Goal: Task Accomplishment & Management: Manage account settings

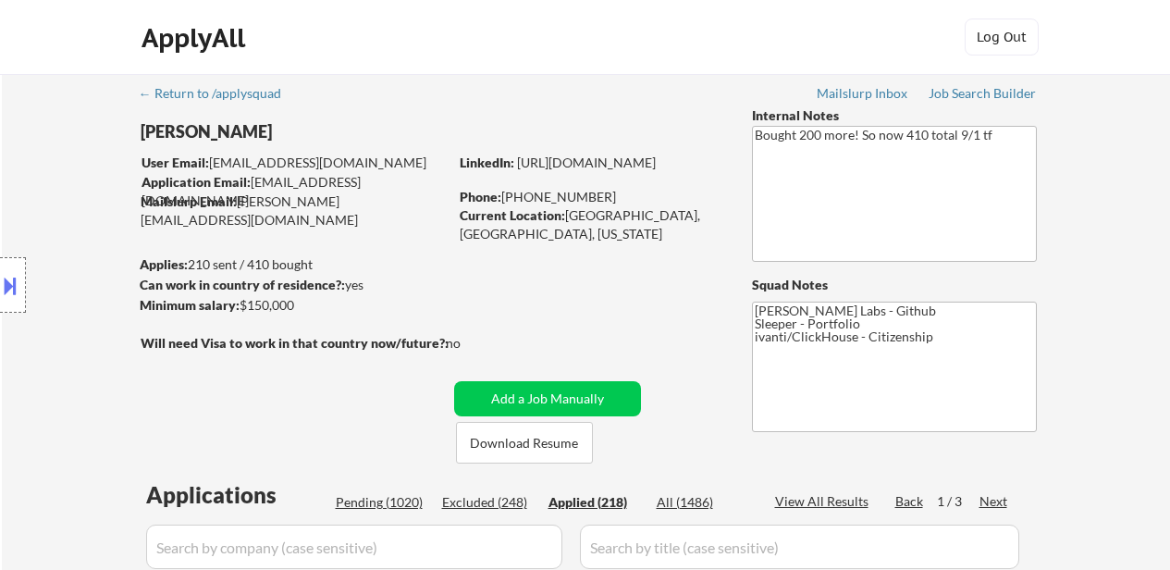
select select ""applied""
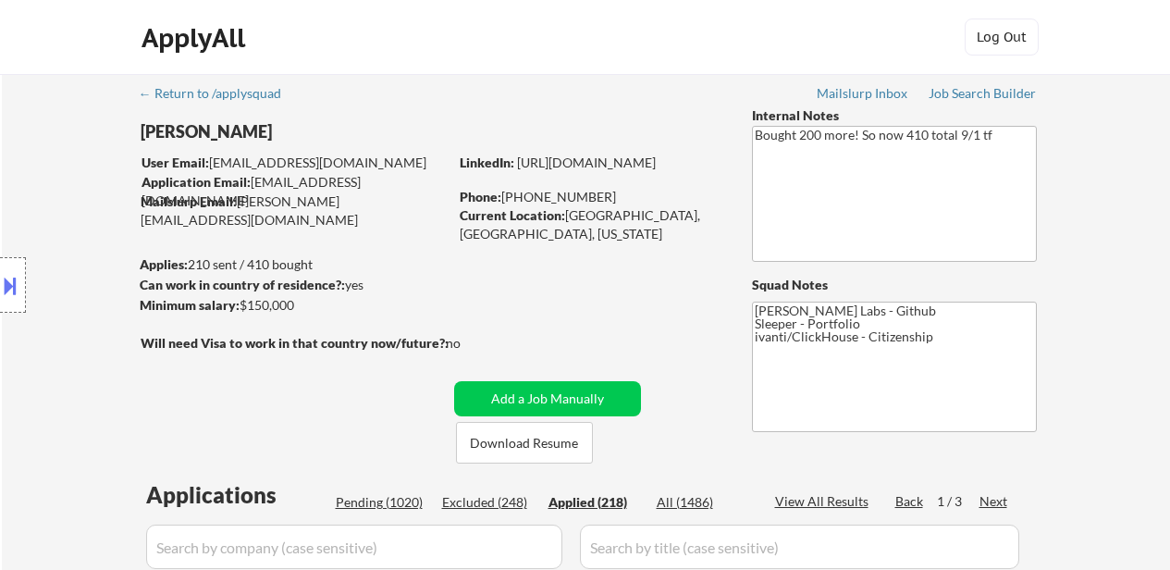
select select ""applied""
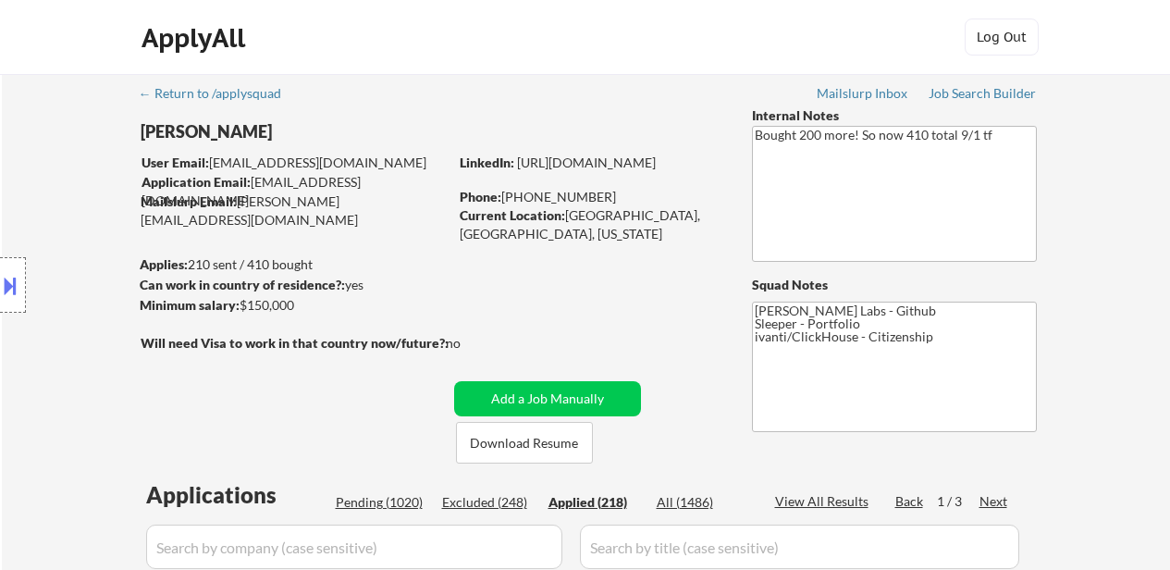
select select ""applied""
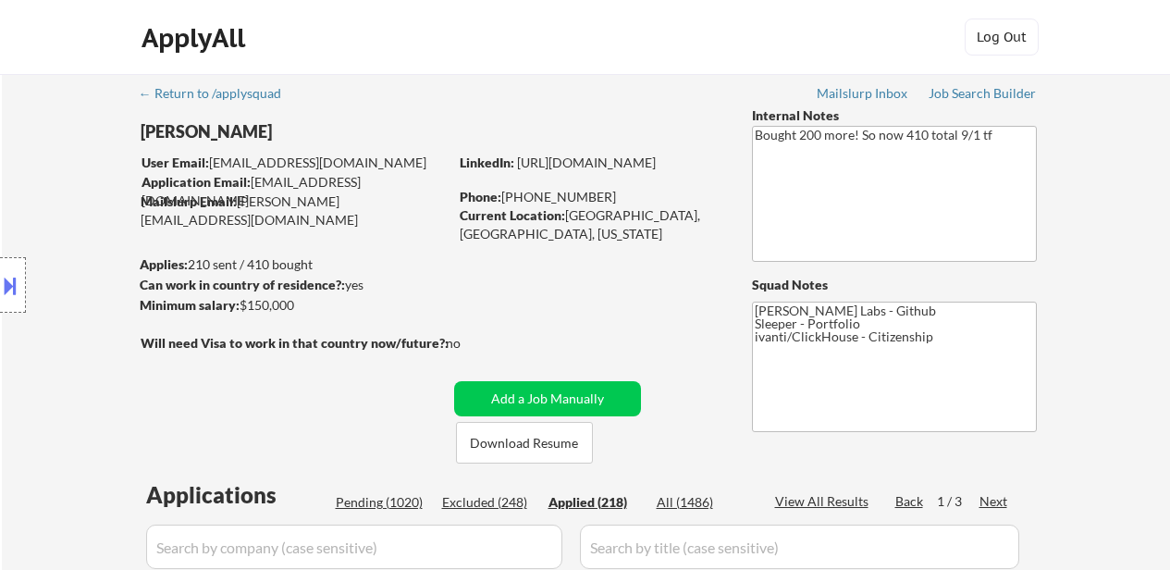
select select ""applied""
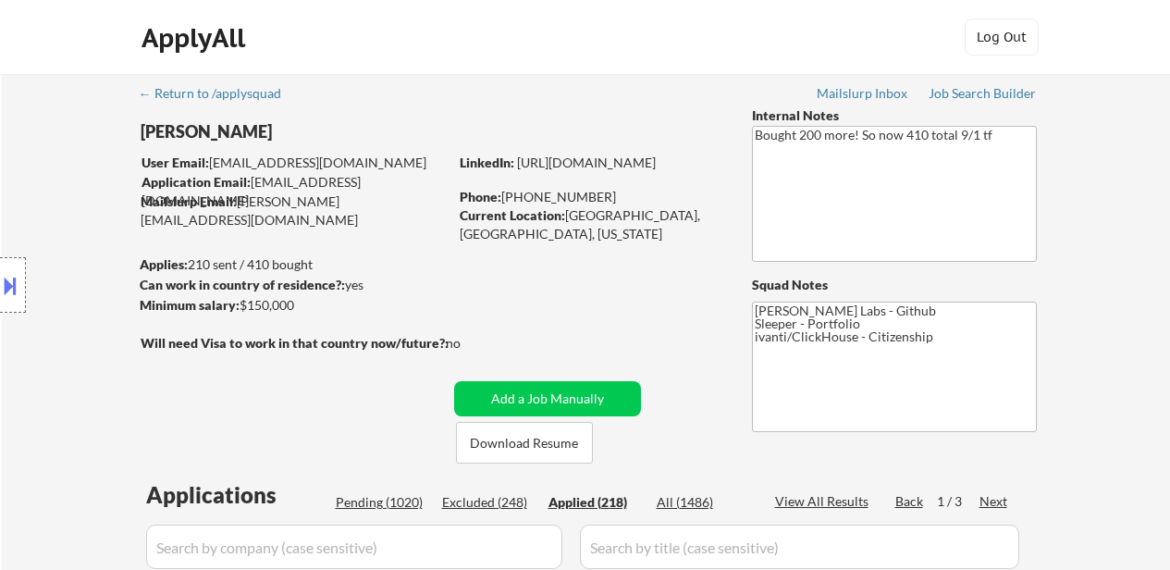
select select ""applied""
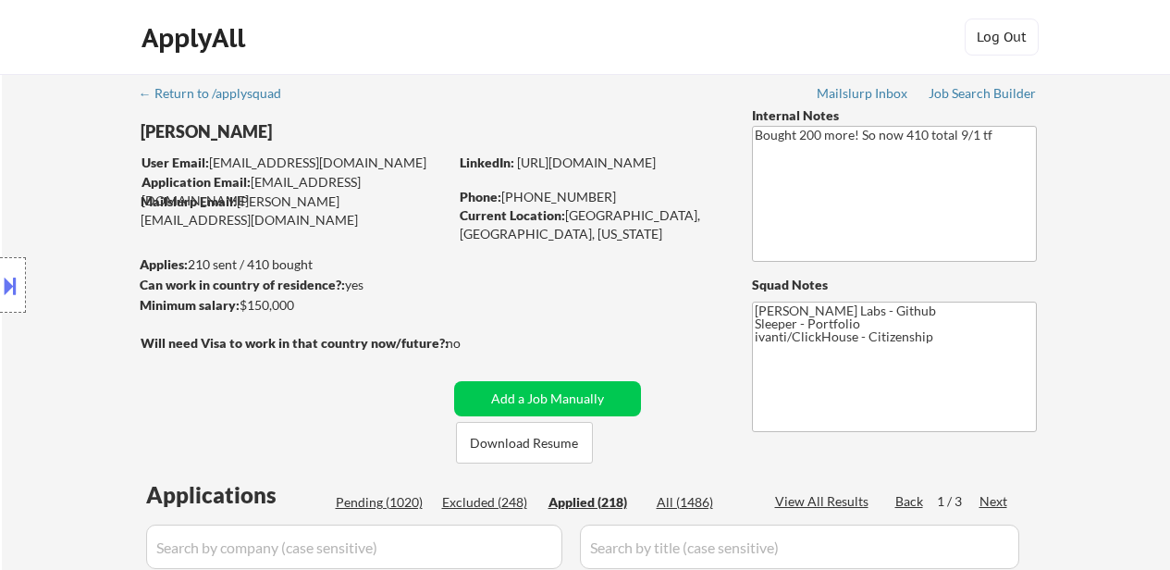
select select ""applied""
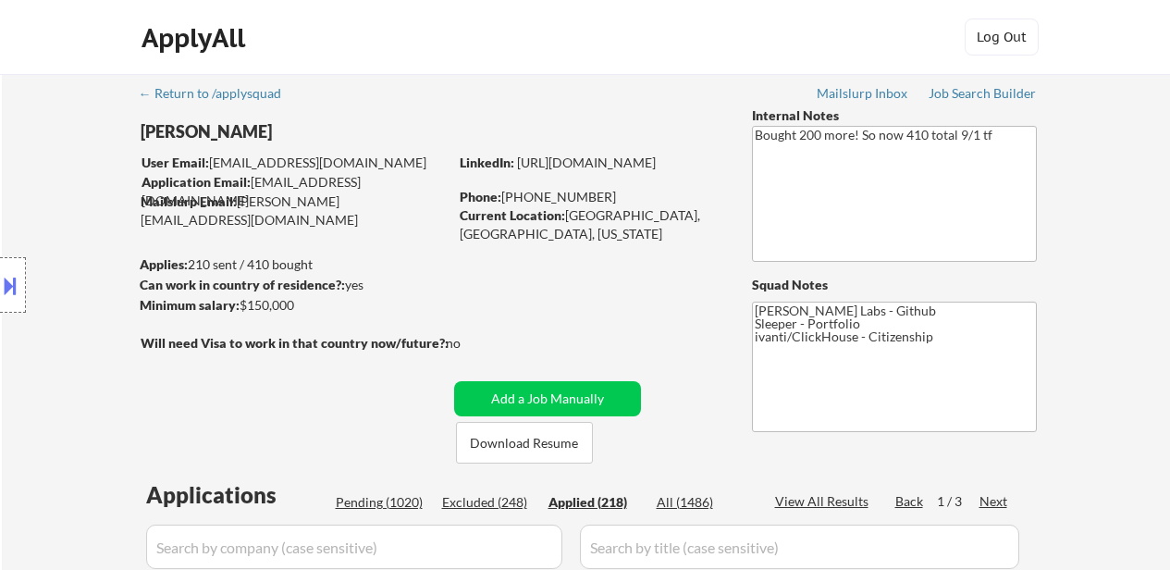
select select ""applied""
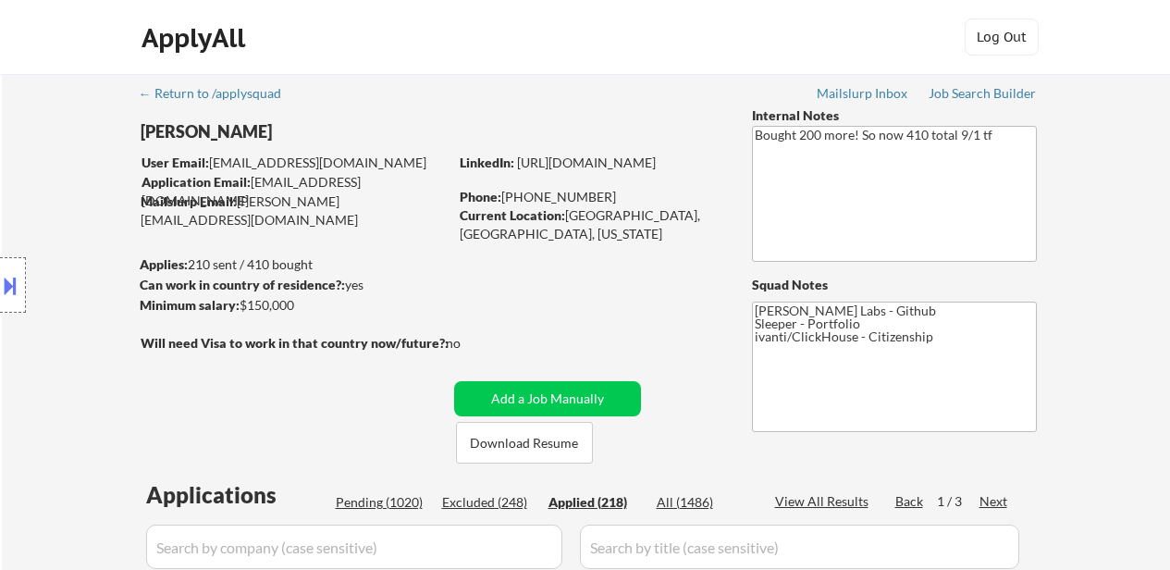
select select ""applied""
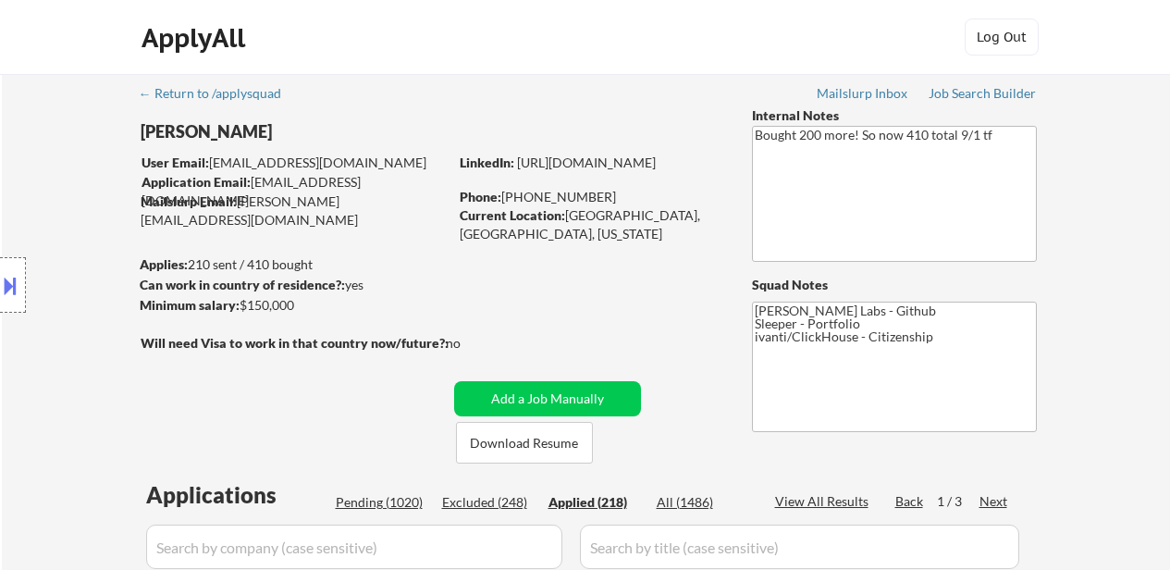
select select ""applied""
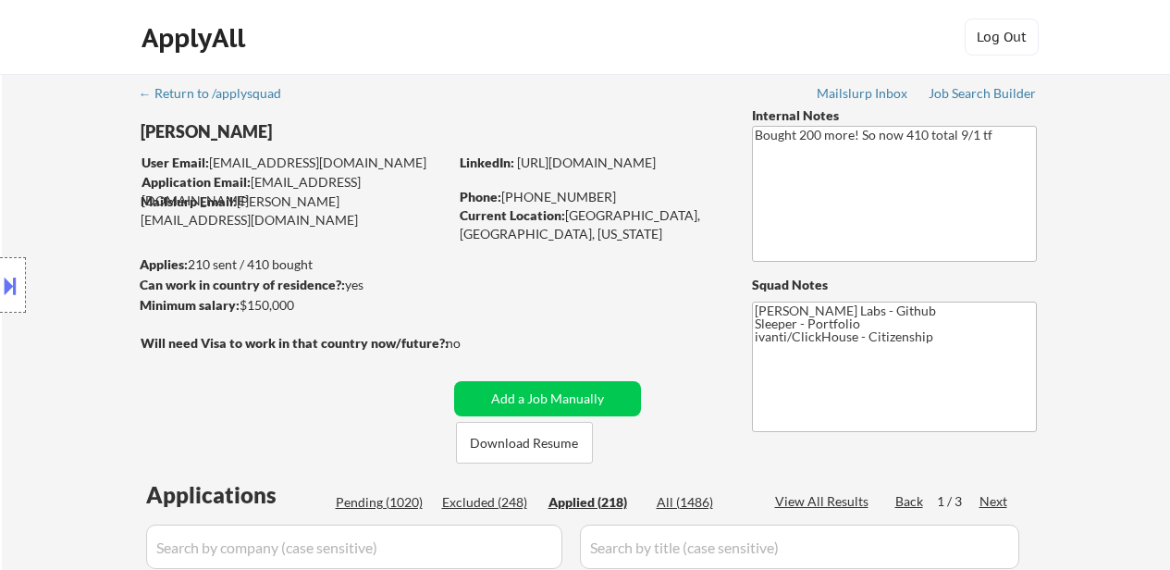
select select ""applied""
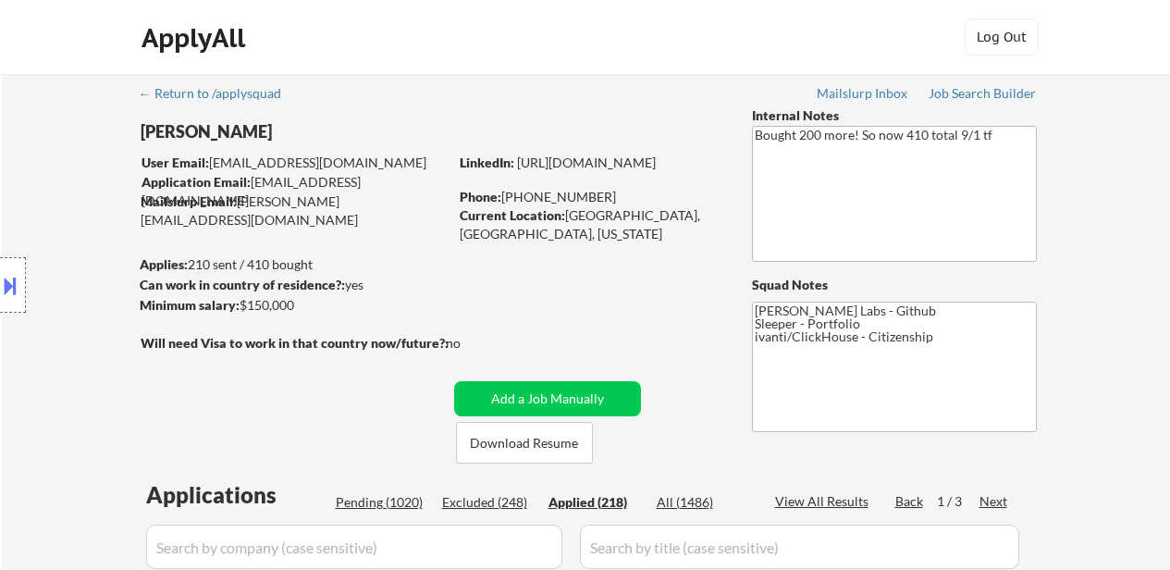
select select ""applied""
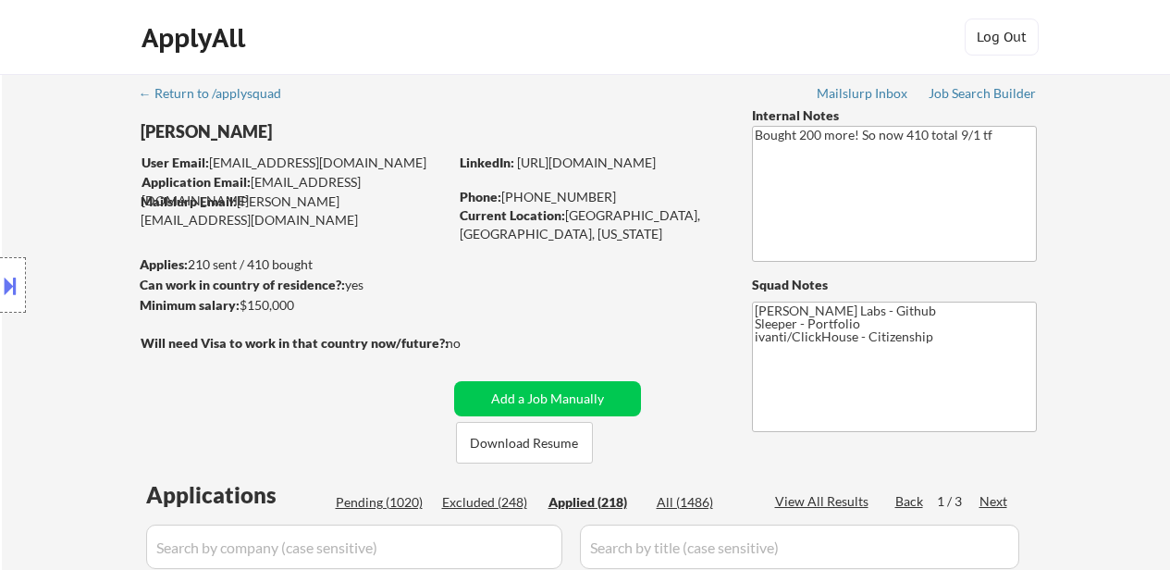
select select ""applied""
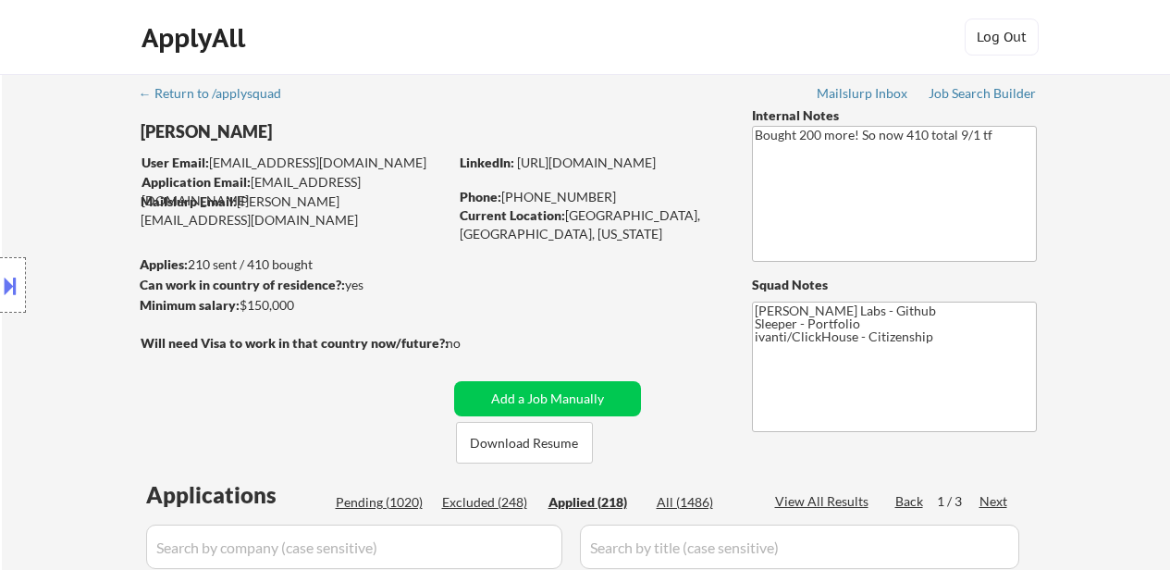
select select ""applied""
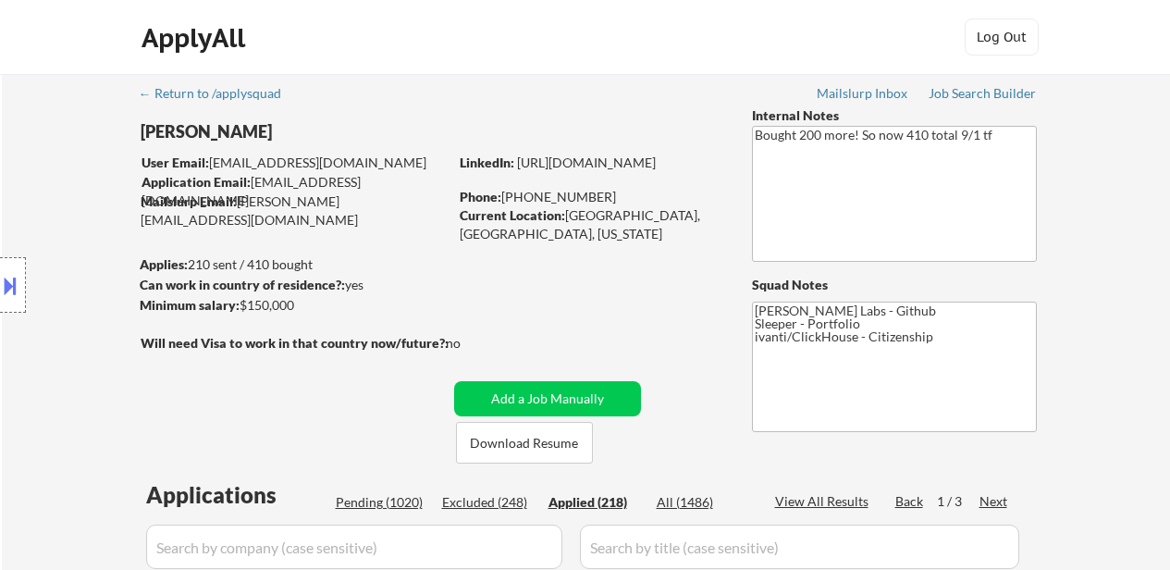
select select ""applied""
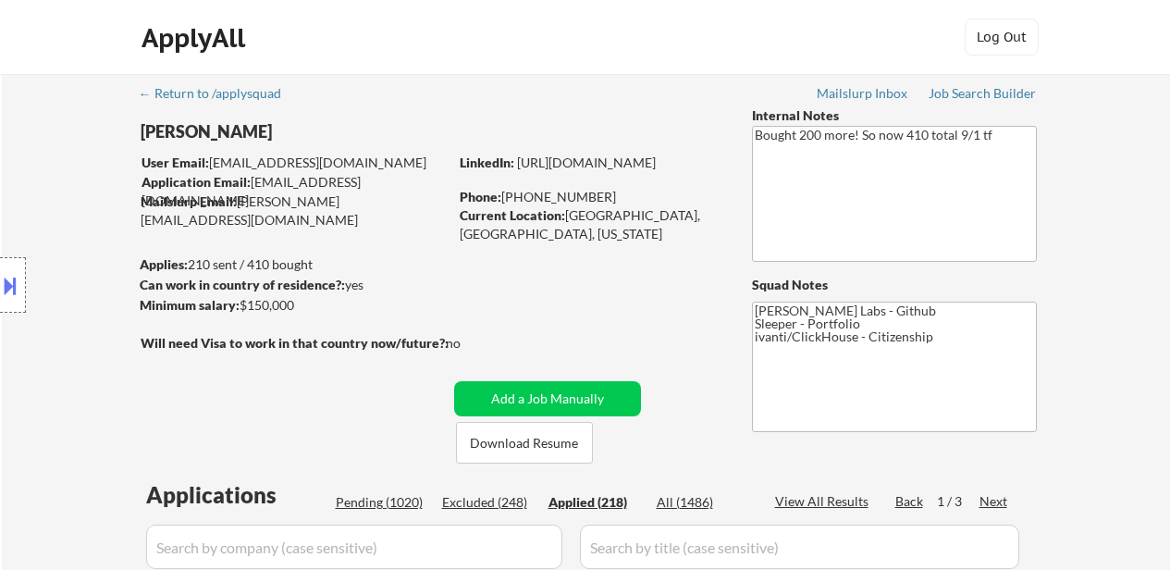
select select ""applied""
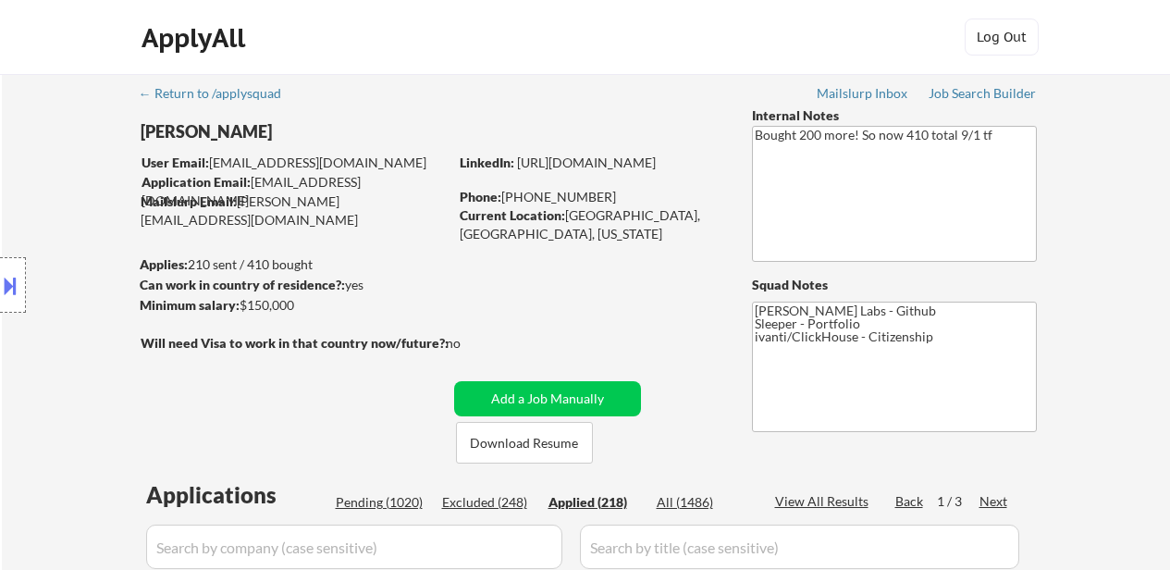
select select ""applied""
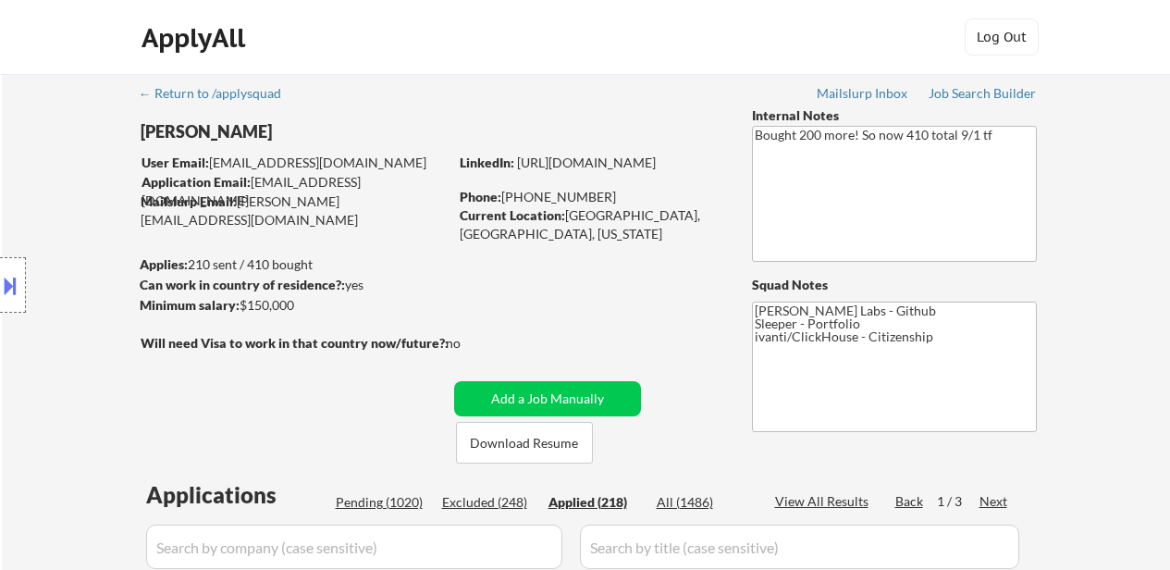
select select ""applied""
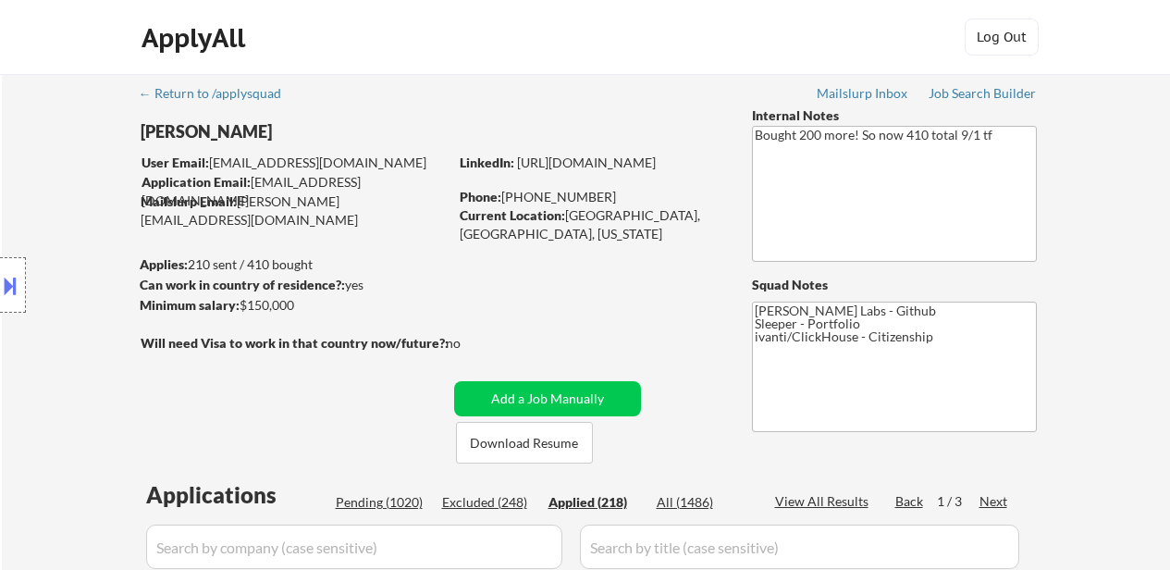
select select ""applied""
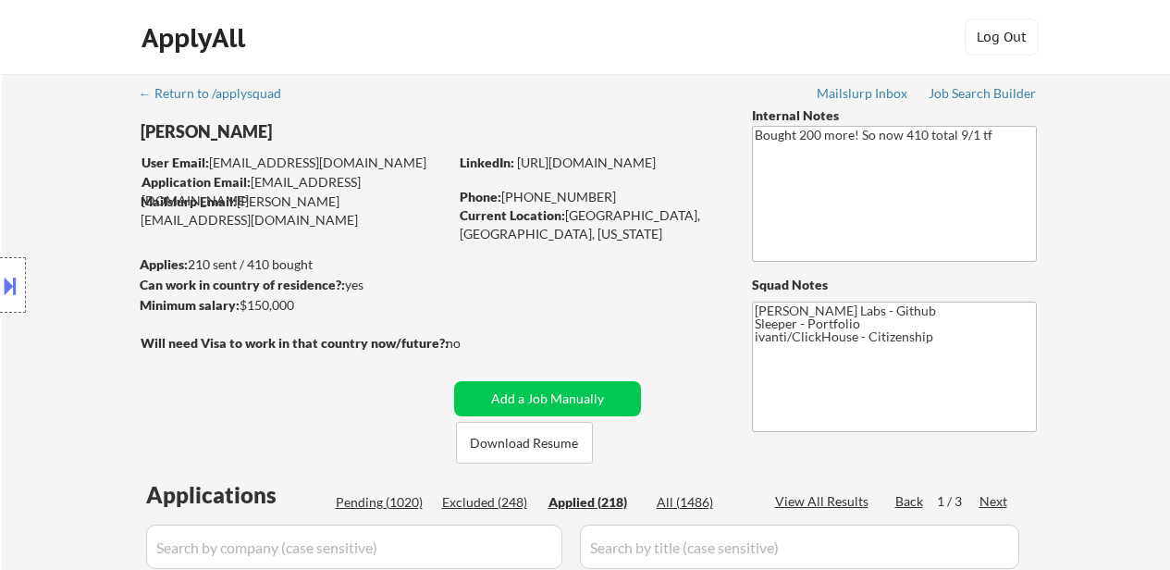
select select ""applied""
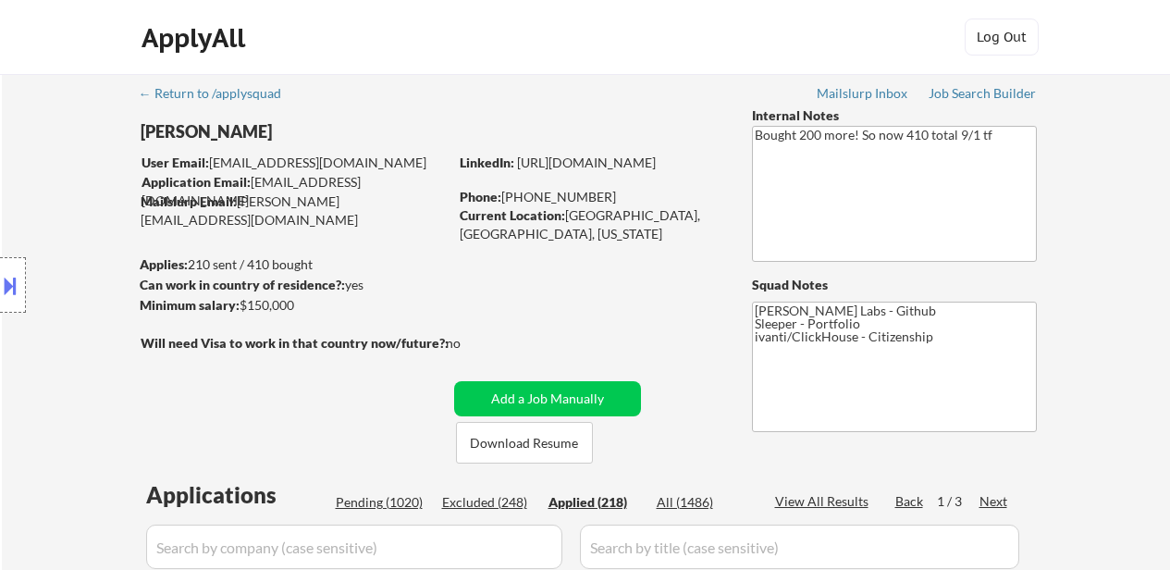
select select ""applied""
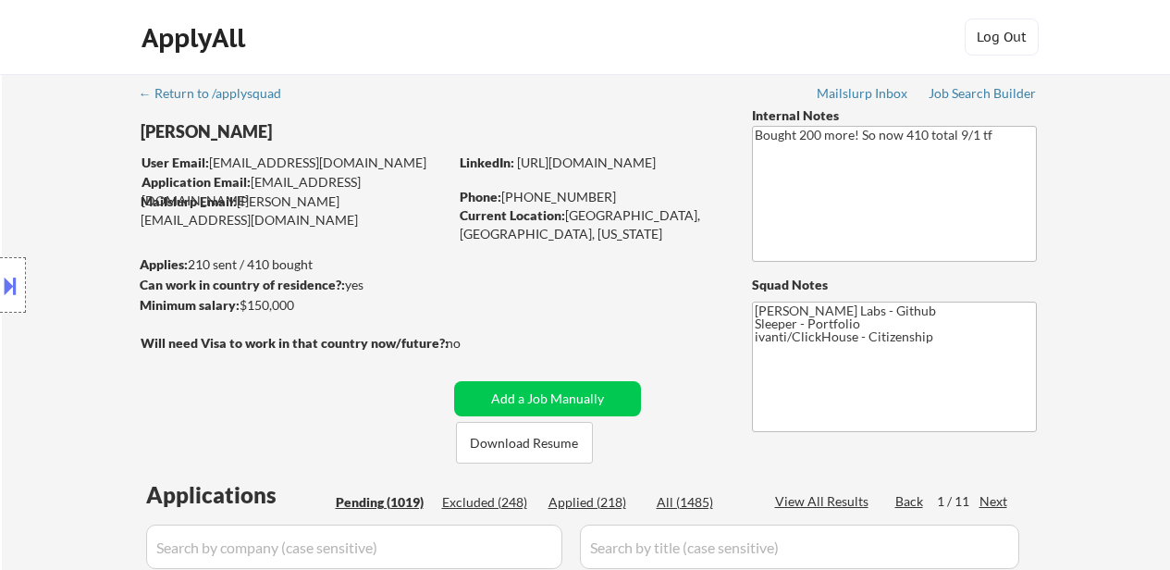
select select ""pending""
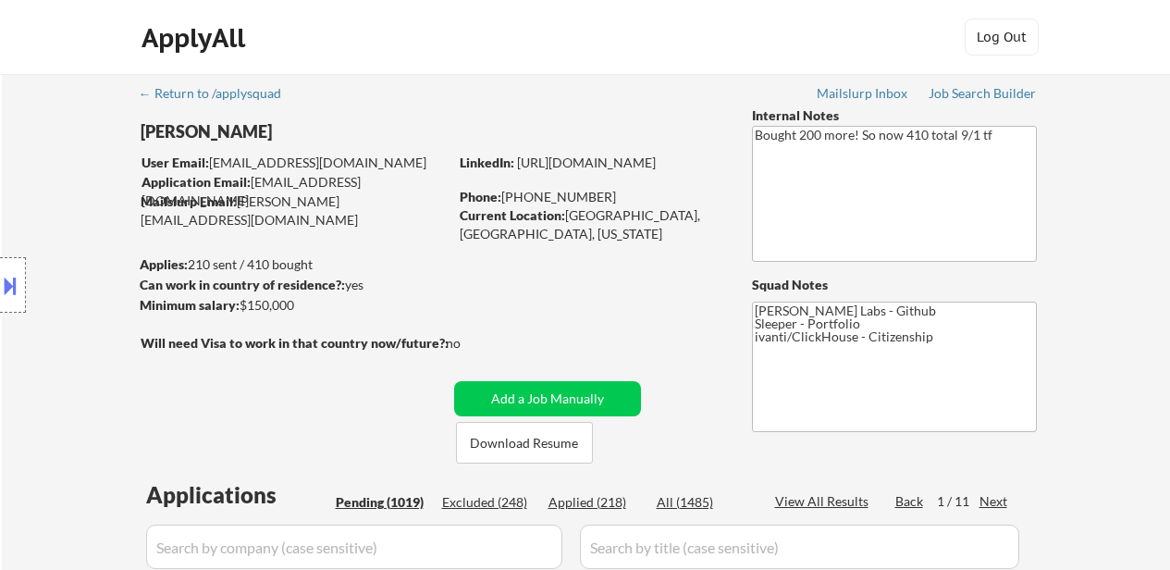
select select ""pending""
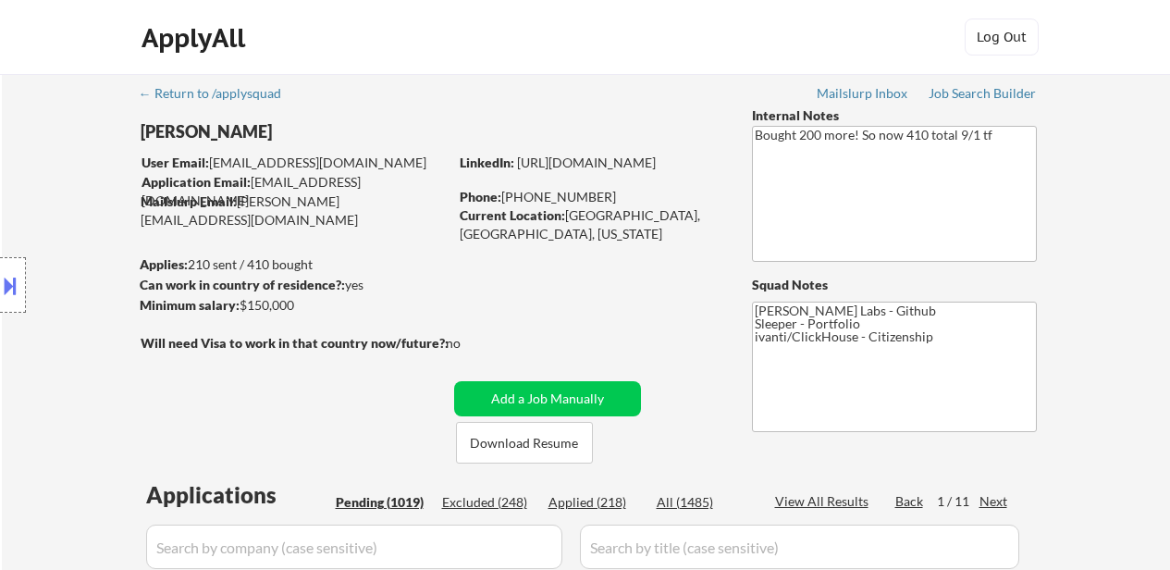
select select ""pending""
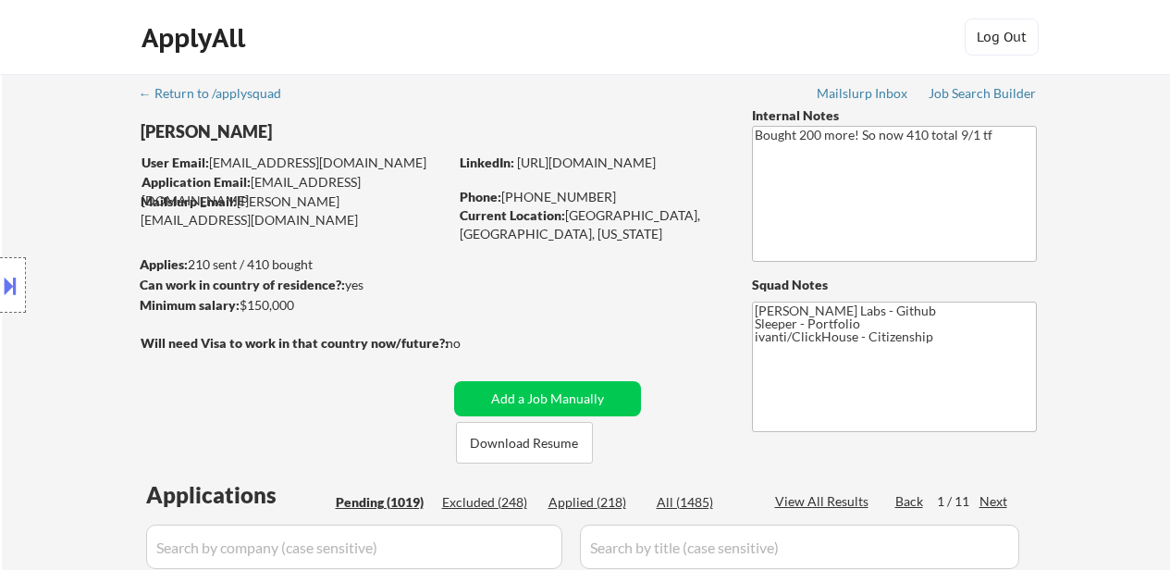
select select ""pending""
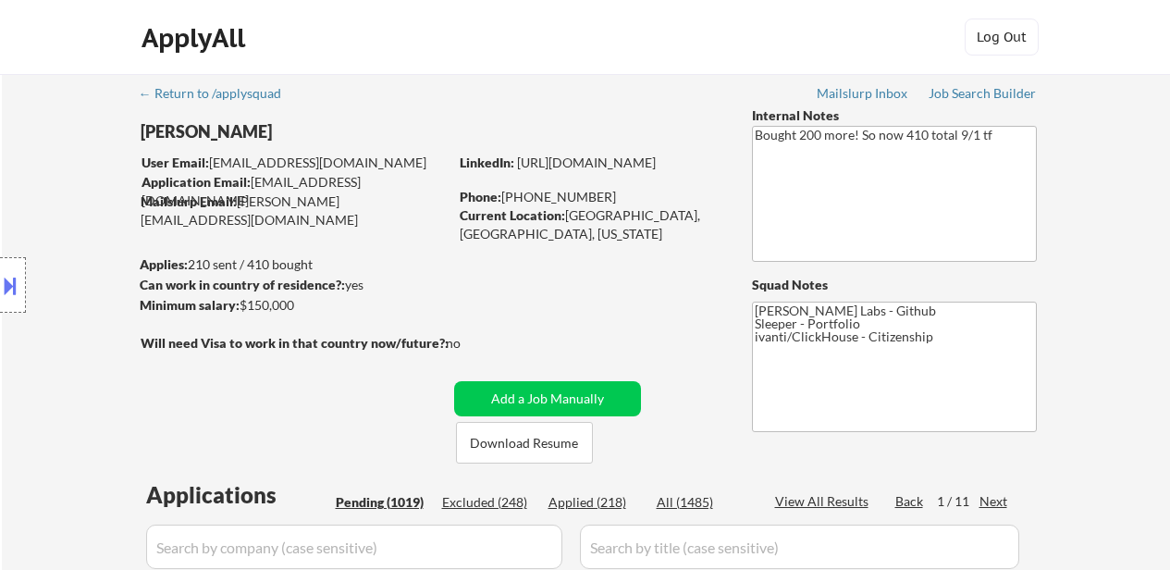
select select ""pending""
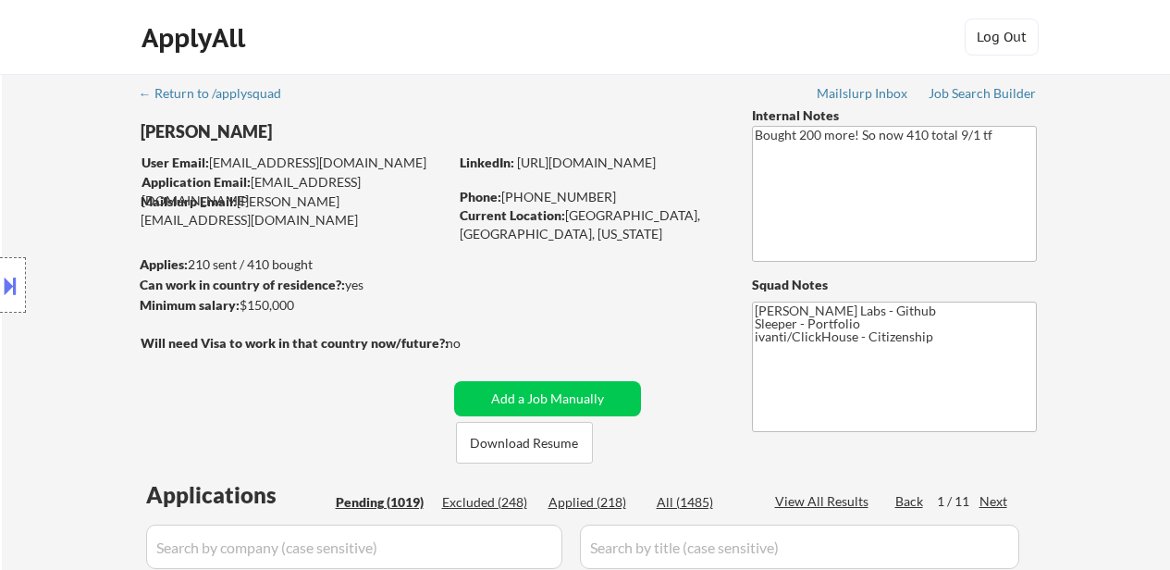
select select ""pending""
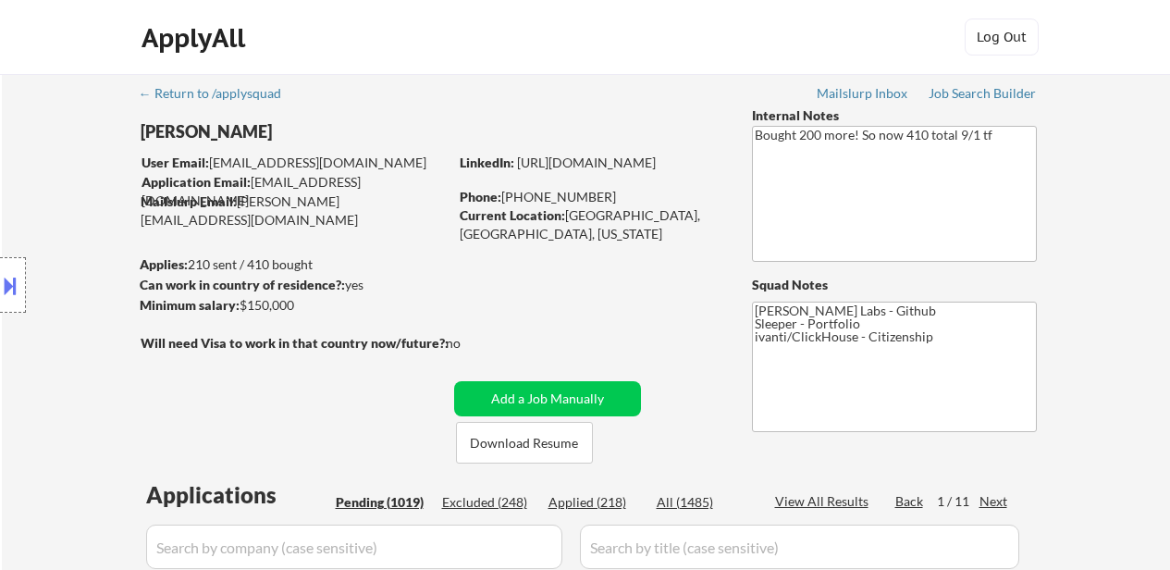
select select ""pending""
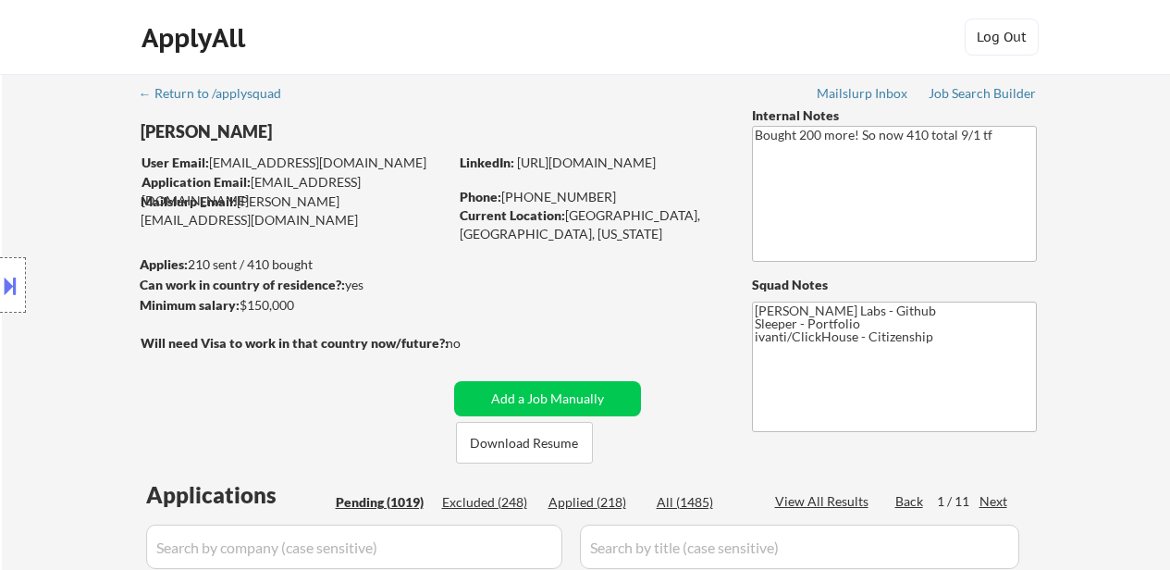
select select ""pending""
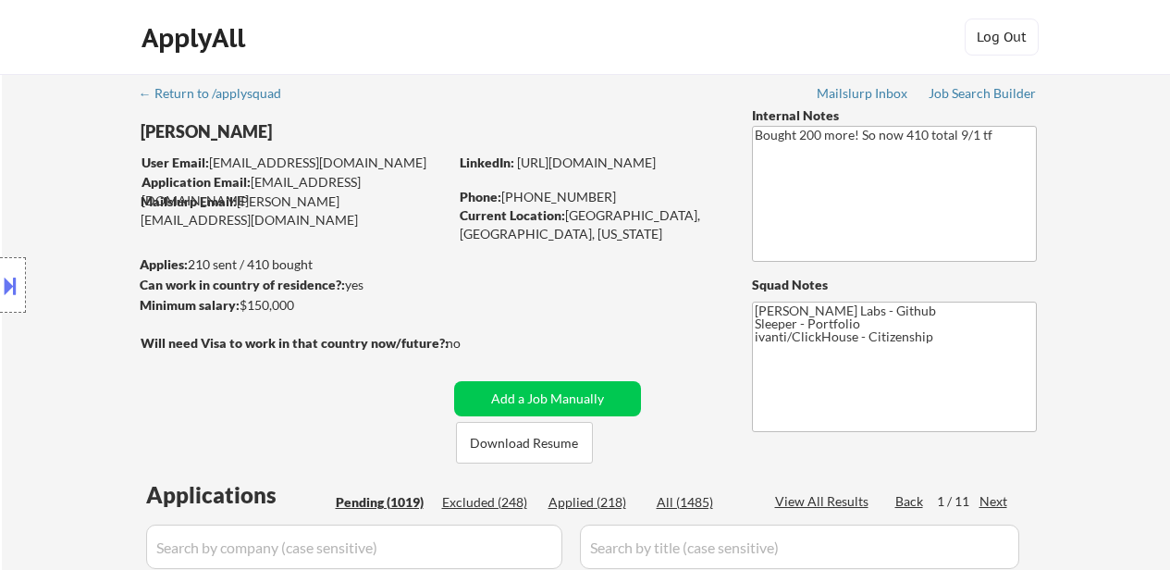
select select ""pending""
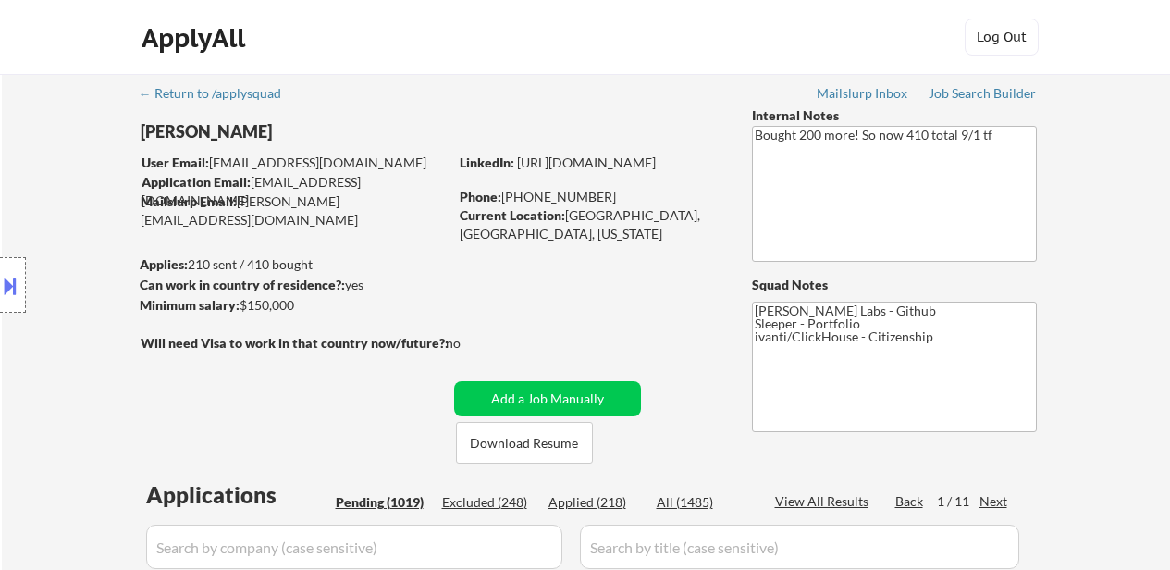
select select ""pending""
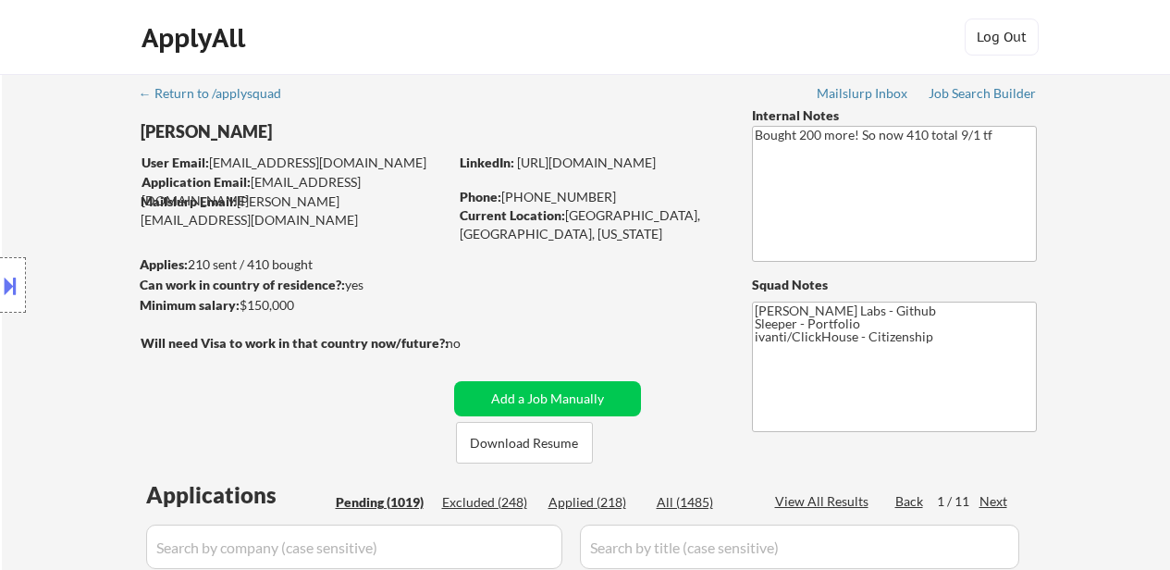
select select ""pending""
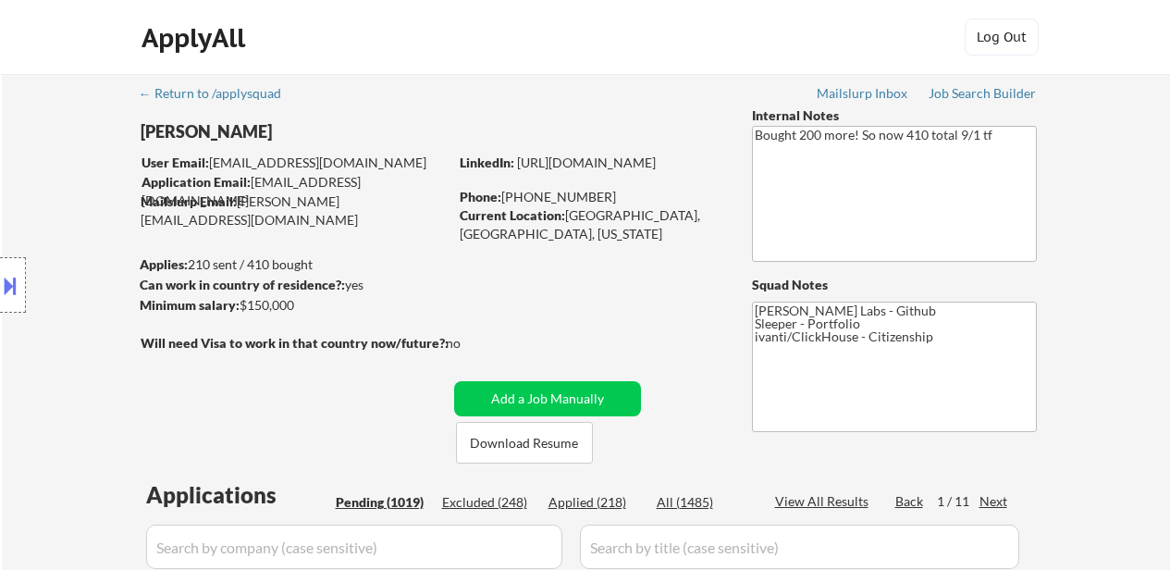
select select ""pending""
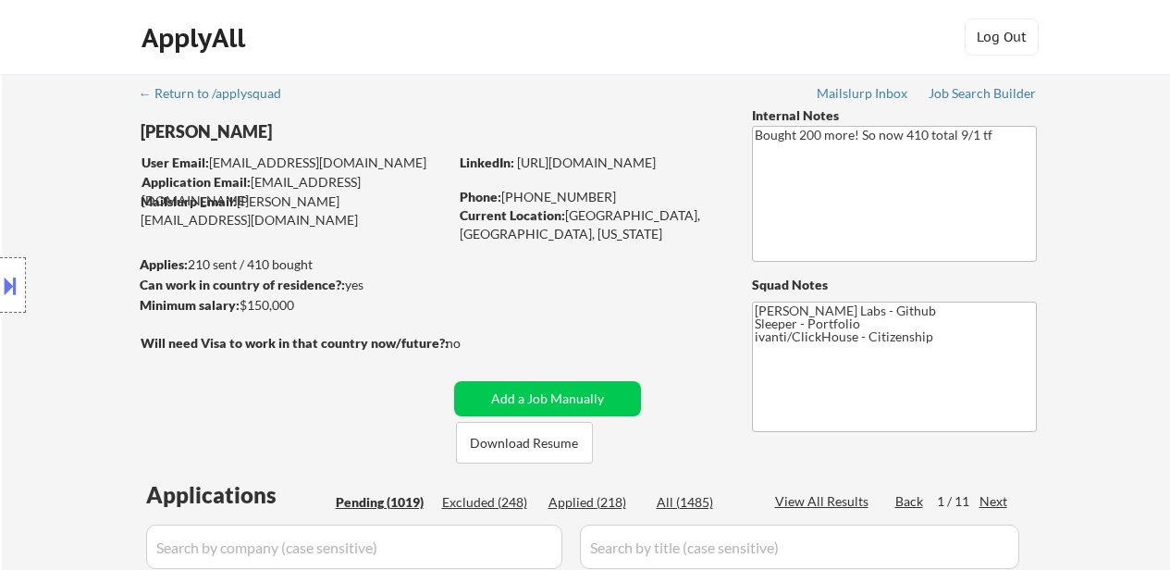
select select ""pending""
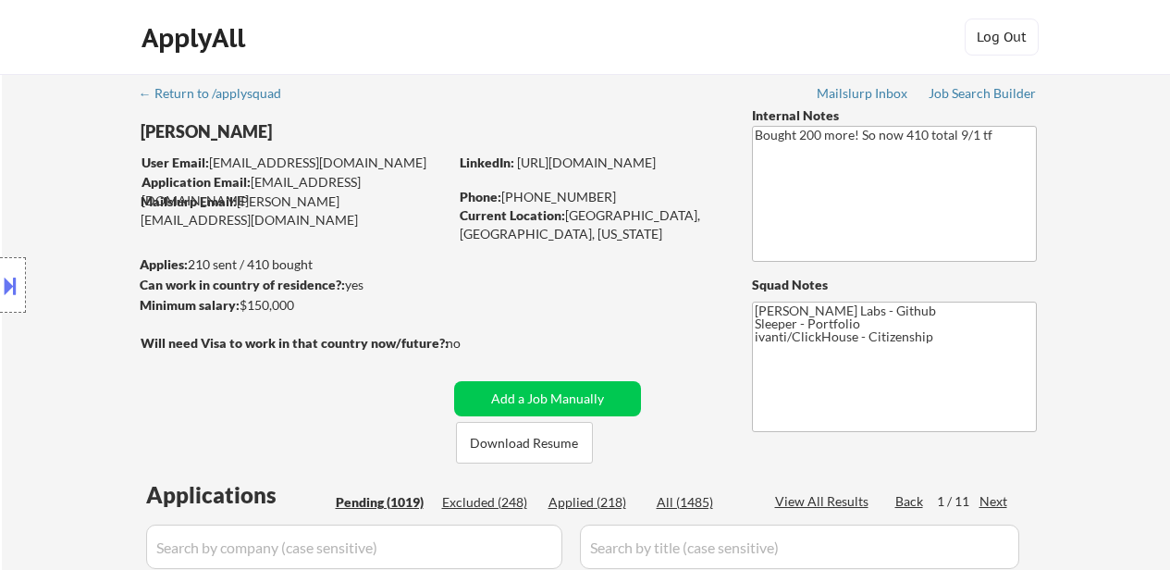
select select ""pending""
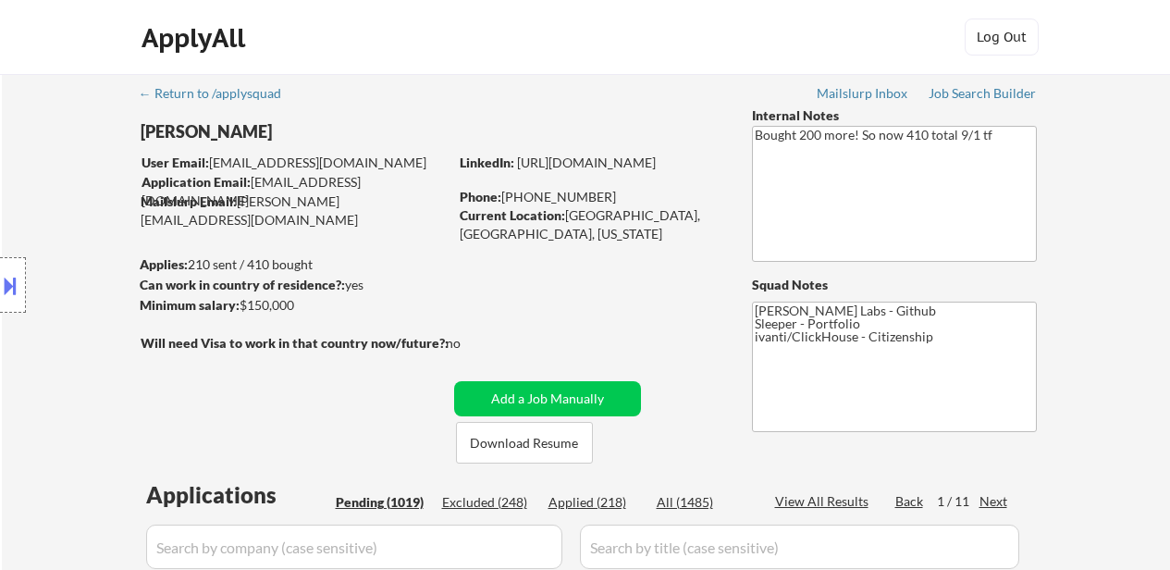
select select ""pending""
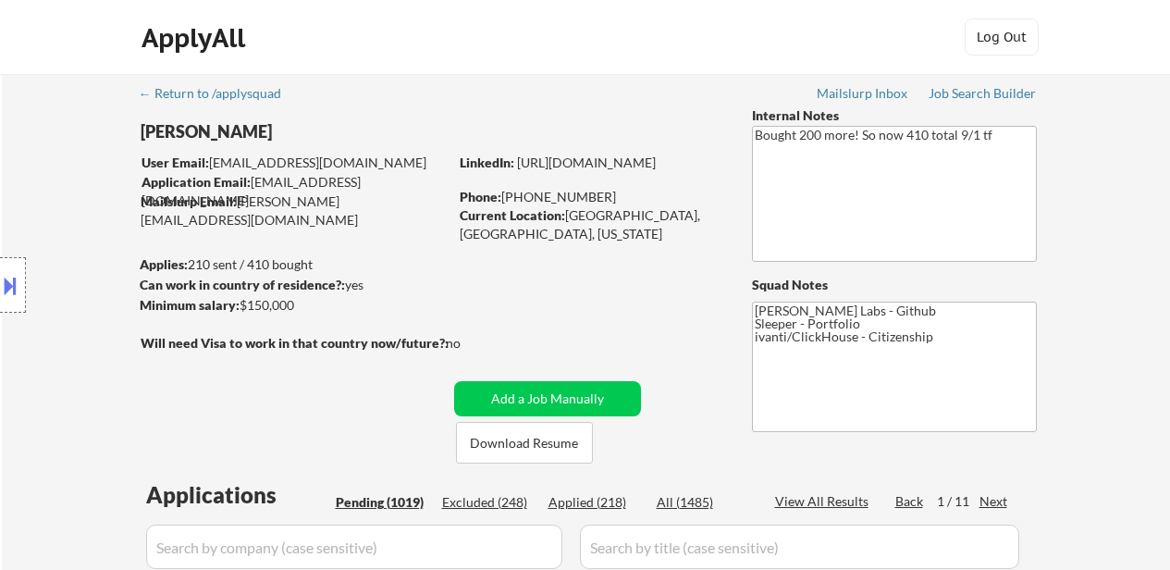
select select ""pending""
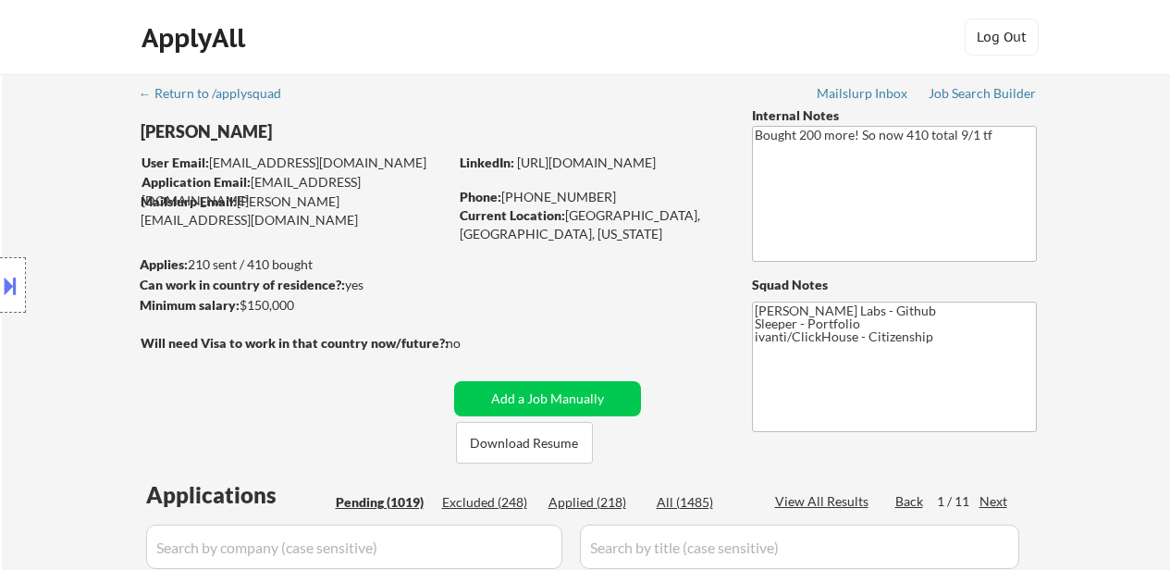
select select ""pending""
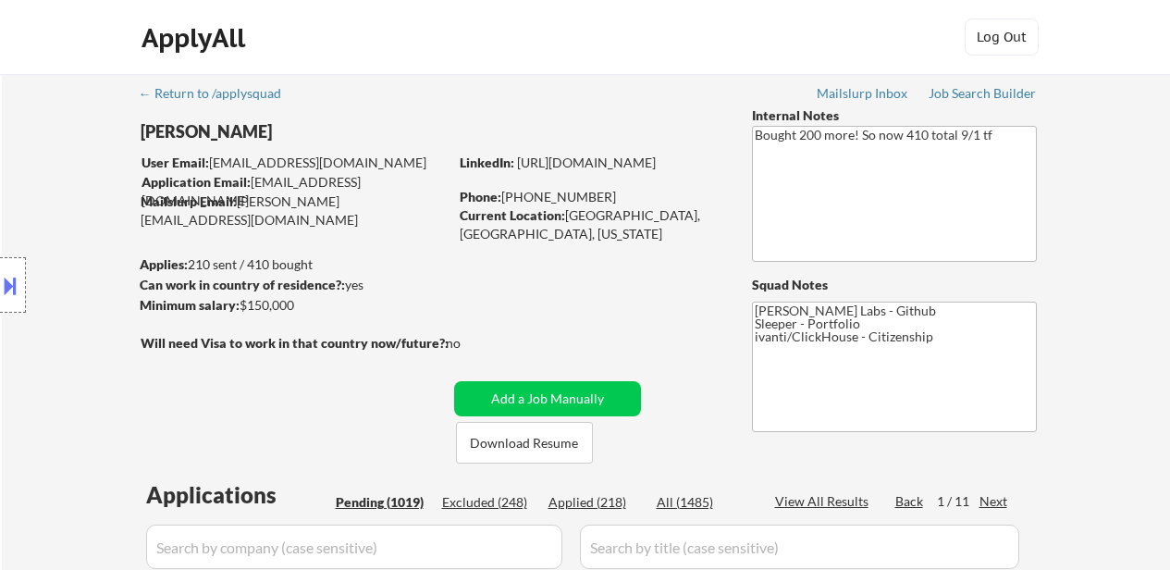
select select ""pending""
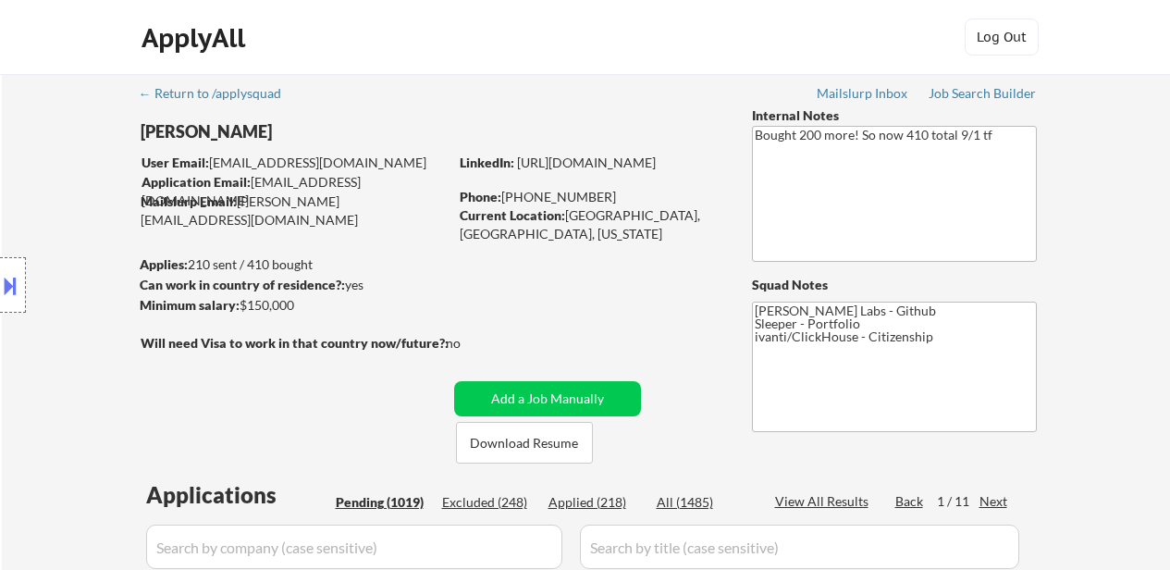
select select ""pending""
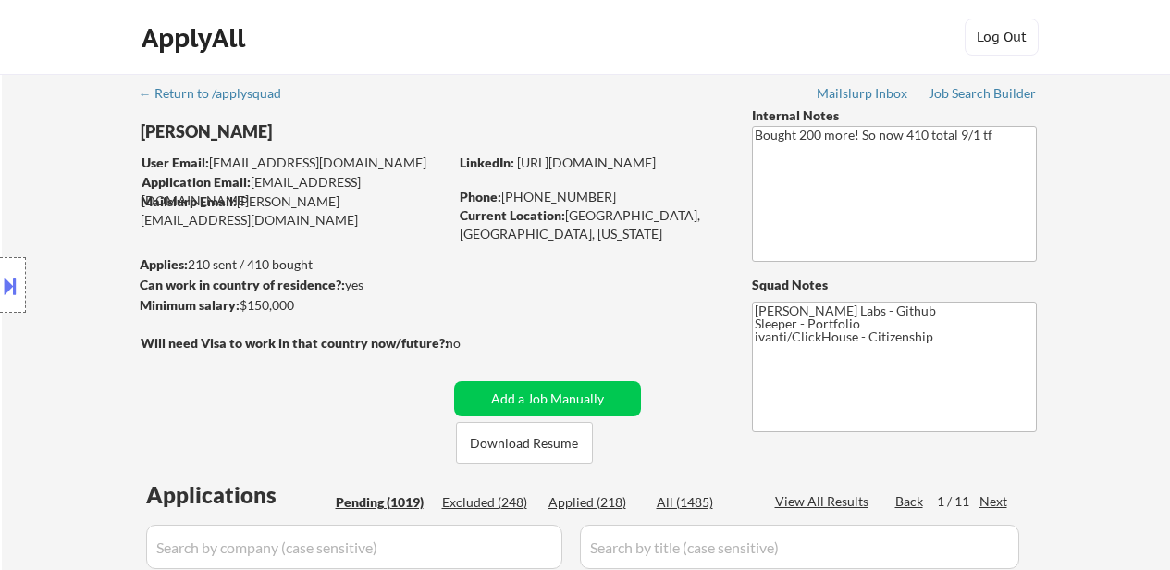
select select ""pending""
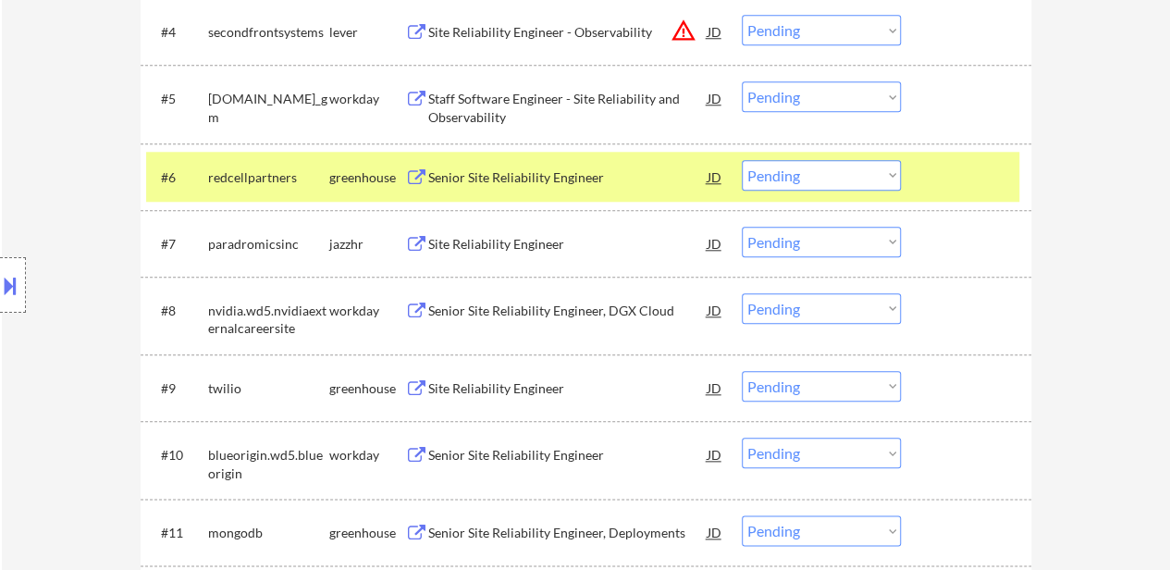
scroll to position [847, 0]
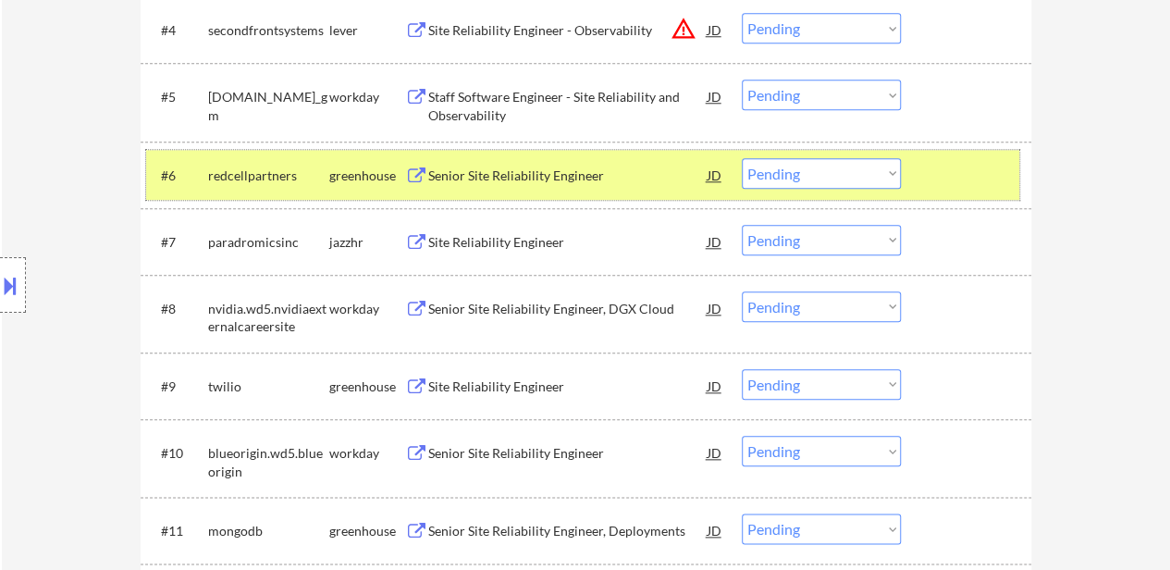
click at [954, 174] on div at bounding box center [968, 174] width 81 height 33
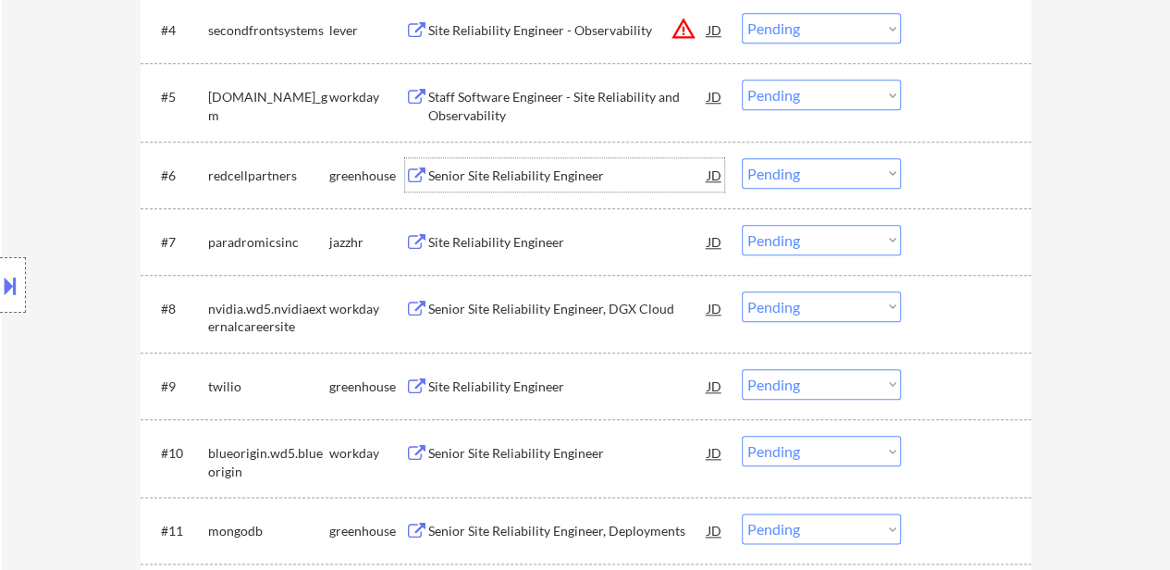
click at [562, 171] on div "Senior Site Reliability Engineer" at bounding box center [567, 176] width 279 height 19
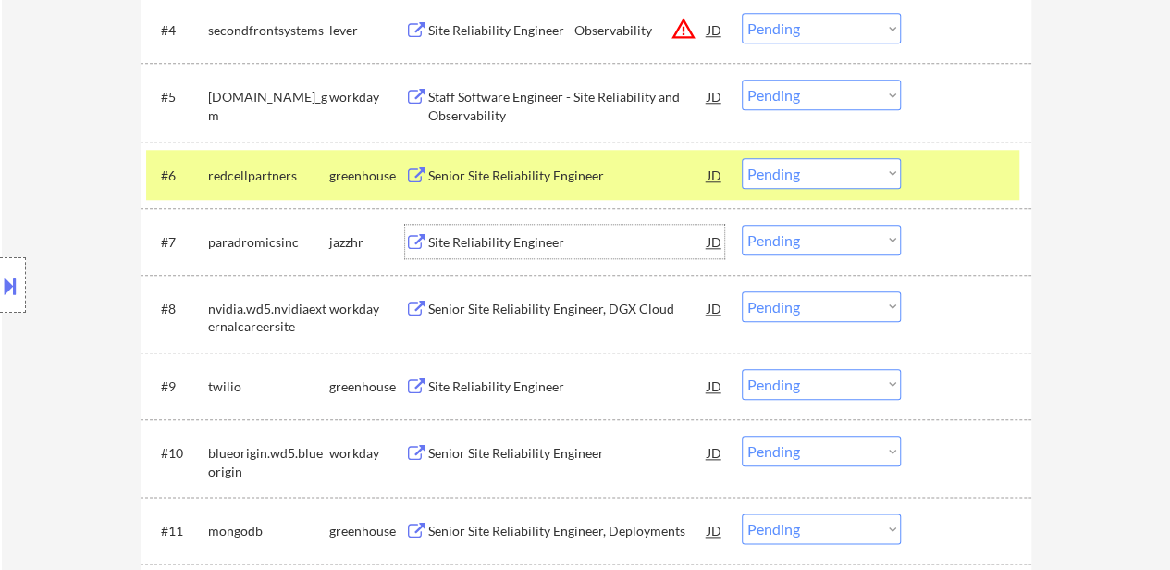
click at [520, 241] on div "Site Reliability Engineer" at bounding box center [567, 242] width 279 height 19
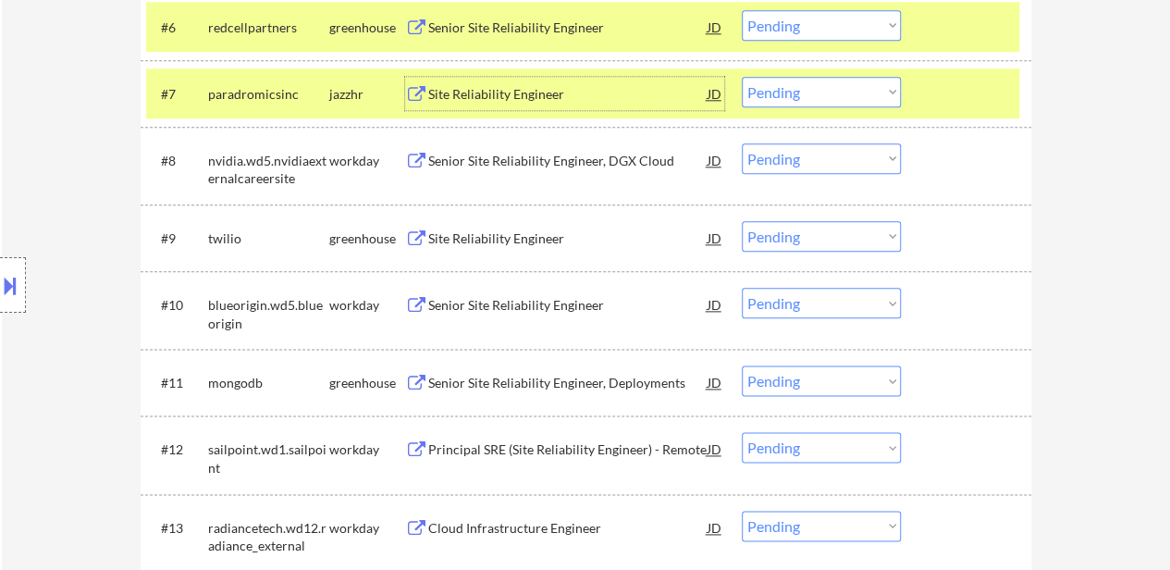
scroll to position [1032, 0]
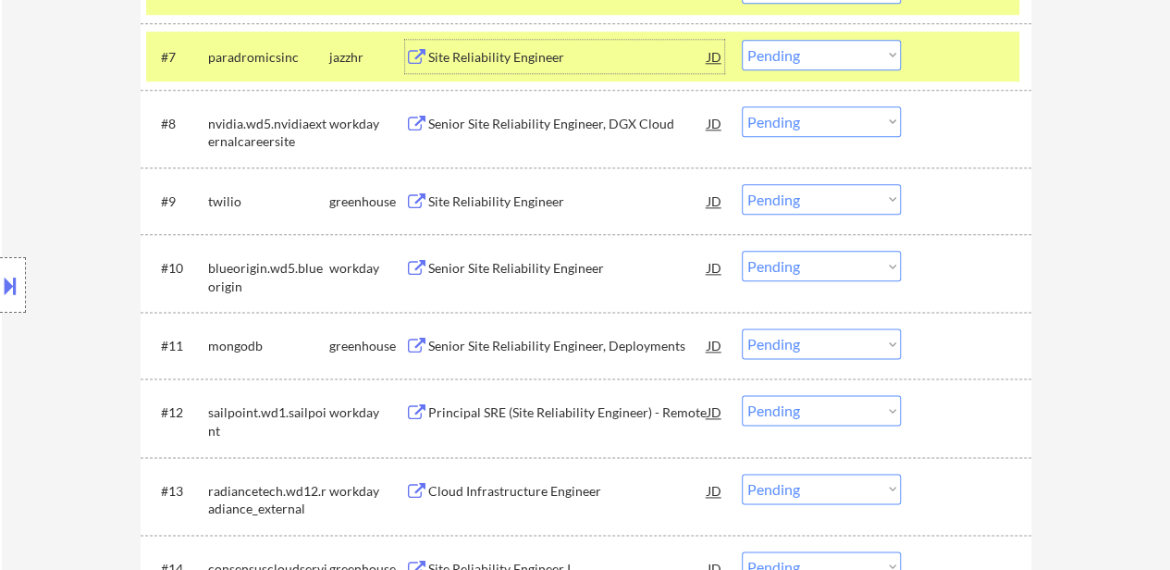
click at [546, 190] on div "Site Reliability Engineer" at bounding box center [567, 200] width 279 height 33
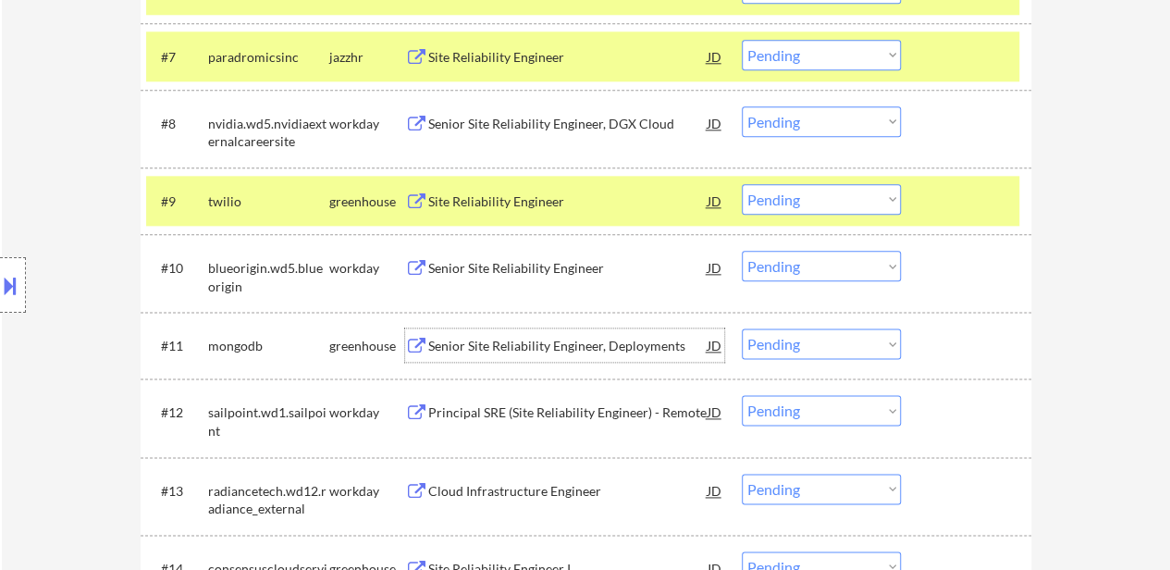
click at [570, 349] on div "Senior Site Reliability Engineer, Deployments" at bounding box center [567, 346] width 279 height 19
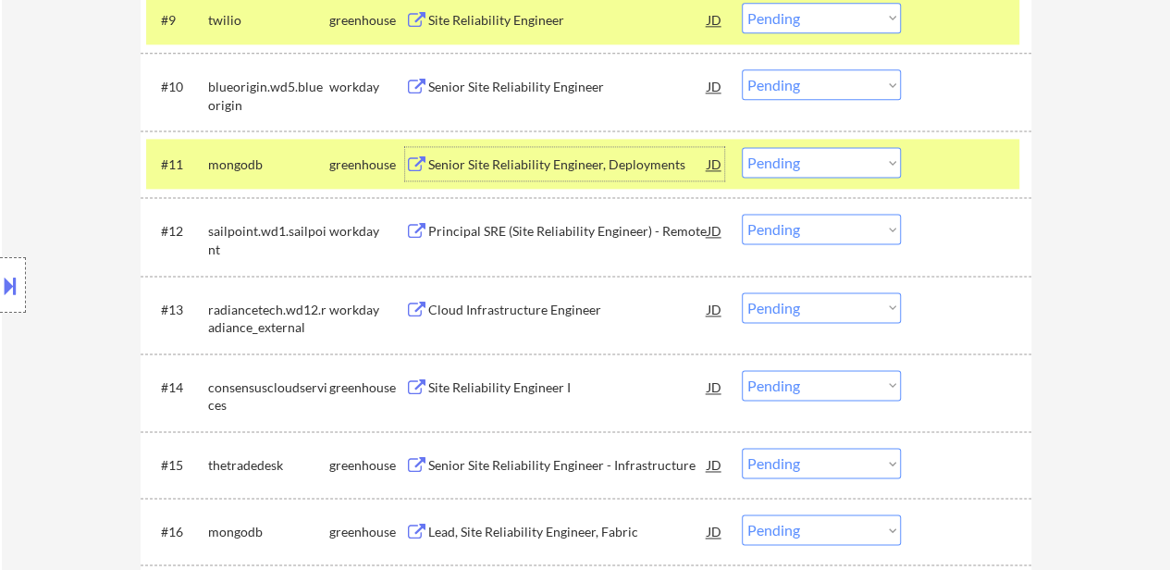
scroll to position [1217, 0]
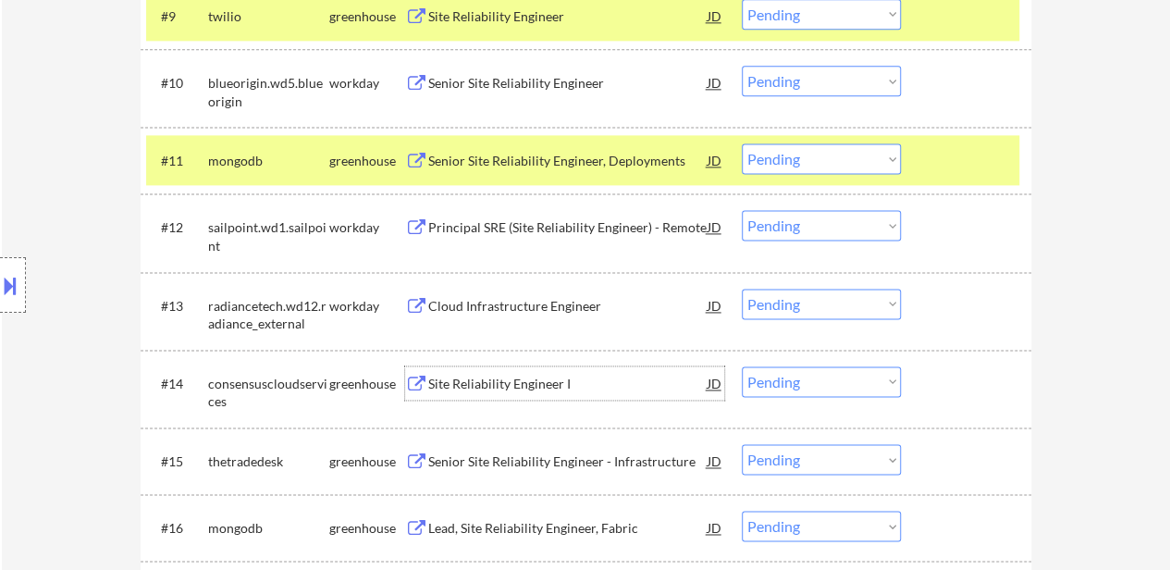
click at [492, 383] on div "Site Reliability Engineer I" at bounding box center [567, 384] width 279 height 19
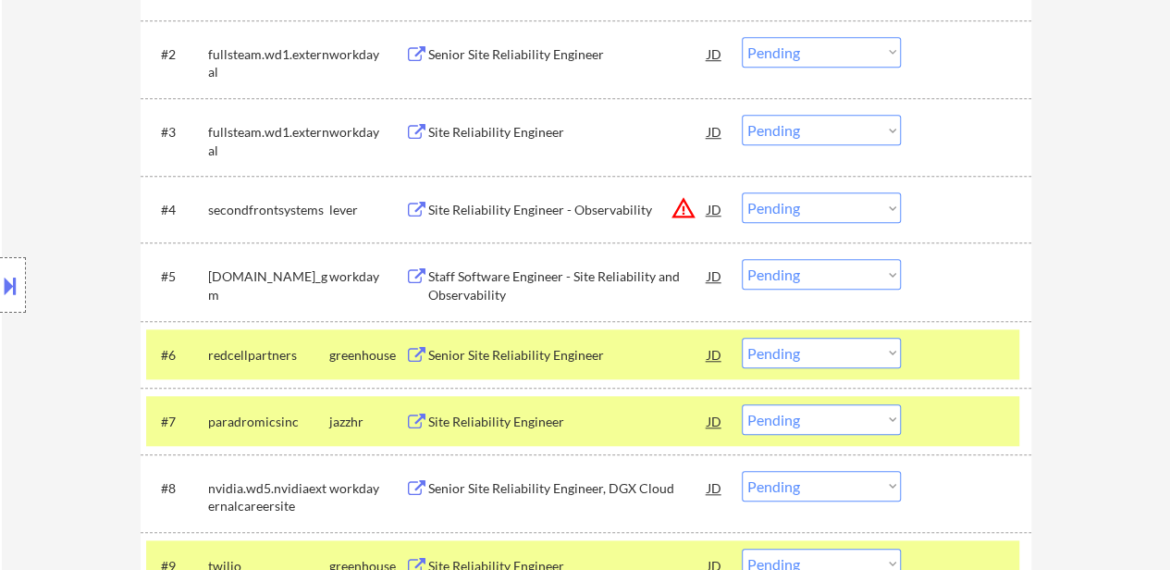
scroll to position [755, 0]
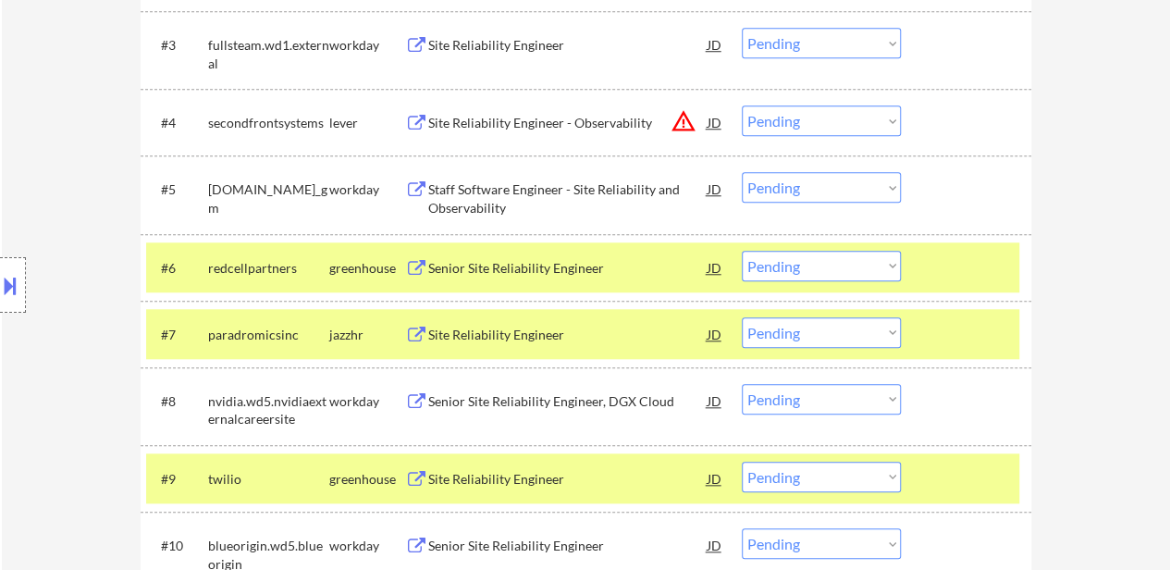
click at [871, 261] on select "Choose an option... Pending Applied Excluded (Questions) Excluded (Expired) Exc…" at bounding box center [821, 266] width 159 height 31
click at [742, 251] on select "Choose an option... Pending Applied Excluded (Questions) Excluded (Expired) Exc…" at bounding box center [821, 266] width 159 height 31
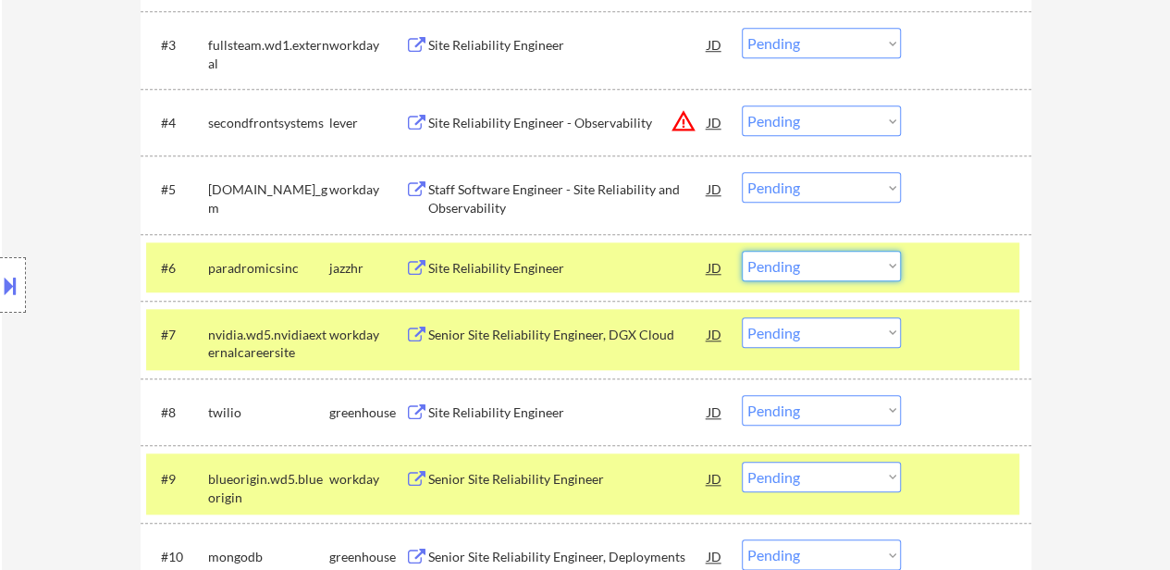
click at [835, 273] on select "Choose an option... Pending Applied Excluded (Questions) Excluded (Expired) Exc…" at bounding box center [821, 266] width 159 height 31
click at [742, 251] on select "Choose an option... Pending Applied Excluded (Questions) Excluded (Expired) Exc…" at bounding box center [821, 266] width 159 height 31
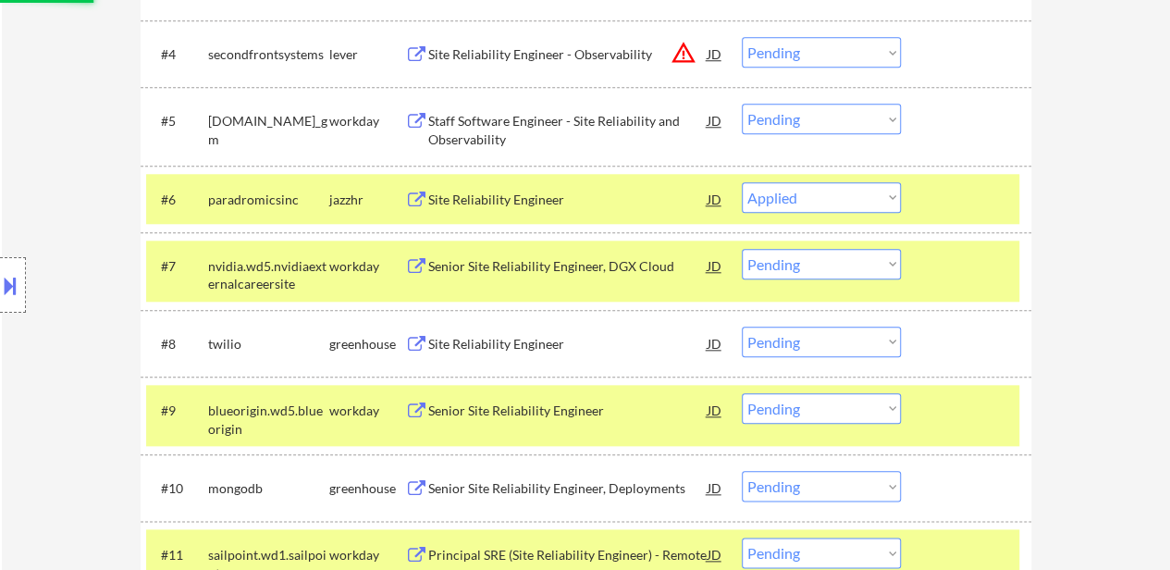
scroll to position [847, 0]
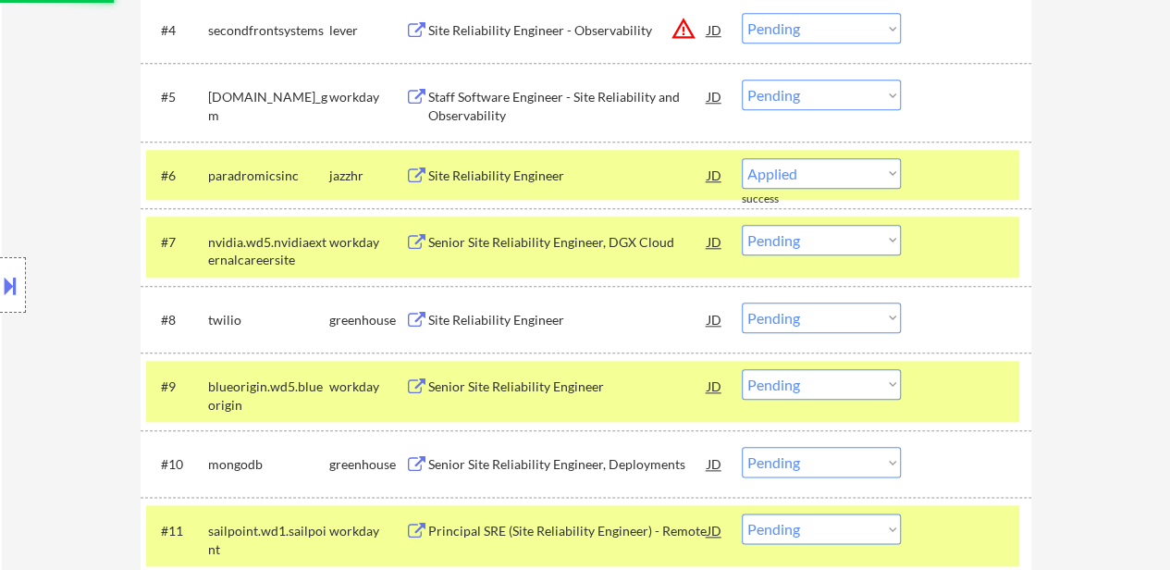
select select ""pending""
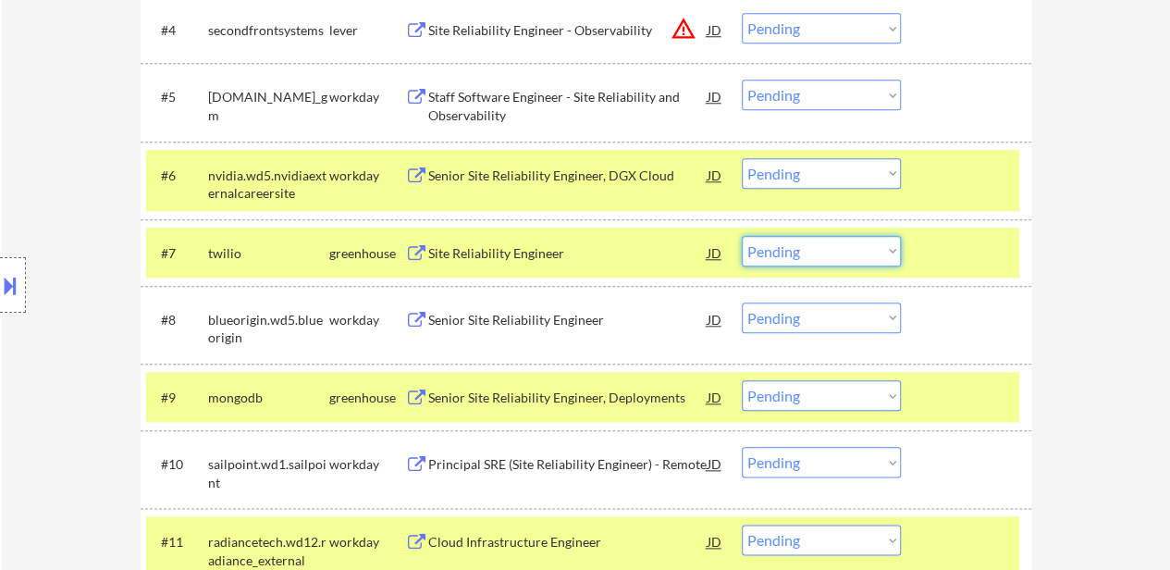
click at [789, 253] on select "Choose an option... Pending Applied Excluded (Questions) Excluded (Expired) Exc…" at bounding box center [821, 251] width 159 height 31
click at [742, 236] on select "Choose an option... Pending Applied Excluded (Questions) Excluded (Expired) Exc…" at bounding box center [821, 251] width 159 height 31
select select ""pending""
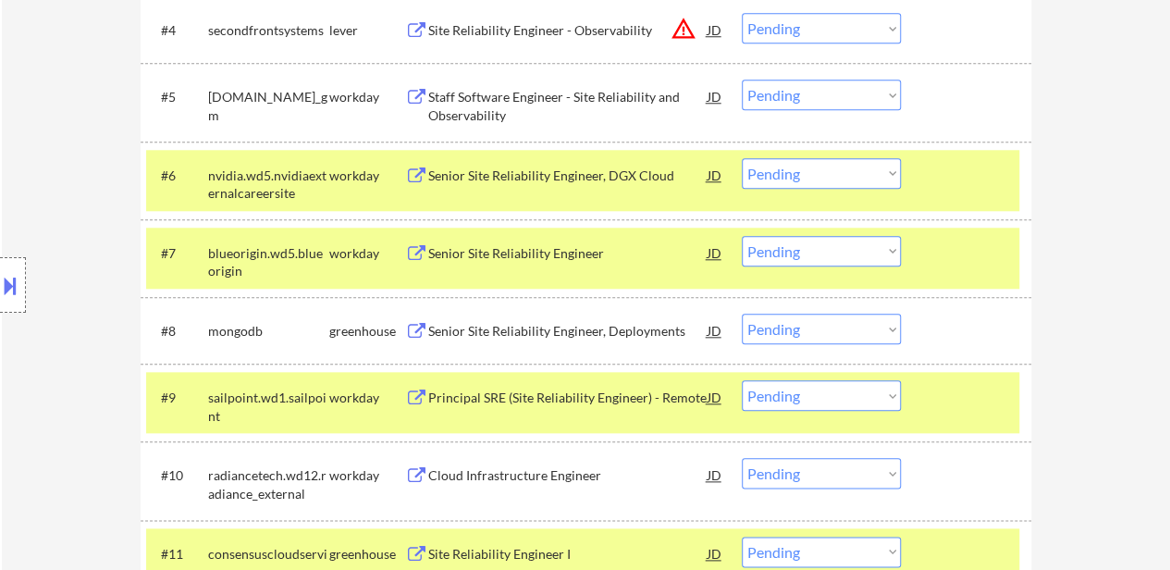
click at [800, 325] on select "Choose an option... Pending Applied Excluded (Questions) Excluded (Expired) Exc…" at bounding box center [821, 329] width 159 height 31
click at [742, 314] on select "Choose an option... Pending Applied Excluded (Questions) Excluded (Expired) Exc…" at bounding box center [821, 329] width 159 height 31
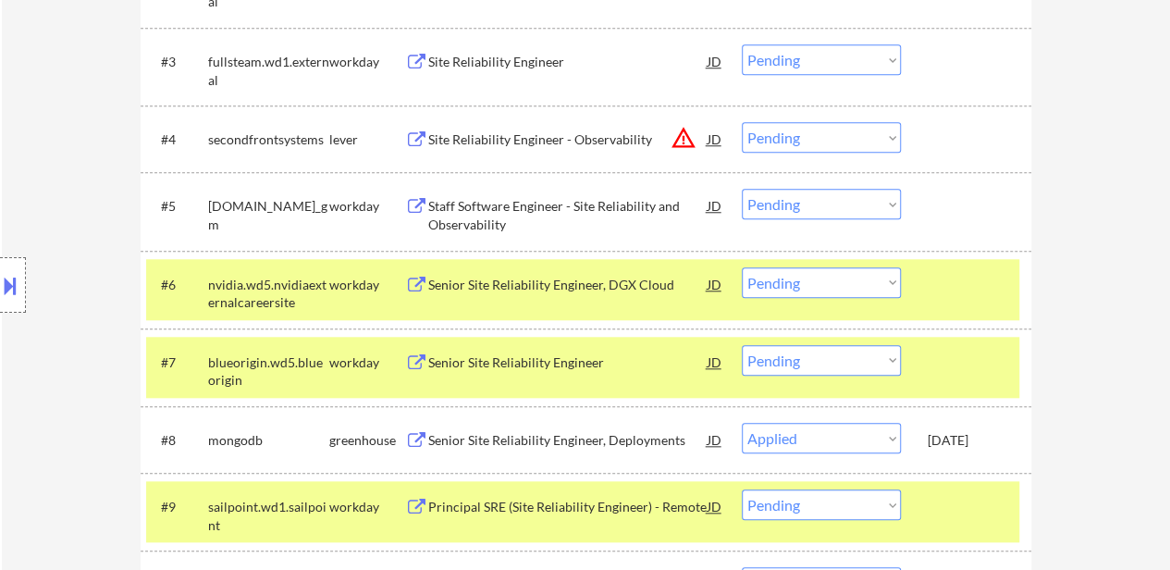
select select ""pending""
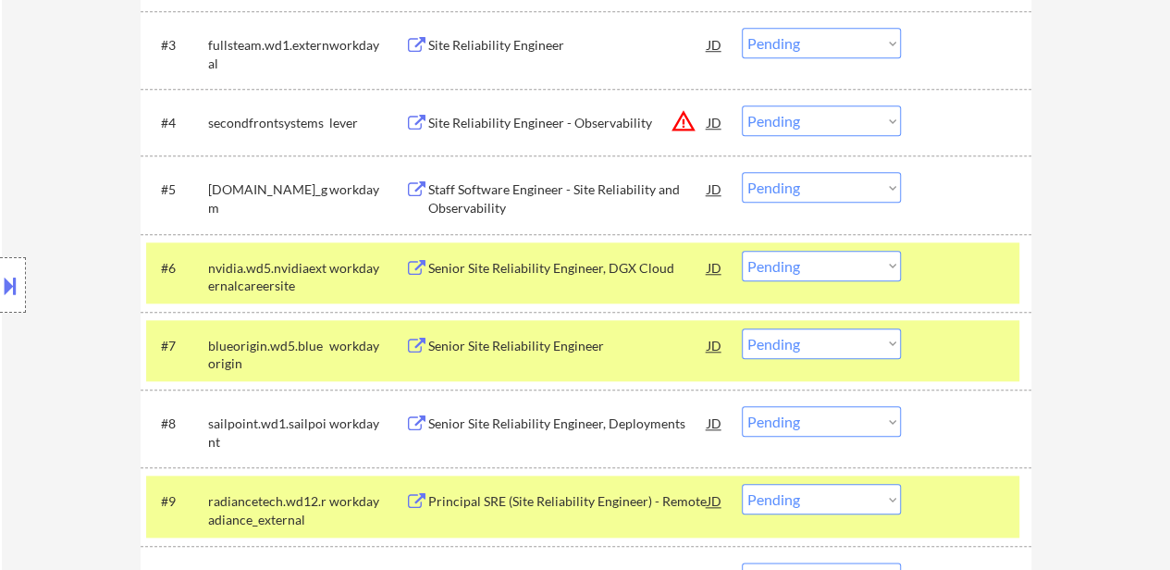
drag, startPoint x: 942, startPoint y: 286, endPoint x: 936, endPoint y: 332, distance: 46.6
click at [942, 284] on div "#6 nvidia.wd5.nvidiaexternalcareersite workday Senior Site Reliability Engineer…" at bounding box center [582, 272] width 873 height 61
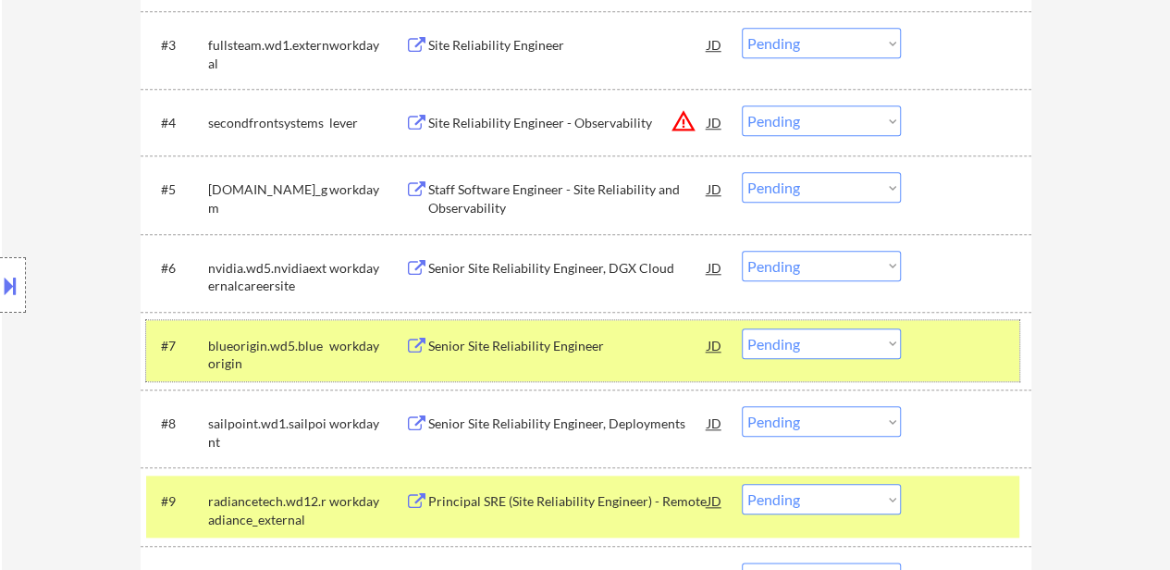
click at [935, 352] on div at bounding box center [968, 344] width 81 height 33
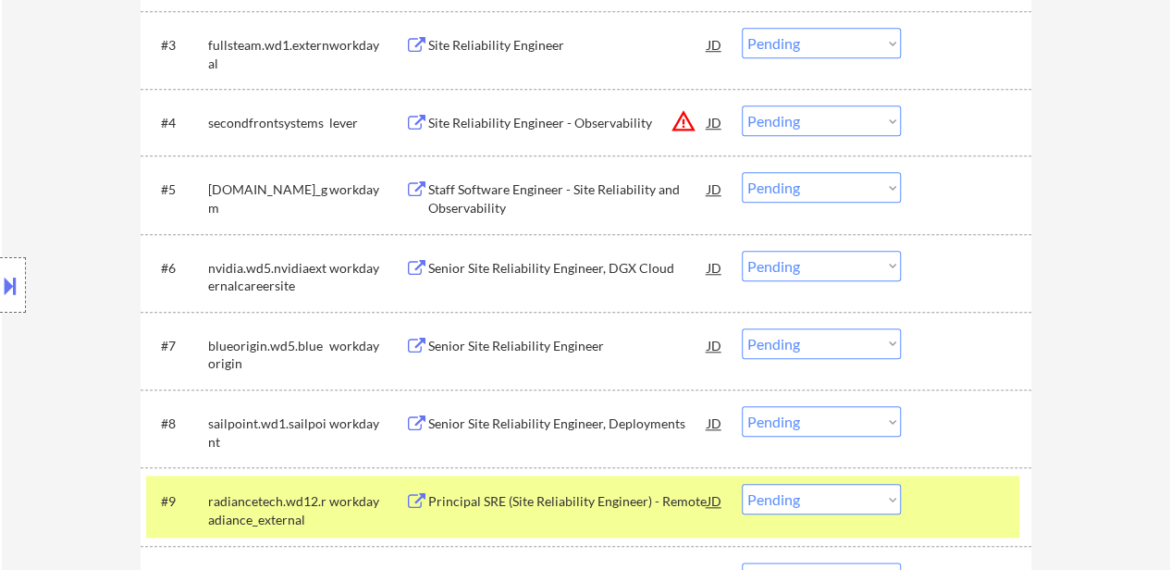
scroll to position [1032, 0]
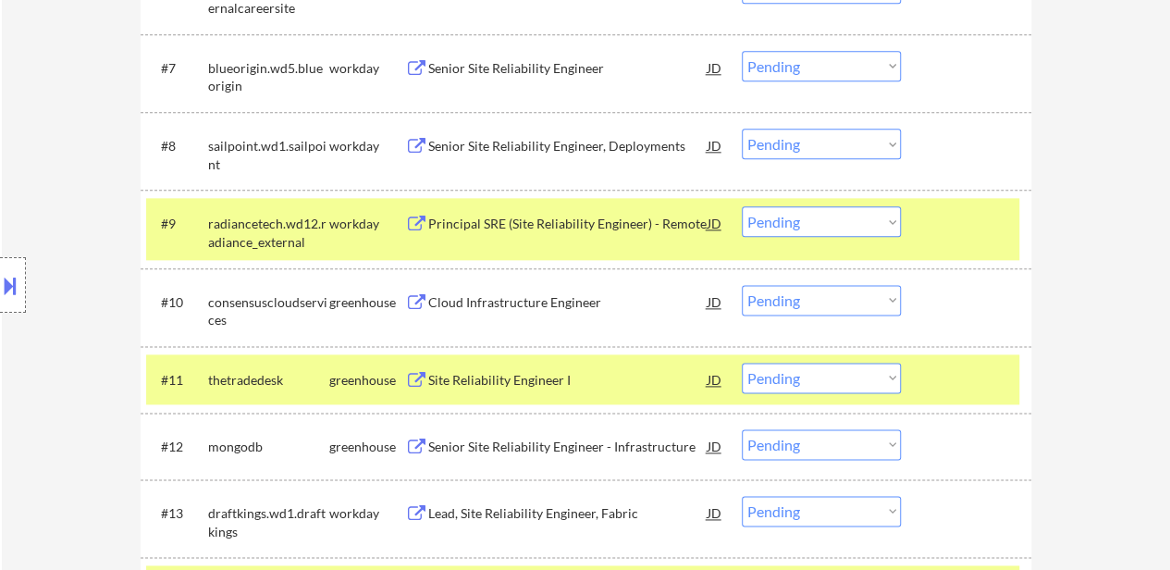
click at [967, 248] on div "#9 radiancetech.wd12.radiance_external workday Principal SRE (Site Reliability …" at bounding box center [582, 228] width 873 height 61
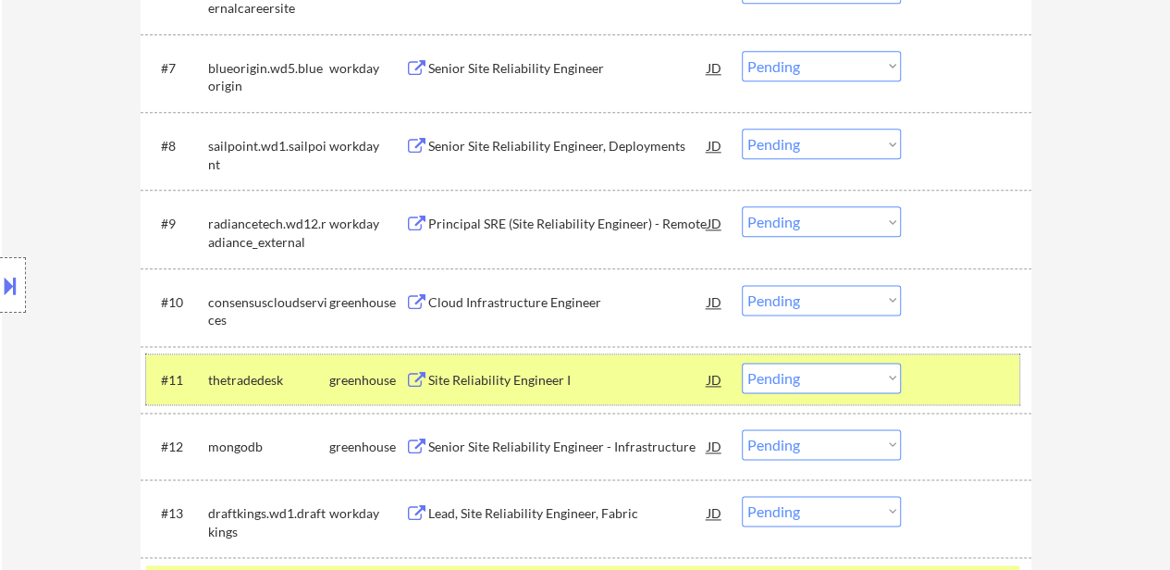
click at [953, 374] on div at bounding box center [968, 379] width 81 height 33
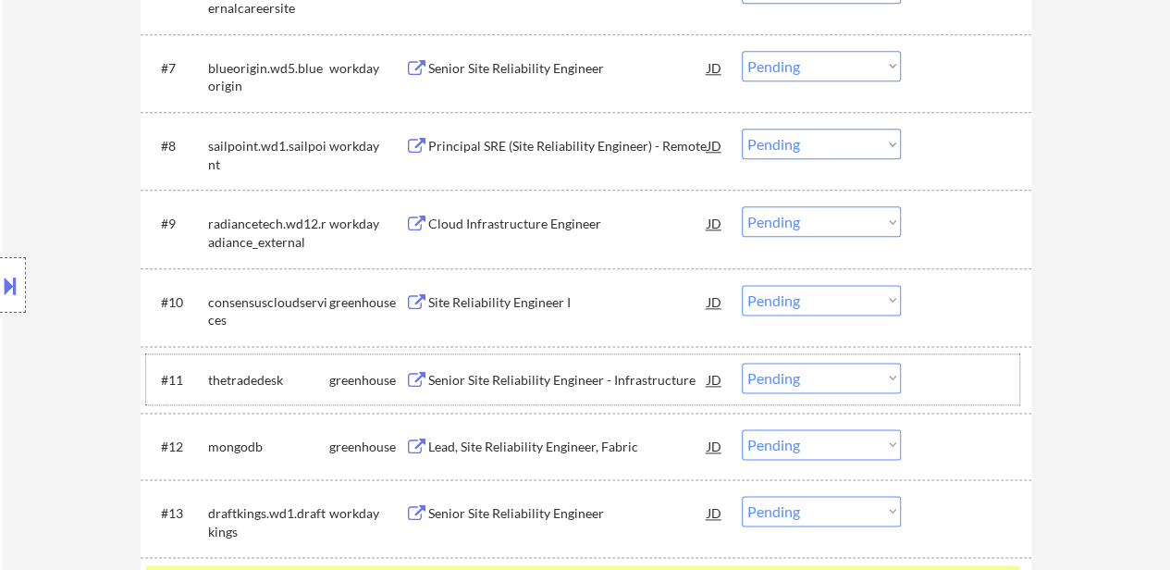
click at [783, 299] on select "Choose an option... Pending Applied Excluded (Questions) Excluded (Expired) Exc…" at bounding box center [821, 300] width 159 height 31
click at [742, 285] on select "Choose an option... Pending Applied Excluded (Questions) Excluded (Expired) Exc…" at bounding box center [821, 300] width 159 height 31
select select ""pending""
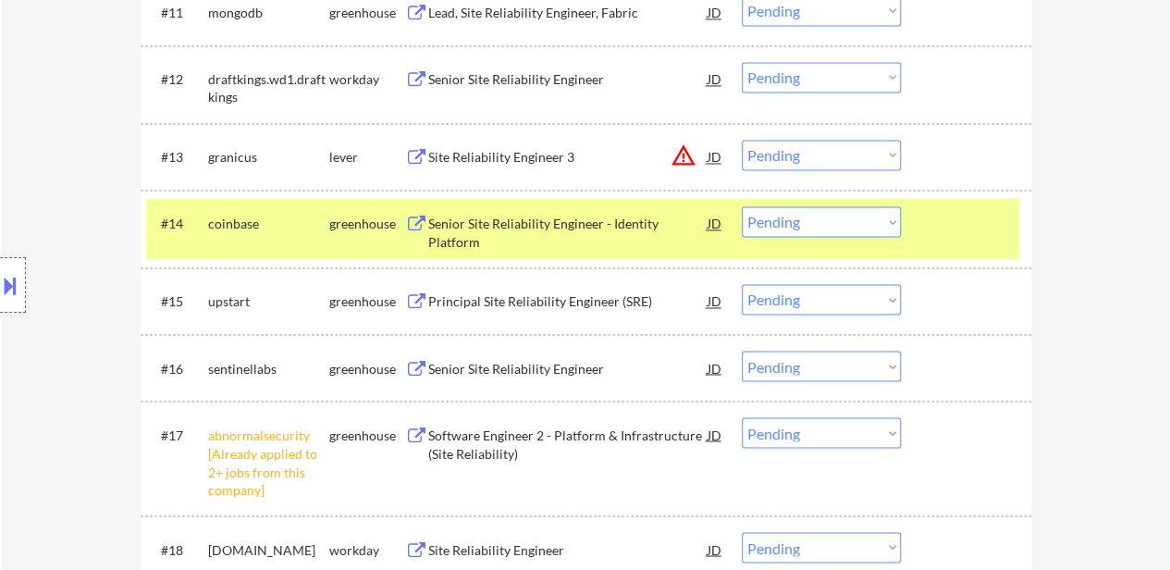
scroll to position [1402, 0]
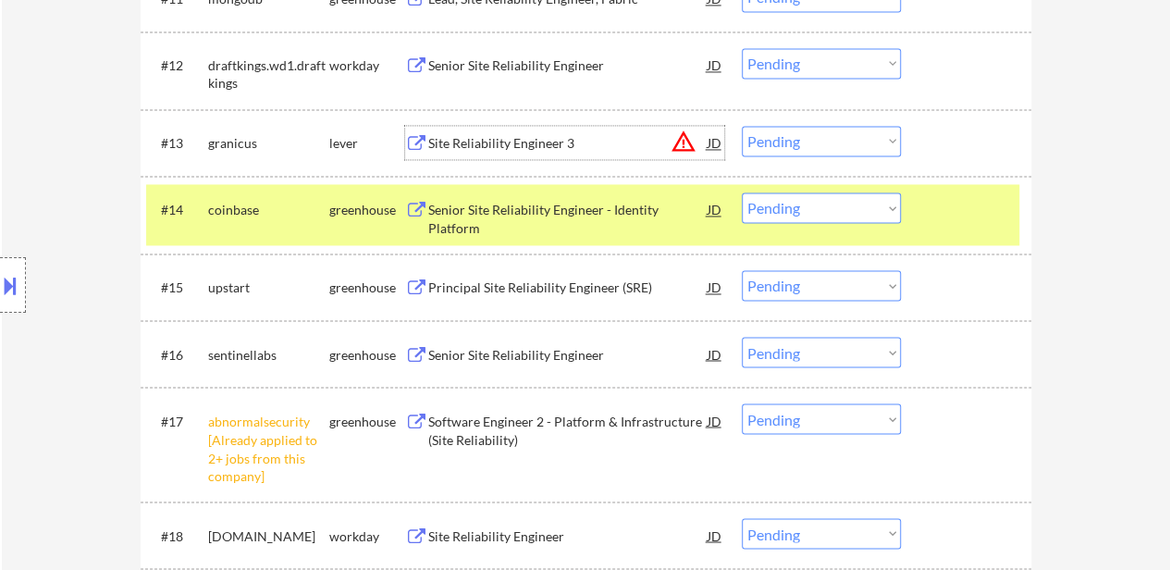
click at [546, 134] on div "Site Reliability Engineer 3" at bounding box center [567, 143] width 279 height 19
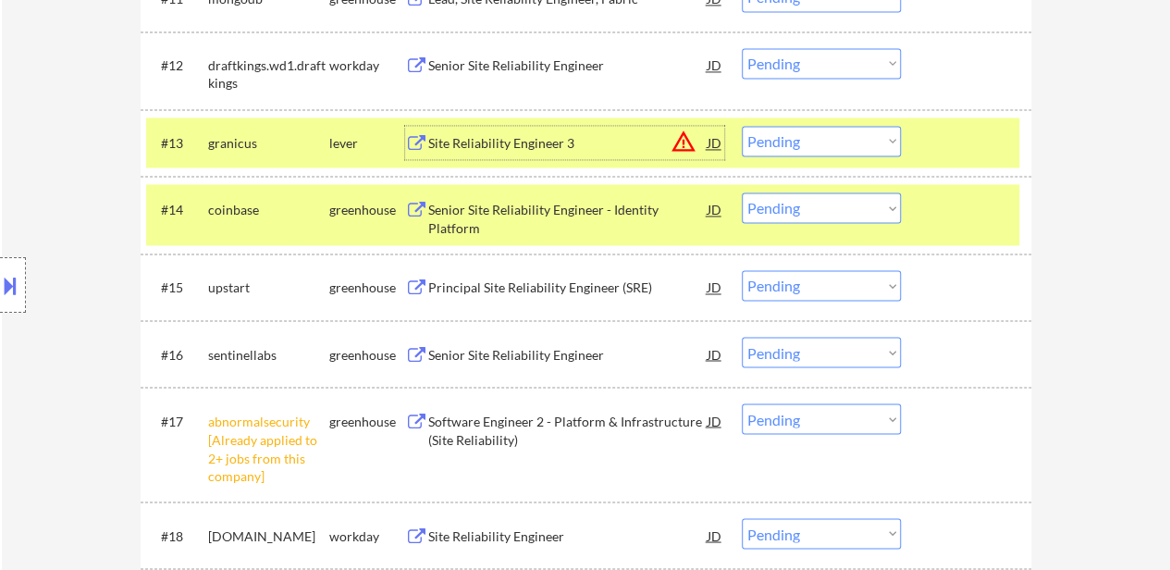
click at [840, 416] on select "Choose an option... Pending Applied Excluded (Questions) Excluded (Expired) Exc…" at bounding box center [821, 418] width 159 height 31
click at [742, 403] on select "Choose an option... Pending Applied Excluded (Questions) Excluded (Expired) Exc…" at bounding box center [821, 418] width 159 height 31
select select ""pending""
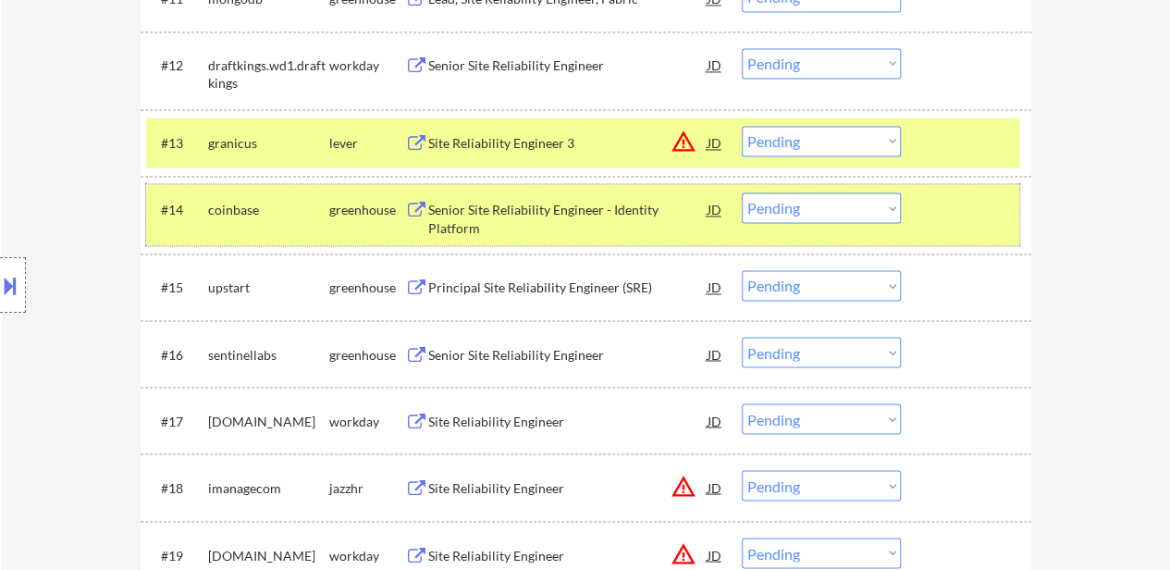
click at [951, 206] on div at bounding box center [968, 208] width 81 height 33
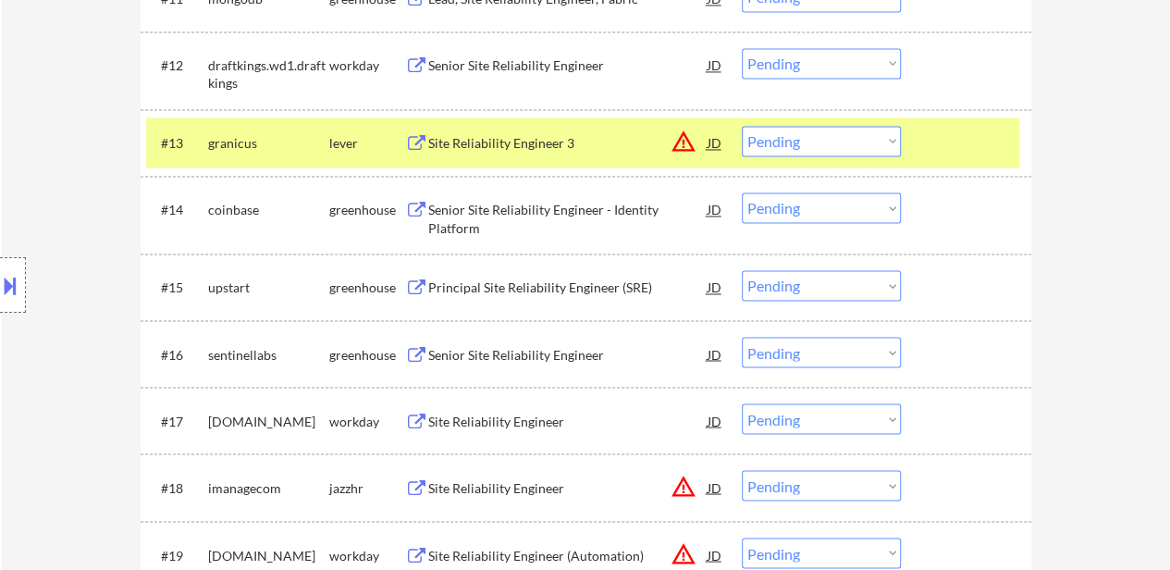
click at [575, 294] on div "Principal Site Reliability Engineer (SRE)" at bounding box center [567, 287] width 279 height 19
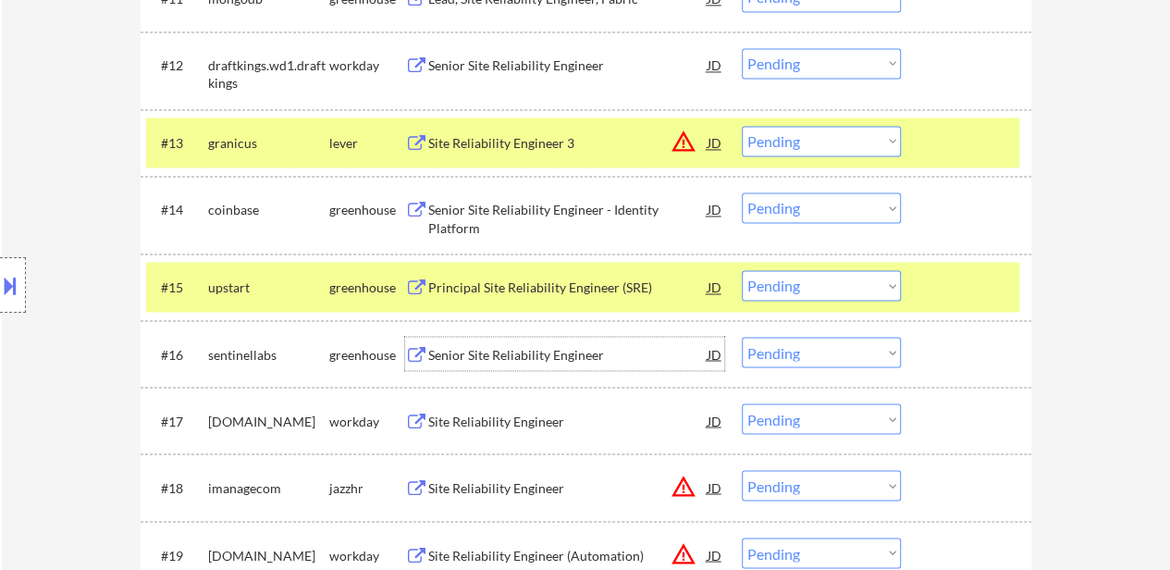
click at [535, 351] on div "Senior Site Reliability Engineer" at bounding box center [567, 354] width 279 height 19
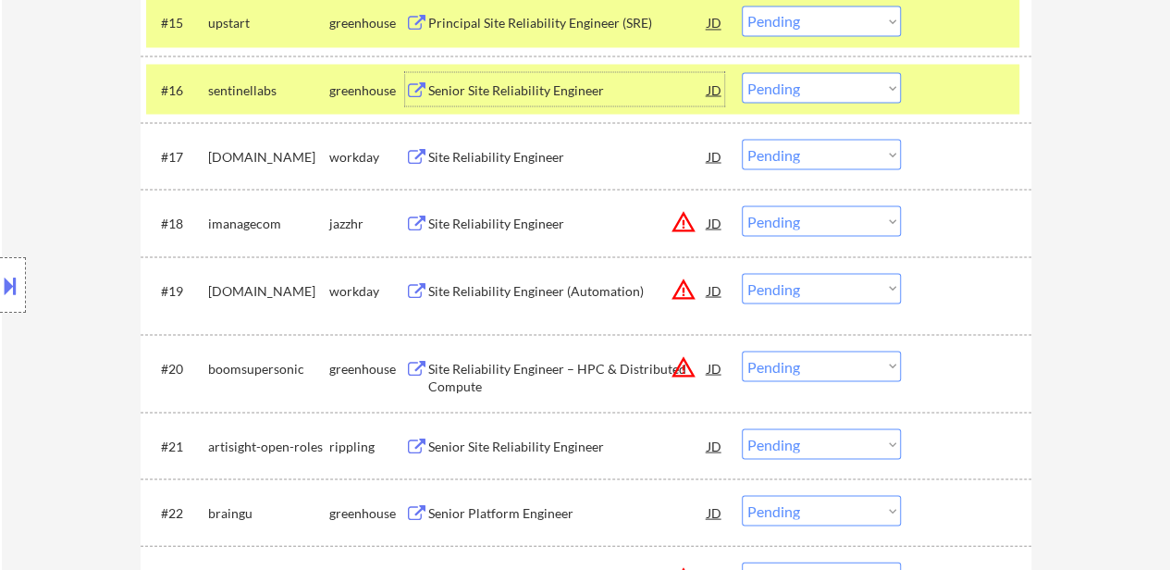
scroll to position [1680, 0]
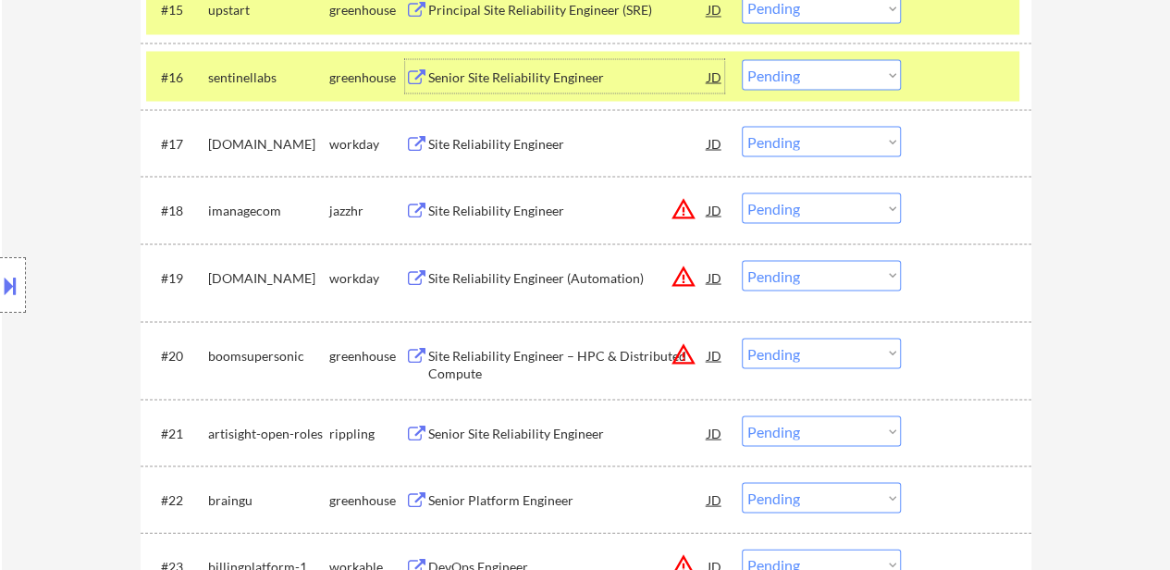
click at [485, 203] on div "Site Reliability Engineer" at bounding box center [567, 210] width 279 height 19
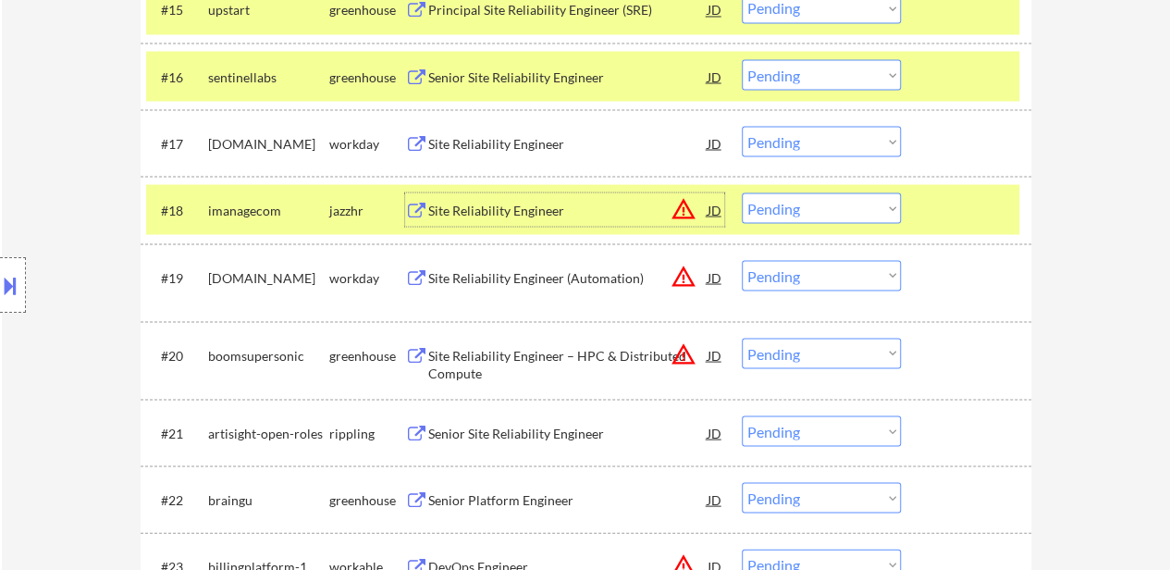
click at [542, 356] on div "Site Reliability Engineer – HPC & Distributed Compute" at bounding box center [567, 364] width 279 height 36
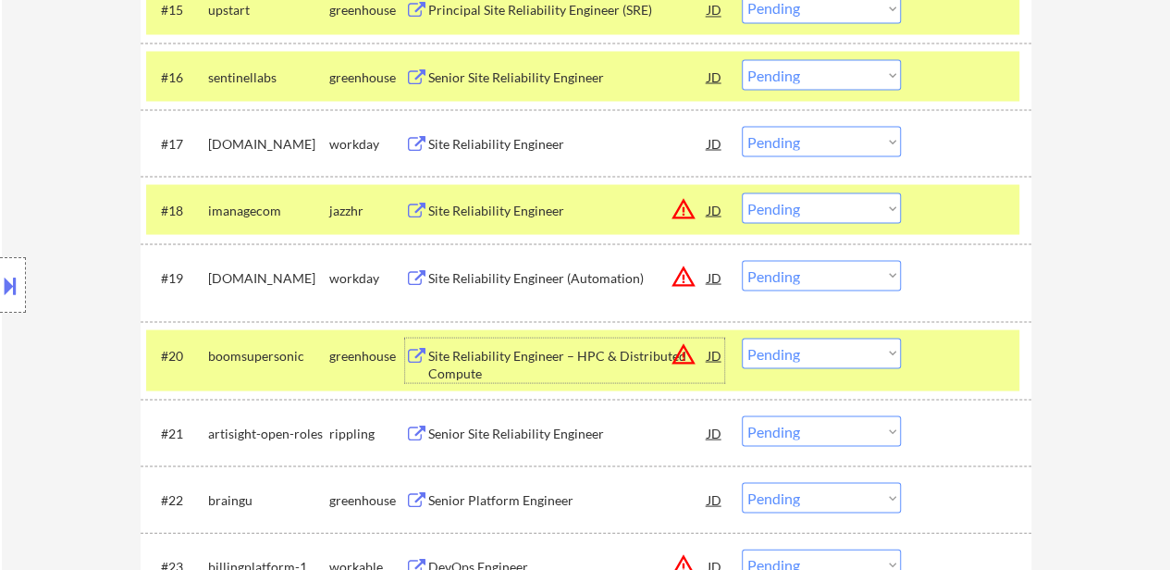
click at [548, 430] on div "Senior Site Reliability Engineer" at bounding box center [567, 433] width 279 height 19
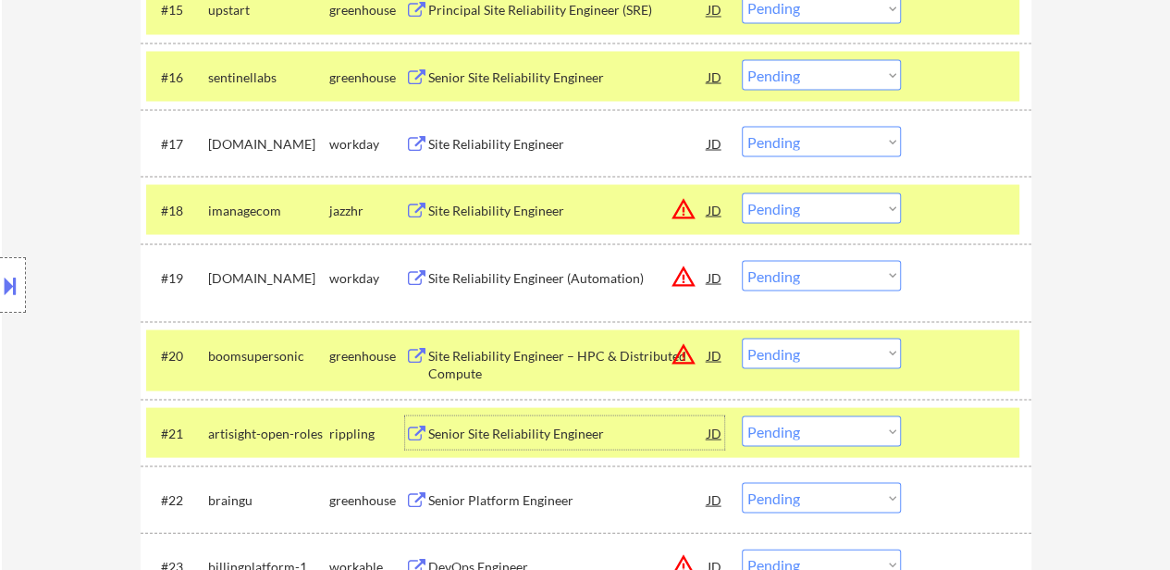
click at [797, 207] on select "Choose an option... Pending Applied Excluded (Questions) Excluded (Expired) Exc…" at bounding box center [821, 207] width 159 height 31
click at [742, 192] on select "Choose an option... Pending Applied Excluded (Questions) Excluded (Expired) Exc…" at bounding box center [821, 207] width 159 height 31
select select ""pending""
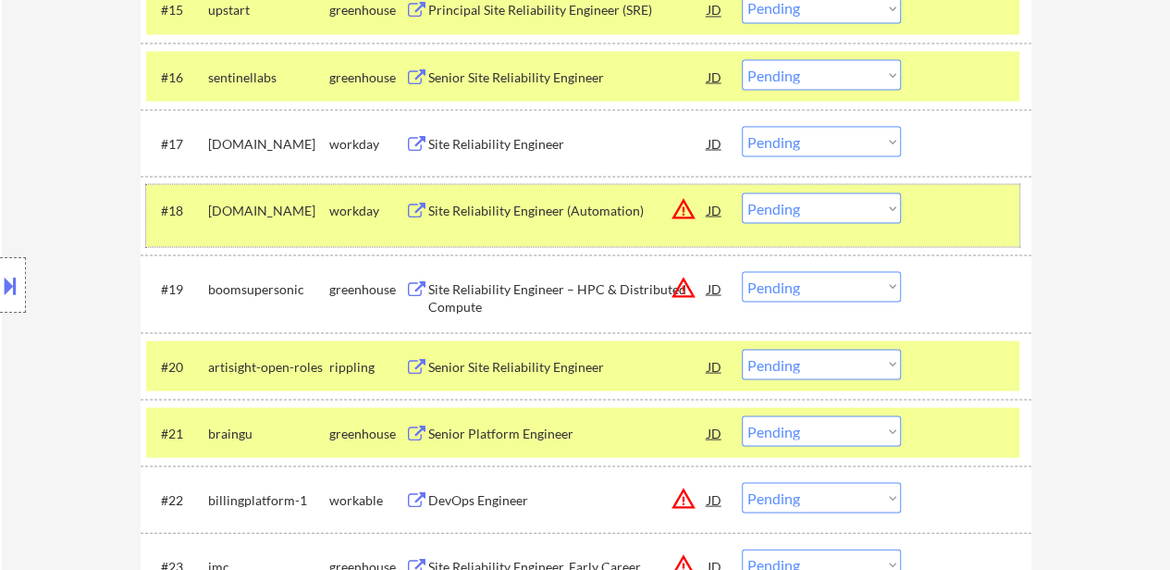
click at [943, 189] on div "#18 [DOMAIN_NAME] workday Site Reliability Engineer (Automation) JD warning_amb…" at bounding box center [582, 214] width 873 height 61
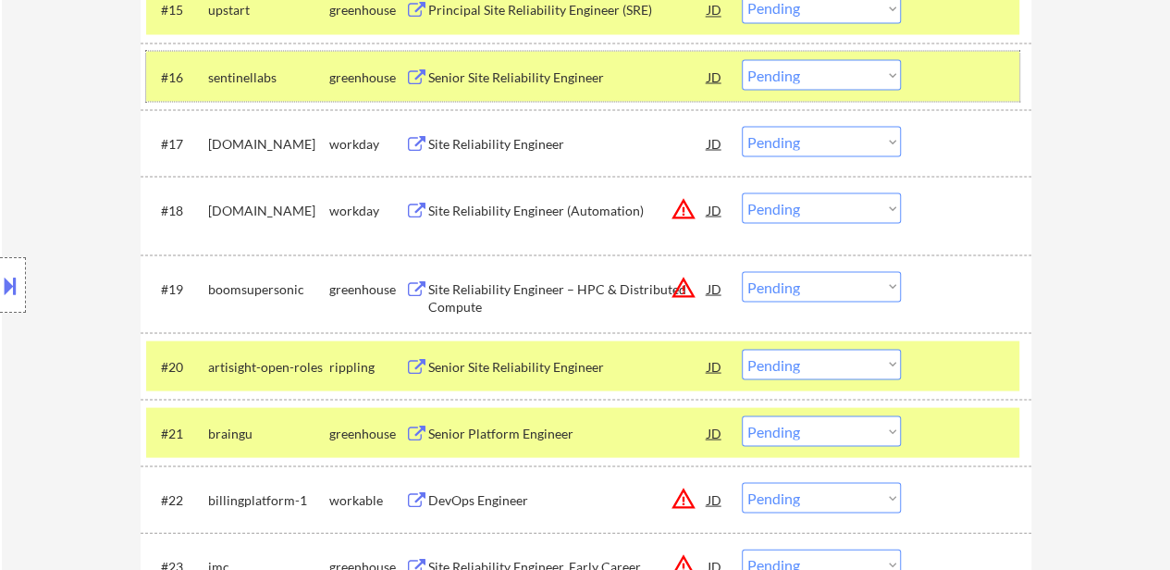
click at [933, 75] on div at bounding box center [968, 75] width 81 height 33
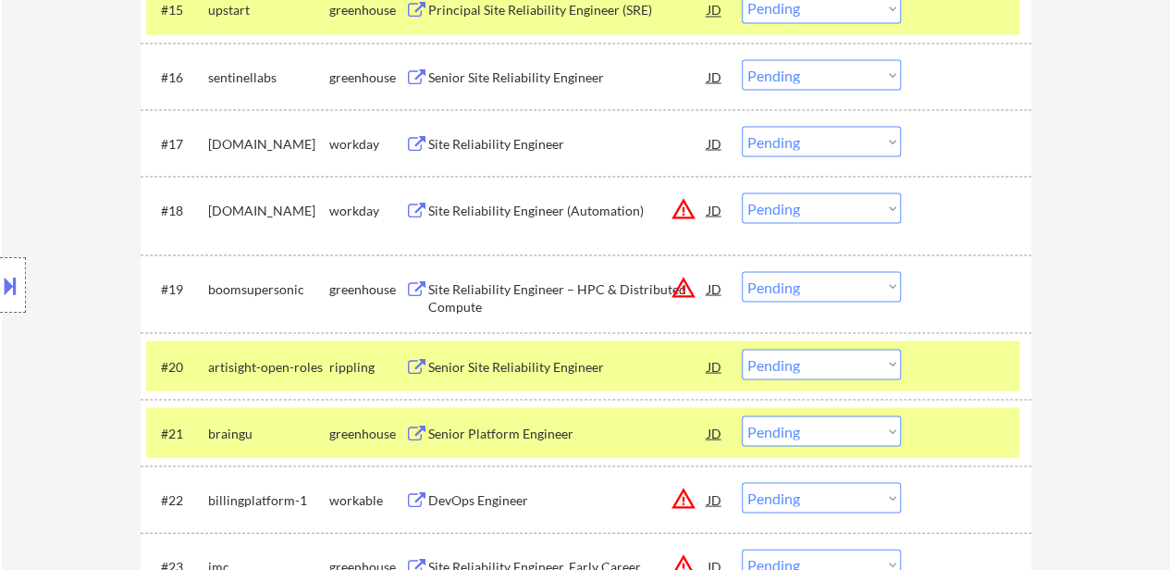
scroll to position [1772, 0]
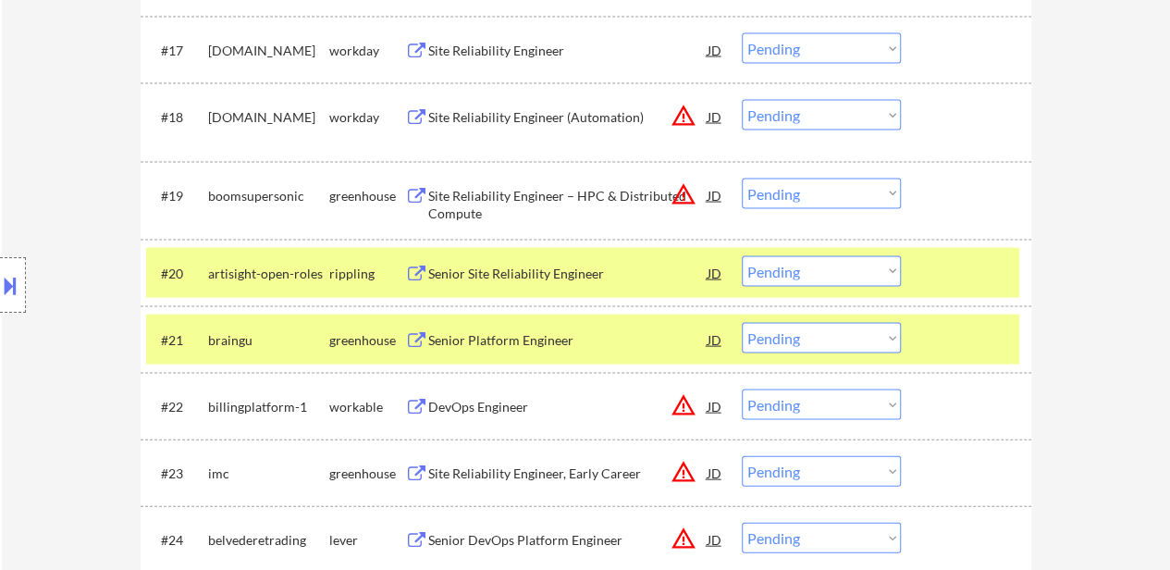
click at [977, 328] on div at bounding box center [968, 339] width 81 height 33
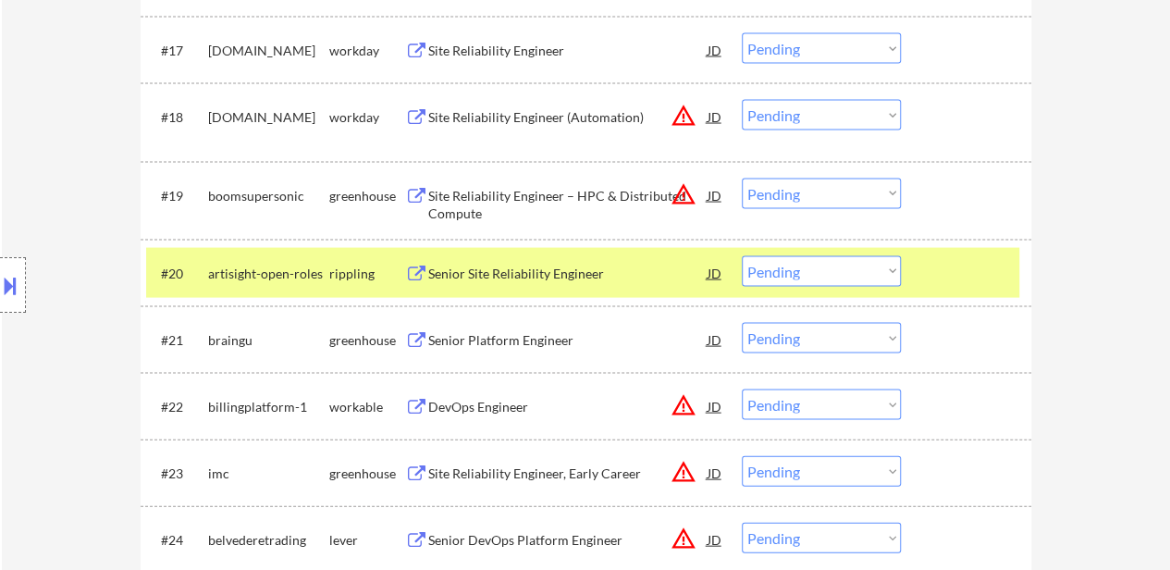
click at [522, 352] on div "Senior Platform Engineer" at bounding box center [567, 339] width 279 height 33
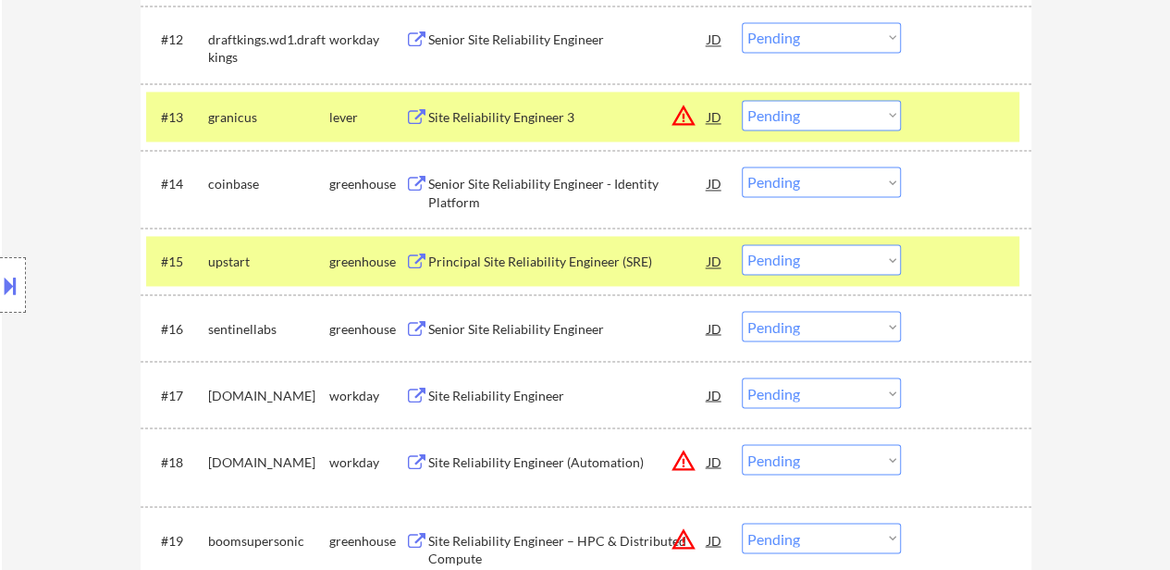
scroll to position [1402, 0]
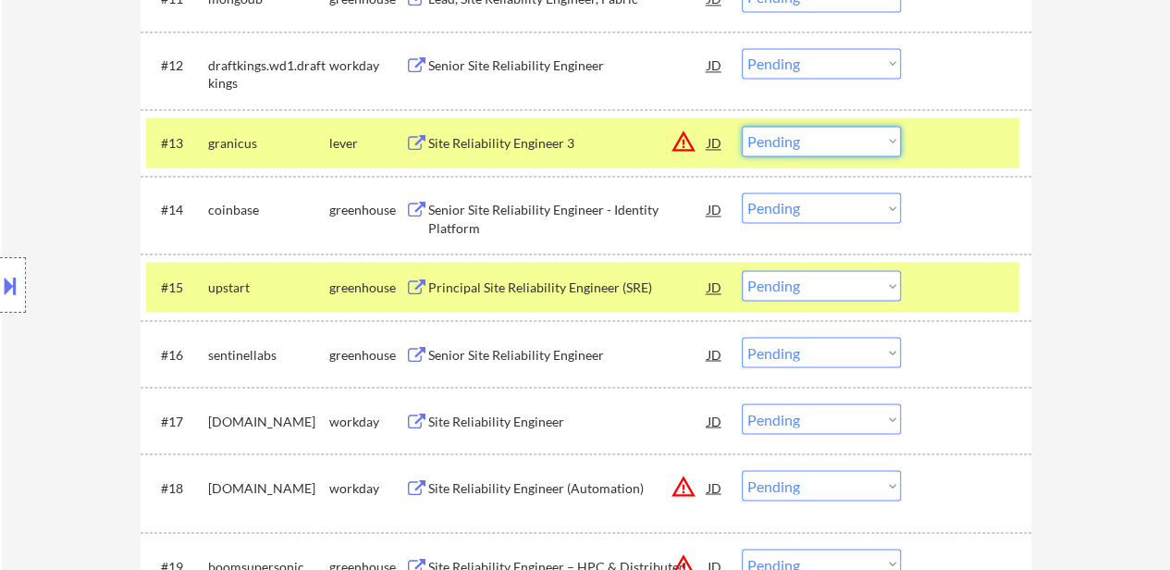
click at [801, 142] on select "Choose an option... Pending Applied Excluded (Questions) Excluded (Expired) Exc…" at bounding box center [821, 141] width 159 height 31
click at [742, 126] on select "Choose an option... Pending Applied Excluded (Questions) Excluded (Expired) Exc…" at bounding box center [821, 141] width 159 height 31
select select ""pending""
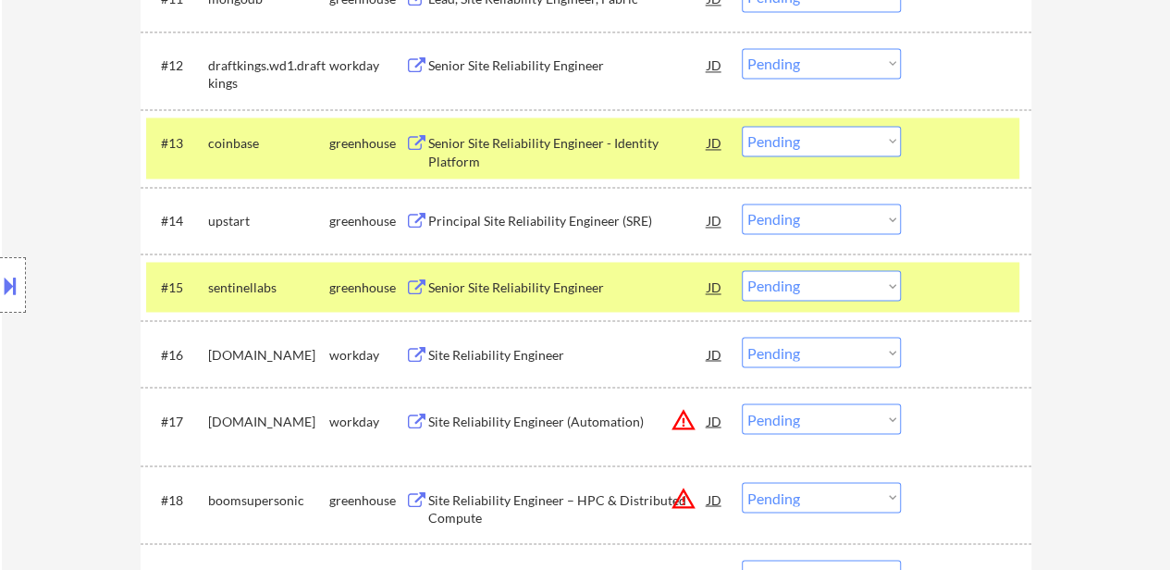
click at [925, 138] on div "#13 coinbase greenhouse Senior Site Reliability Engineer - Identity Platform JD…" at bounding box center [582, 147] width 873 height 61
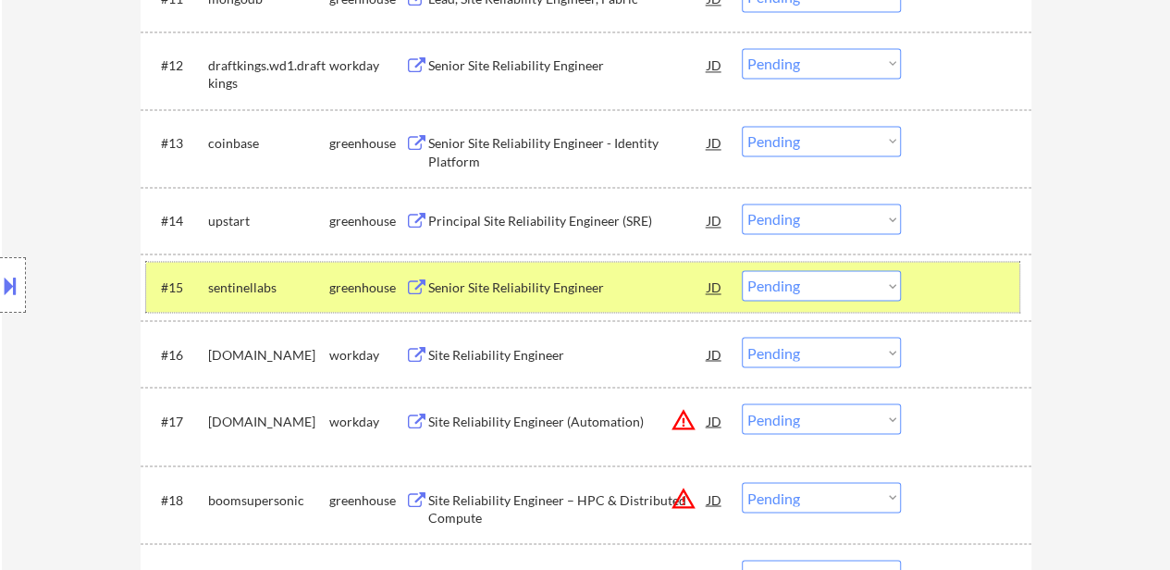
click at [948, 277] on div at bounding box center [968, 286] width 81 height 33
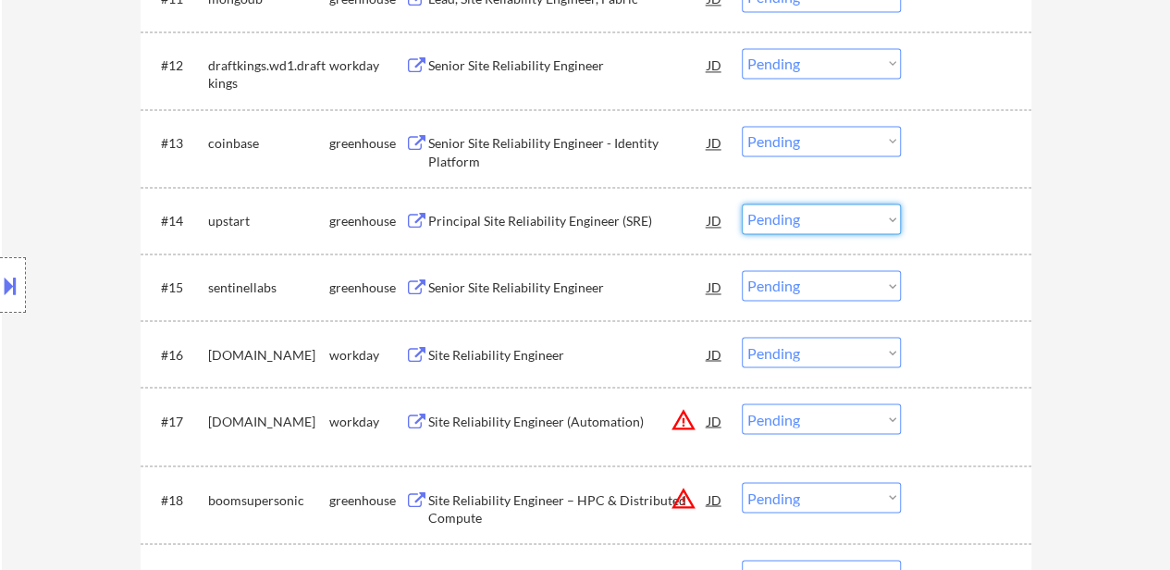
click at [783, 220] on select "Choose an option... Pending Applied Excluded (Questions) Excluded (Expired) Exc…" at bounding box center [821, 219] width 159 height 31
click at [742, 204] on select "Choose an option... Pending Applied Excluded (Questions) Excluded (Expired) Exc…" at bounding box center [821, 219] width 159 height 31
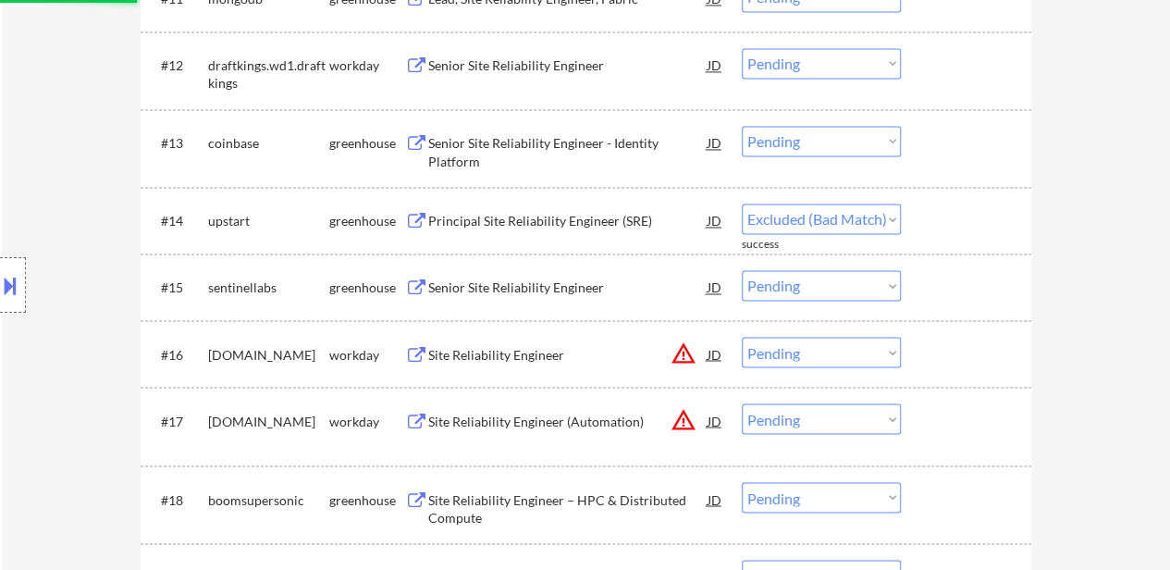
select select ""pending""
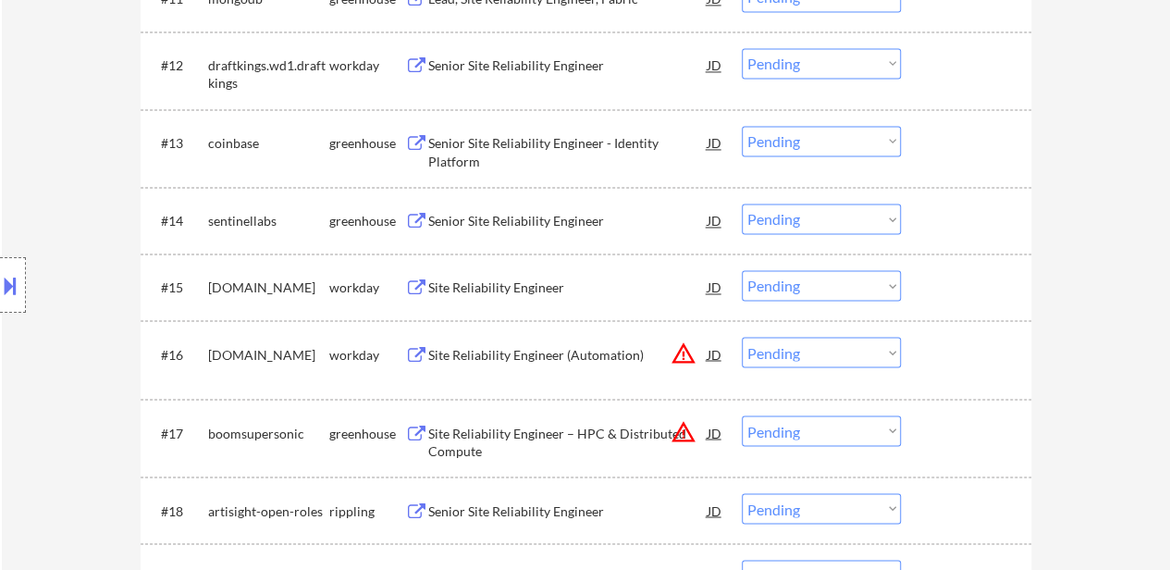
click at [836, 433] on select "Choose an option... Pending Applied Excluded (Questions) Excluded (Expired) Exc…" at bounding box center [821, 430] width 159 height 31
click at [742, 415] on select "Choose an option... Pending Applied Excluded (Questions) Excluded (Expired) Exc…" at bounding box center [821, 430] width 159 height 31
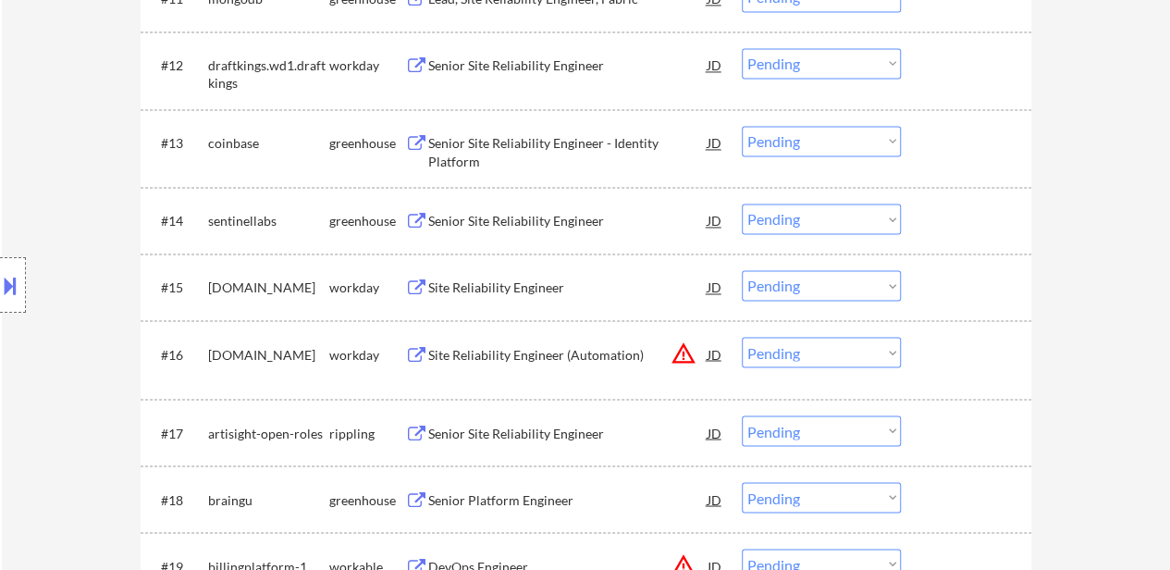
click at [815, 423] on select "Choose an option... Pending Applied Excluded (Questions) Excluded (Expired) Exc…" at bounding box center [821, 430] width 159 height 31
click at [742, 415] on select "Choose an option... Pending Applied Excluded (Questions) Excluded (Expired) Exc…" at bounding box center [821, 430] width 159 height 31
click at [789, 433] on select "Choose an option... Pending Applied Excluded (Questions) Excluded (Expired) Exc…" at bounding box center [821, 430] width 159 height 31
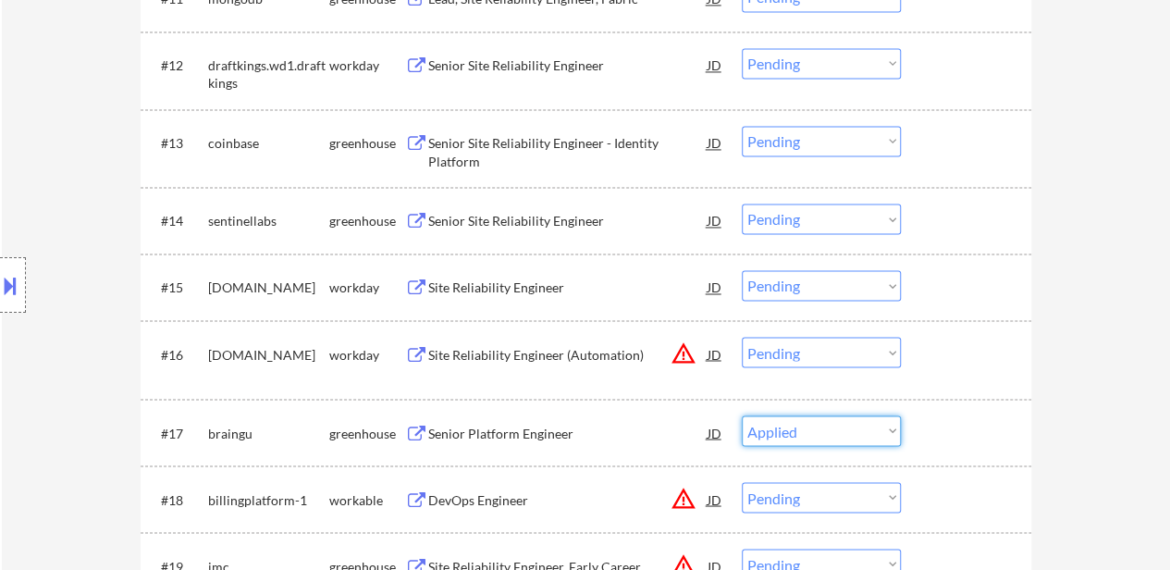
click at [742, 415] on select "Choose an option... Pending Applied Excluded (Questions) Excluded (Expired) Exc…" at bounding box center [821, 430] width 159 height 31
select select ""pending""
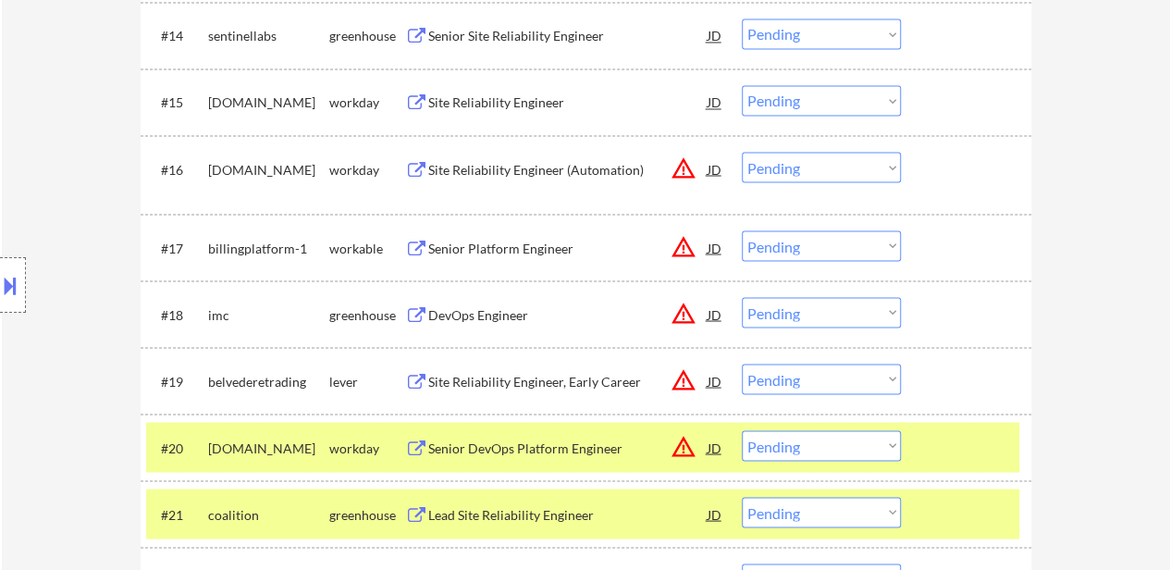
scroll to position [1680, 0]
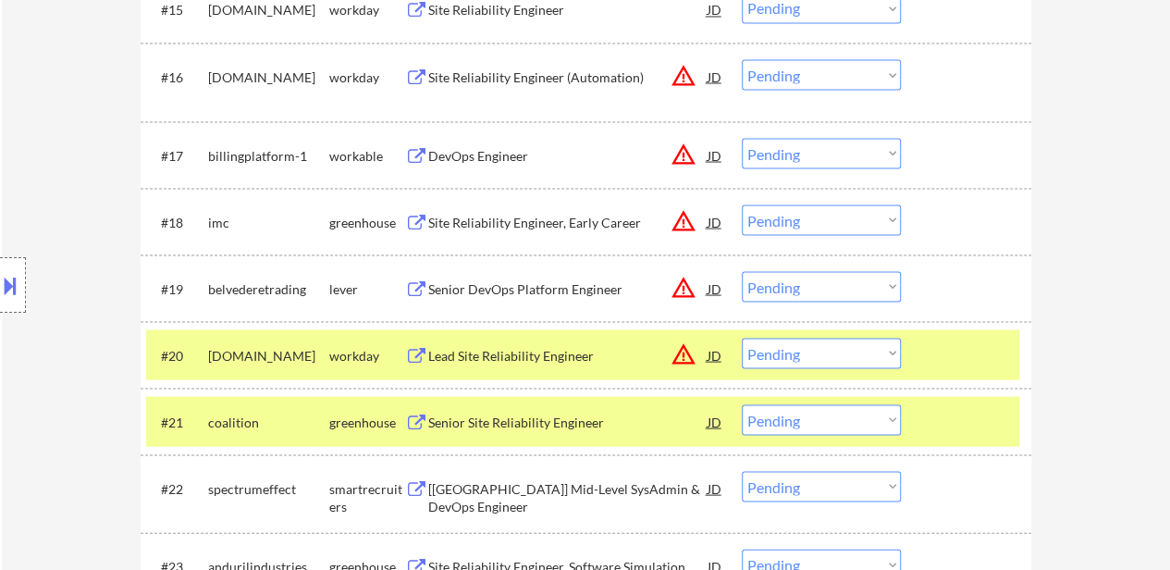
click at [951, 386] on div "#20 [DOMAIN_NAME] workday Lead Site Reliability Engineer JD warning_amber Choos…" at bounding box center [586, 354] width 891 height 67
click at [981, 349] on div at bounding box center [968, 354] width 81 height 33
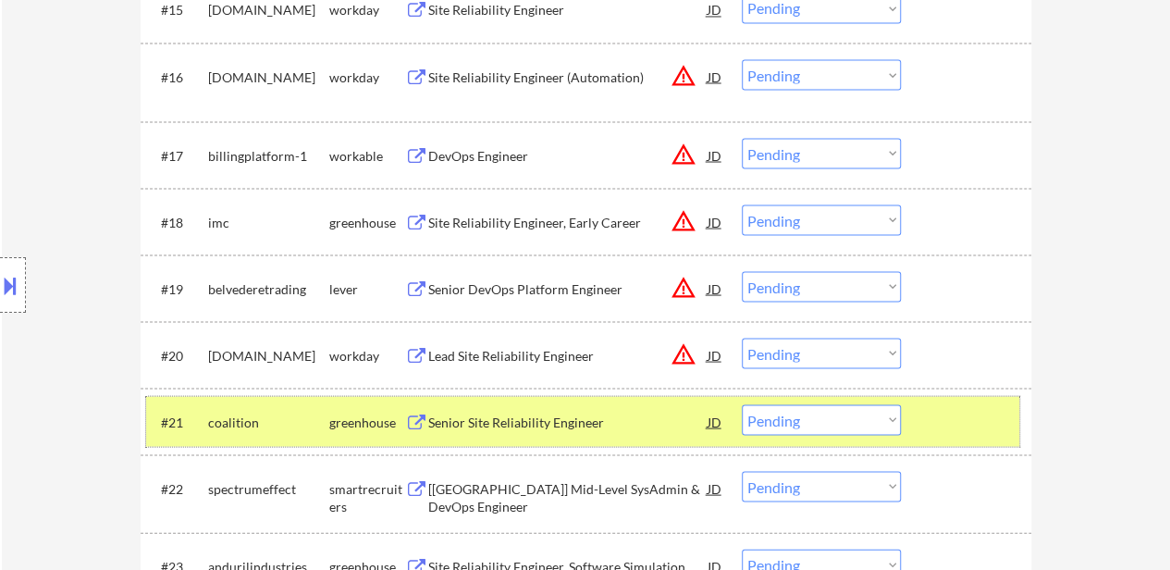
click at [966, 425] on div at bounding box center [968, 420] width 81 height 33
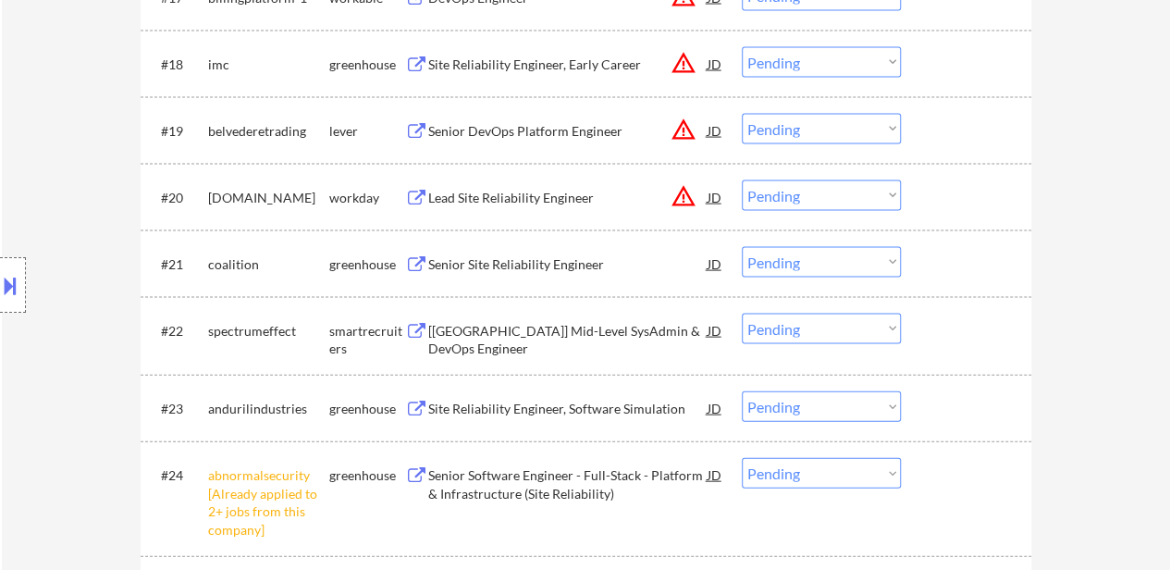
scroll to position [1865, 0]
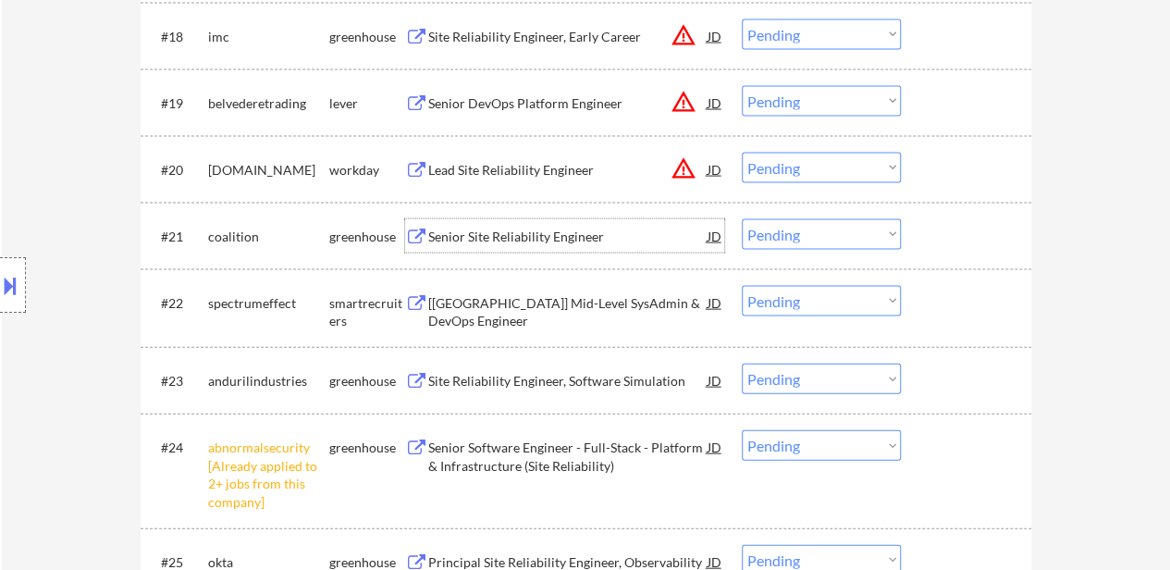
click at [566, 236] on div "Senior Site Reliability Engineer" at bounding box center [567, 237] width 279 height 19
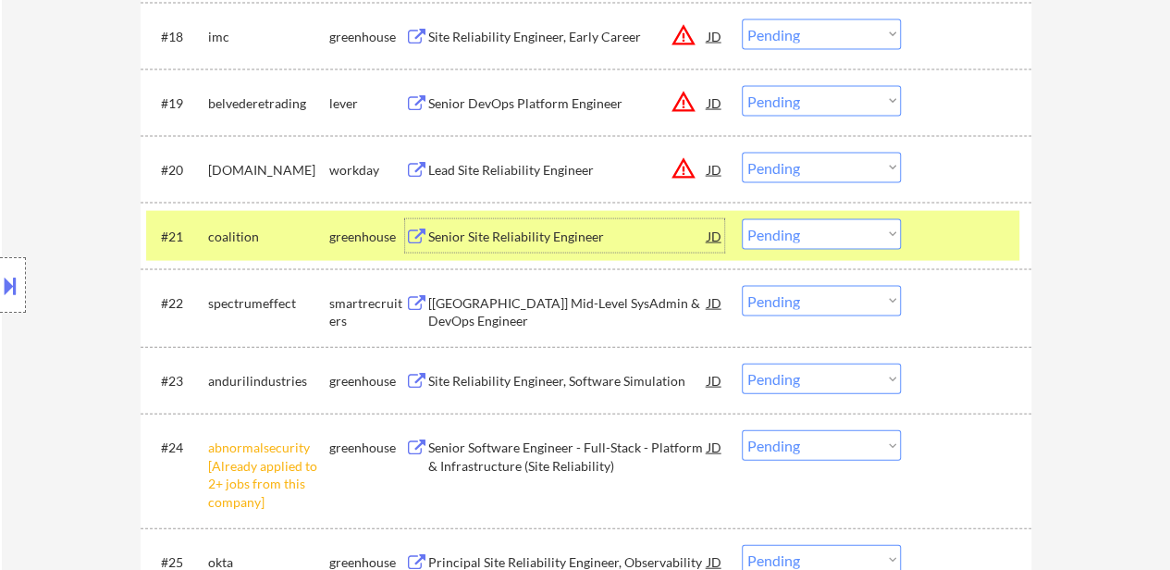
click at [569, 314] on div "[[GEOGRAPHIC_DATA]] Mid-Level SysAdmin & DevOps Engineer" at bounding box center [567, 302] width 279 height 33
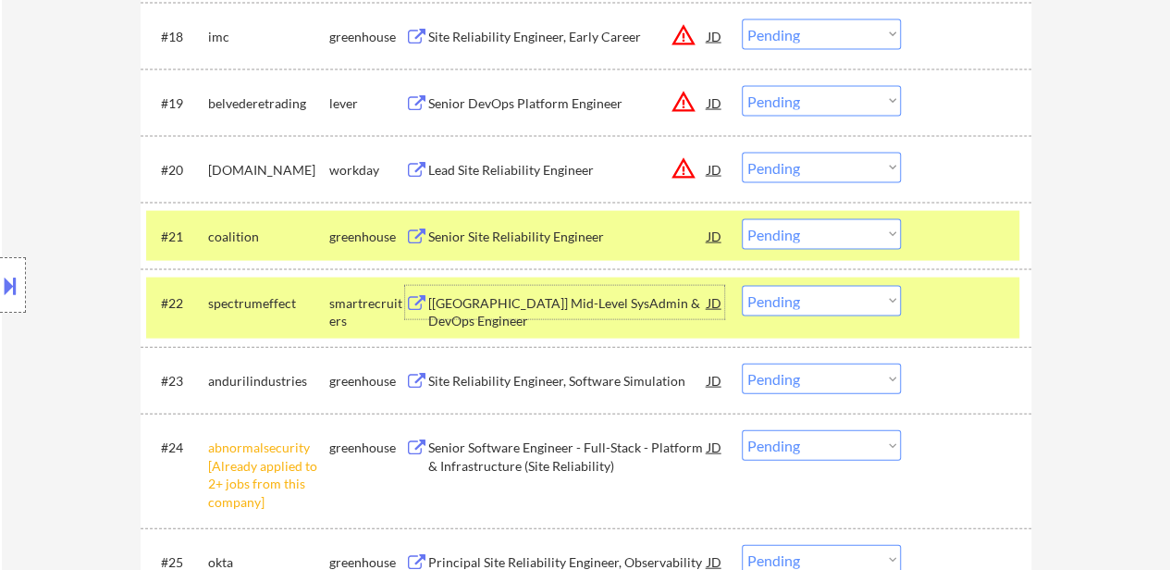
click at [881, 444] on select "Choose an option... Pending Applied Excluded (Questions) Excluded (Expired) Exc…" at bounding box center [821, 445] width 159 height 31
select select ""excluded__other_""
click at [742, 430] on select "Choose an option... Pending Applied Excluded (Questions) Excluded (Expired) Exc…" at bounding box center [821, 445] width 159 height 31
click at [860, 230] on select "Choose an option... Pending Applied Excluded (Questions) Excluded (Expired) Exc…" at bounding box center [821, 234] width 159 height 31
click at [742, 219] on select "Choose an option... Pending Applied Excluded (Questions) Excluded (Expired) Exc…" at bounding box center [821, 234] width 159 height 31
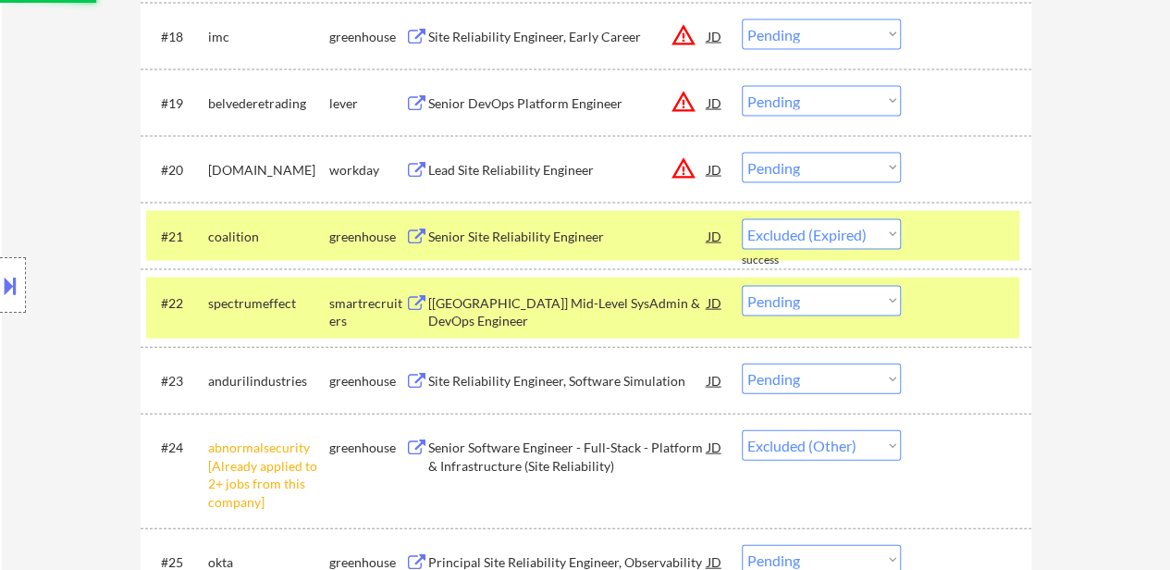
select select ""pending""
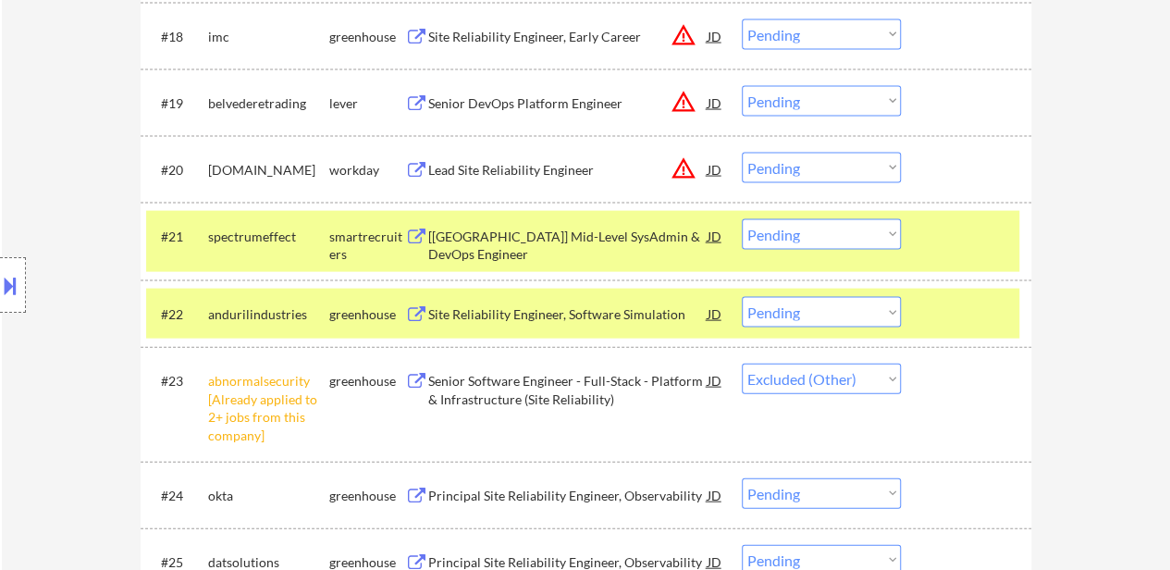
select select ""pending""
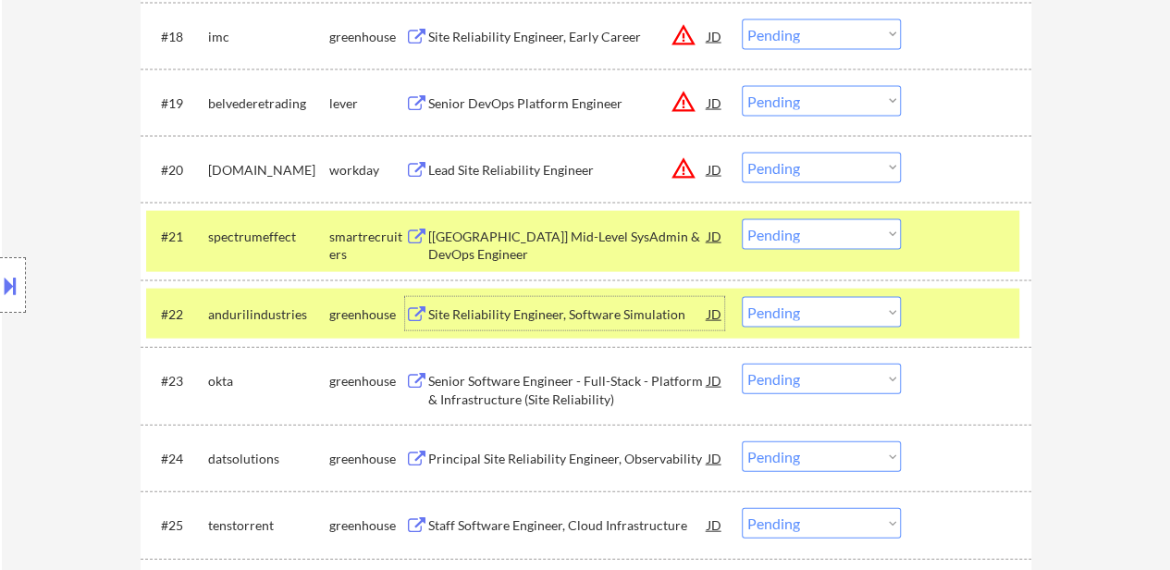
click at [582, 324] on div "Site Reliability Engineer, Software Simulation" at bounding box center [567, 313] width 279 height 33
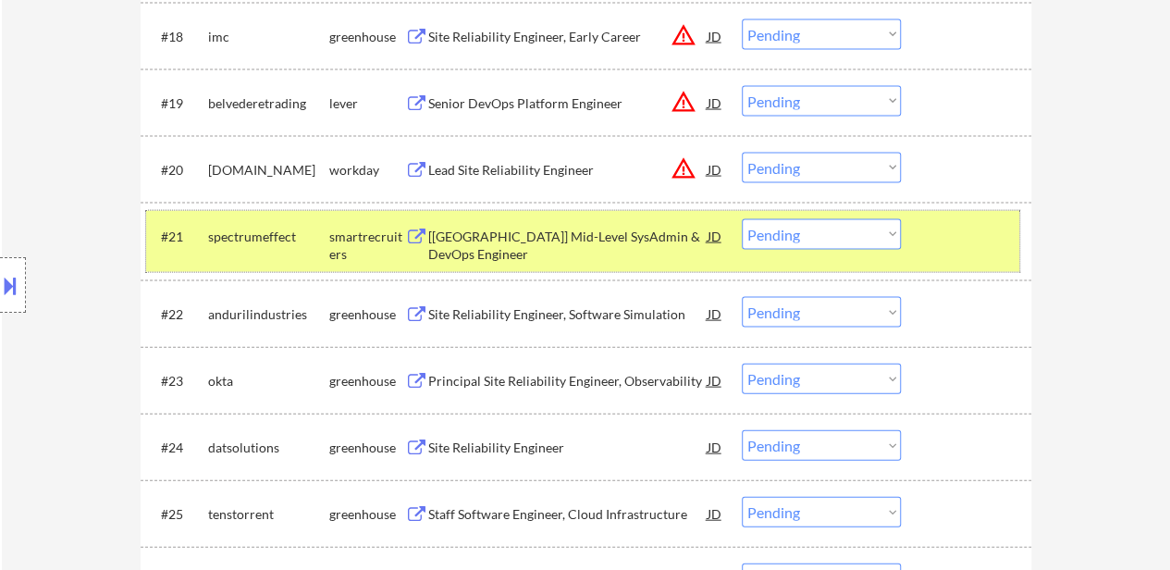
click at [971, 228] on div at bounding box center [968, 235] width 81 height 33
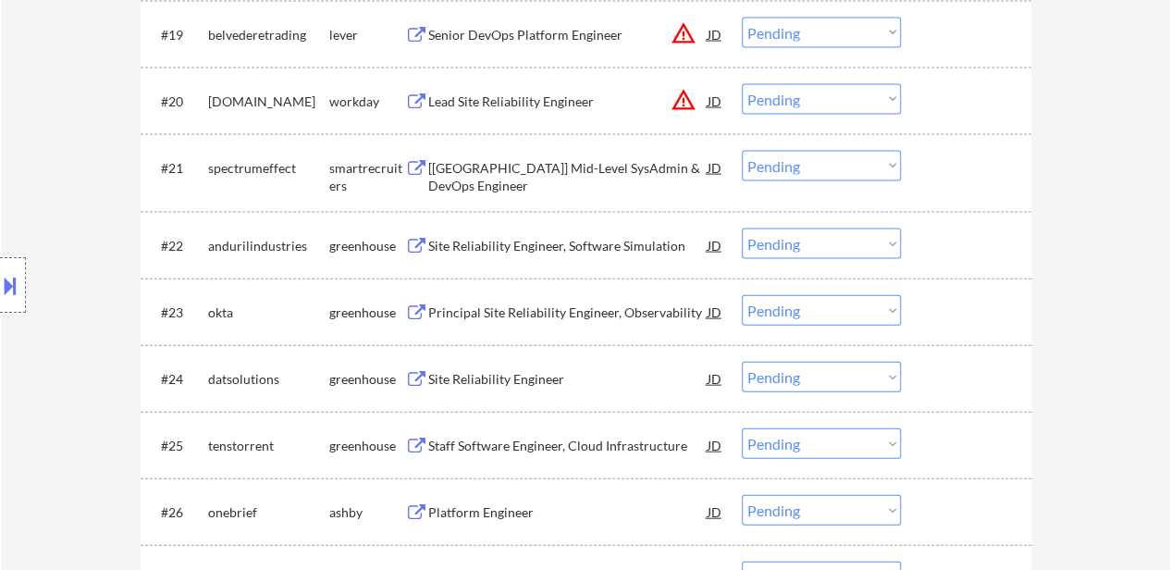
scroll to position [1957, 0]
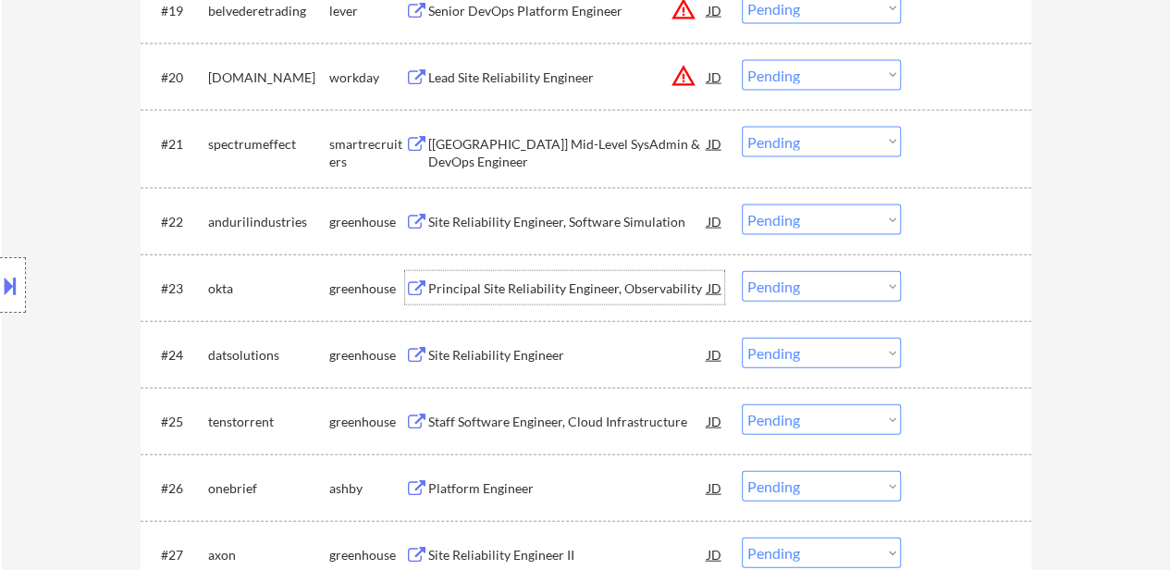
click at [627, 299] on div "Principal Site Reliability Engineer, Observability" at bounding box center [567, 287] width 279 height 33
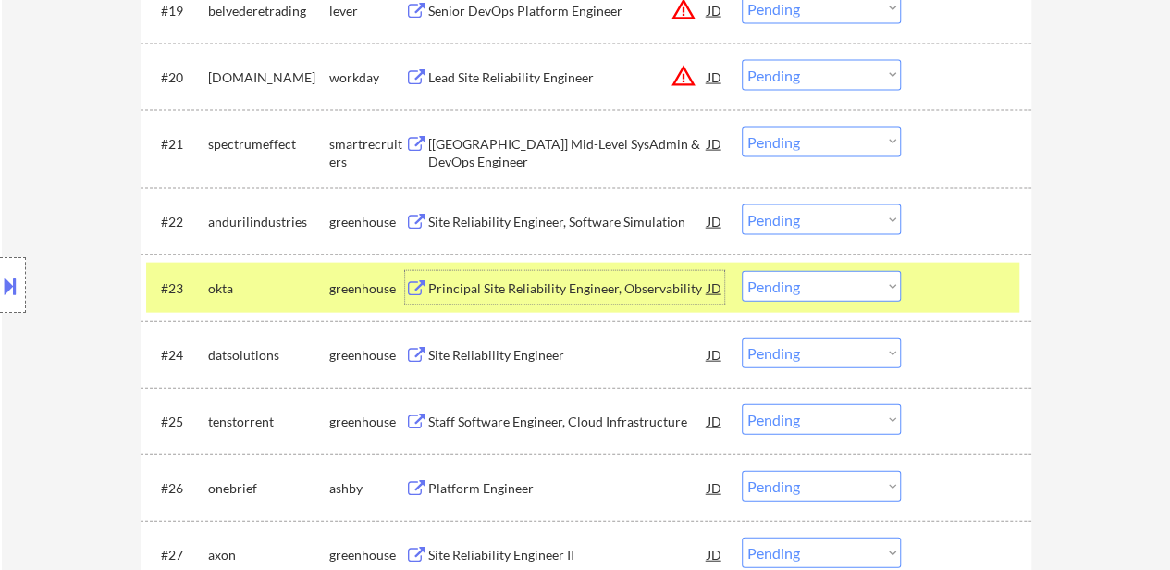
click at [564, 362] on div "Site Reliability Engineer" at bounding box center [567, 355] width 279 height 19
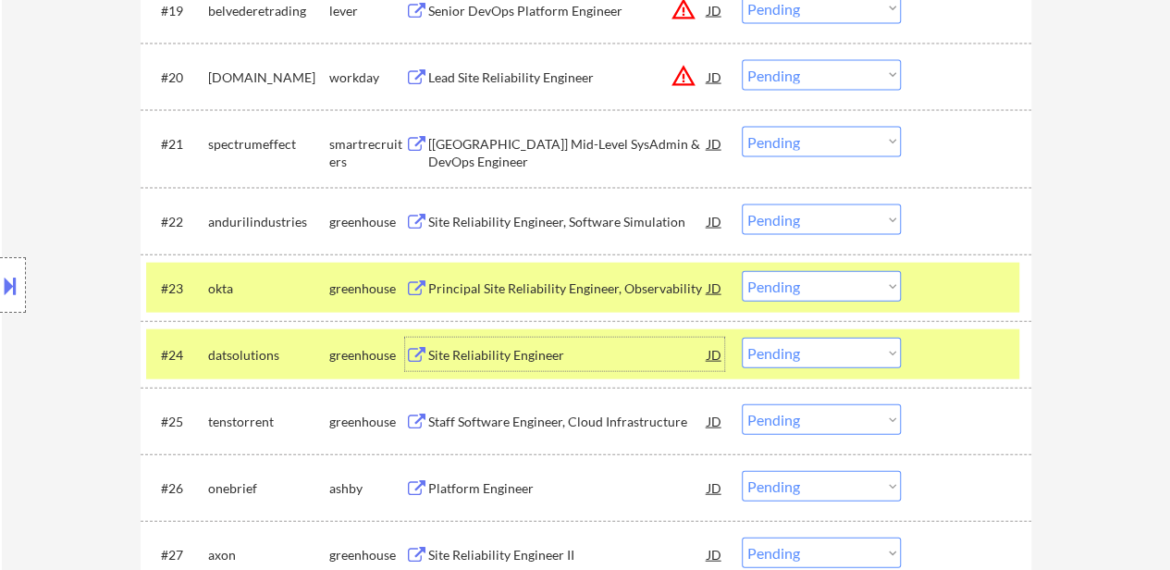
drag, startPoint x: 491, startPoint y: 421, endPoint x: 498, endPoint y: 406, distance: 16.2
click at [491, 419] on div "Staff Software Engineer, Cloud Infrastructure" at bounding box center [567, 422] width 279 height 19
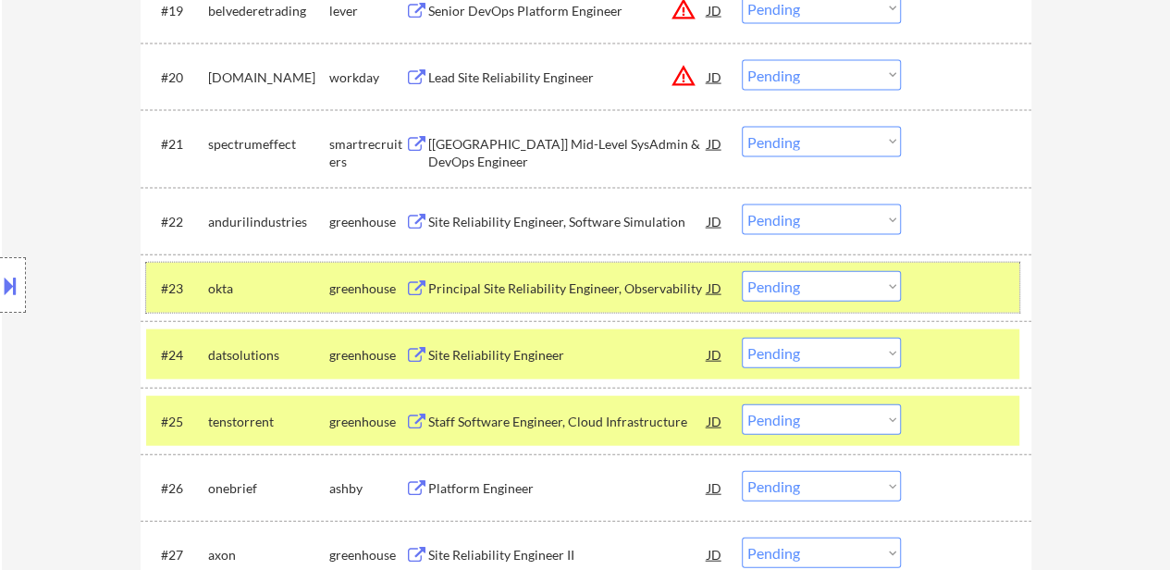
click at [928, 282] on div at bounding box center [968, 287] width 81 height 33
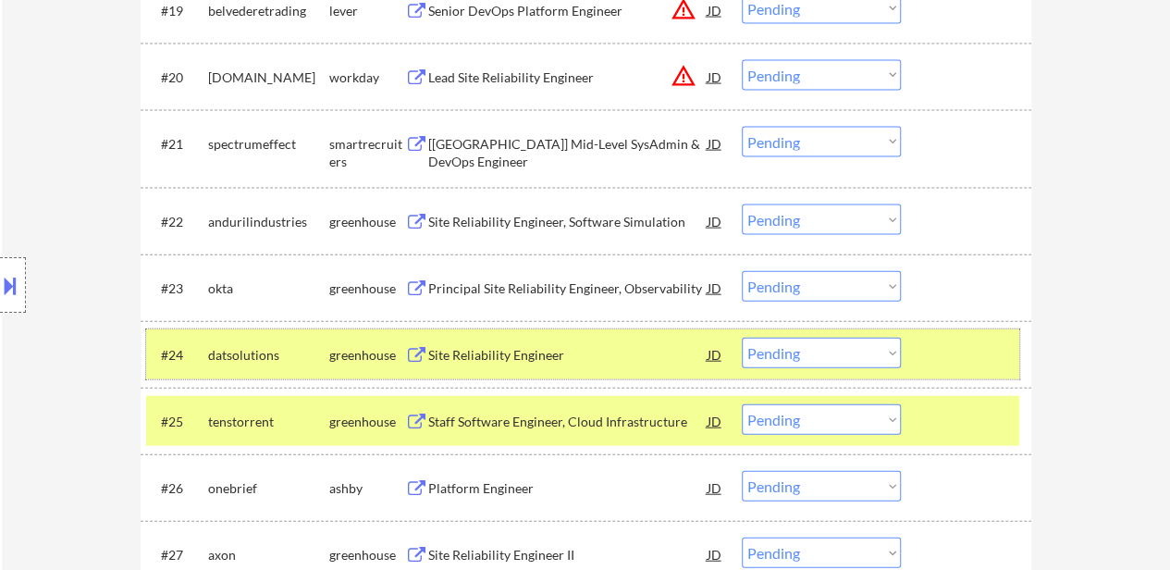
click at [944, 347] on div at bounding box center [968, 354] width 81 height 33
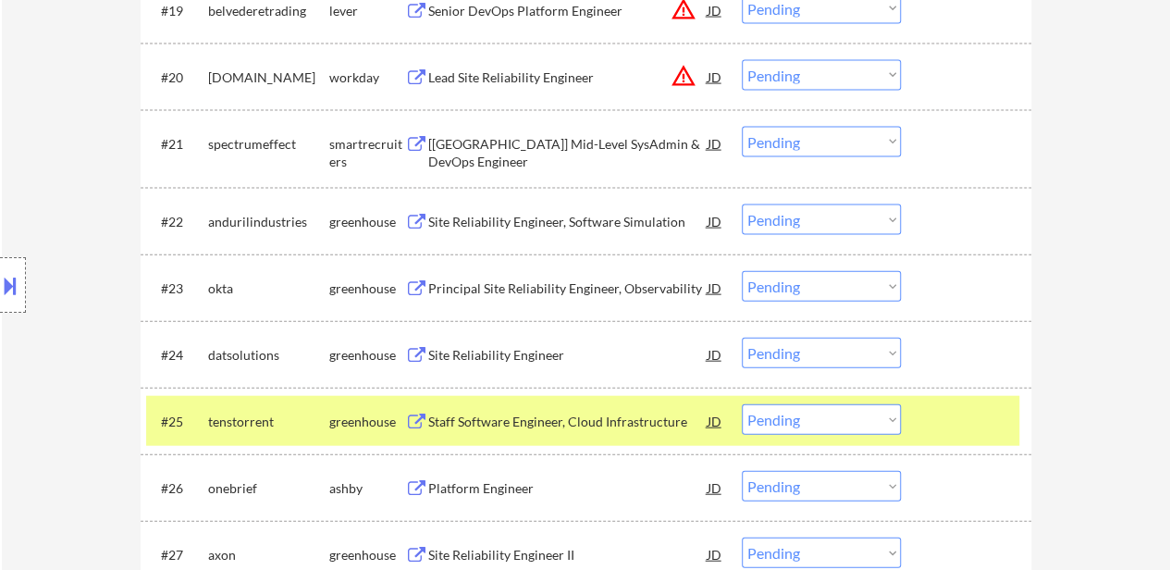
click at [937, 409] on div at bounding box center [968, 420] width 81 height 33
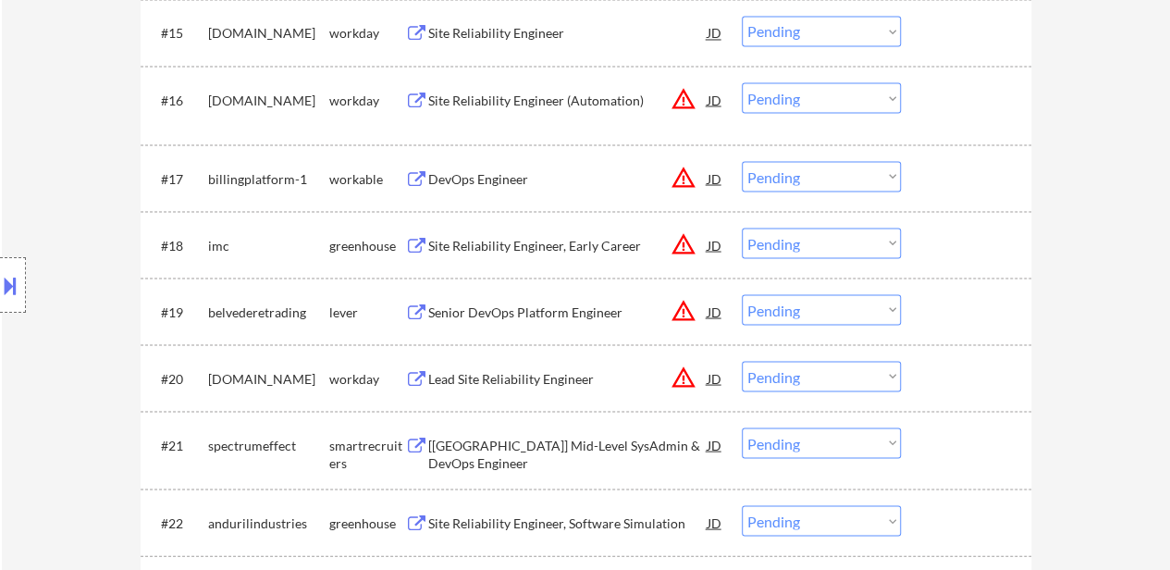
scroll to position [1680, 0]
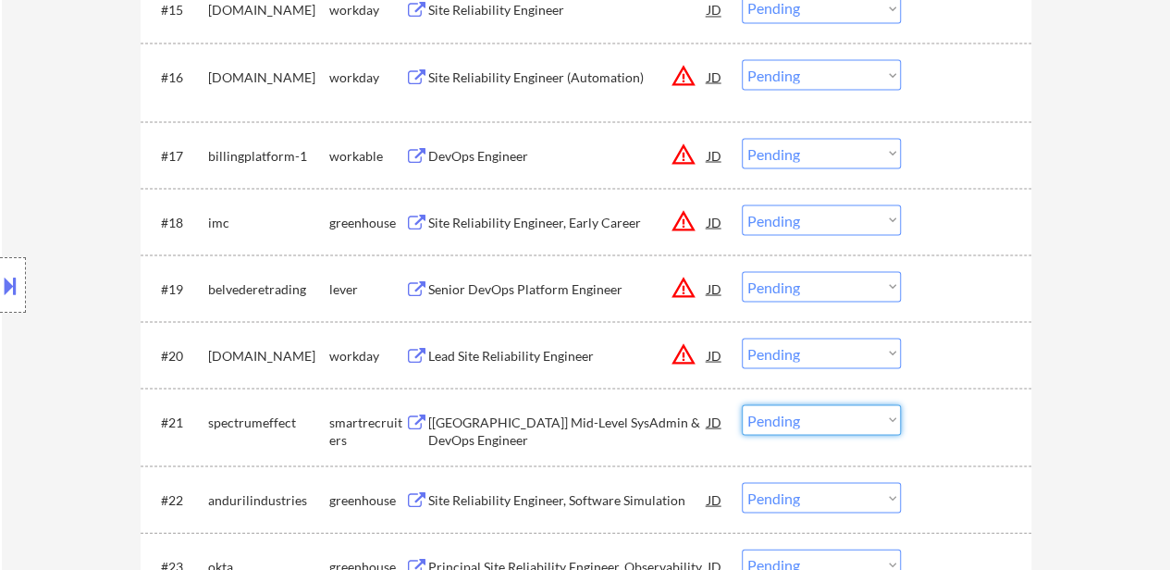
click at [848, 420] on select "Choose an option... Pending Applied Excluded (Questions) Excluded (Expired) Exc…" at bounding box center [821, 419] width 159 height 31
click at [742, 404] on select "Choose an option... Pending Applied Excluded (Questions) Excluded (Expired) Exc…" at bounding box center [821, 419] width 159 height 31
select select ""pending""
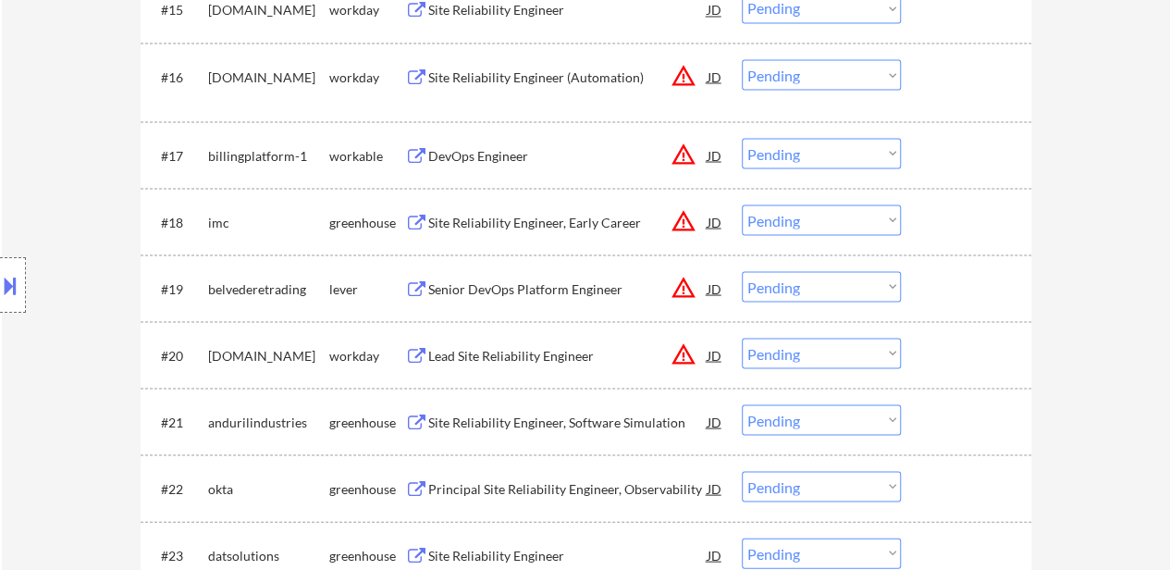
click at [955, 426] on div at bounding box center [968, 420] width 81 height 33
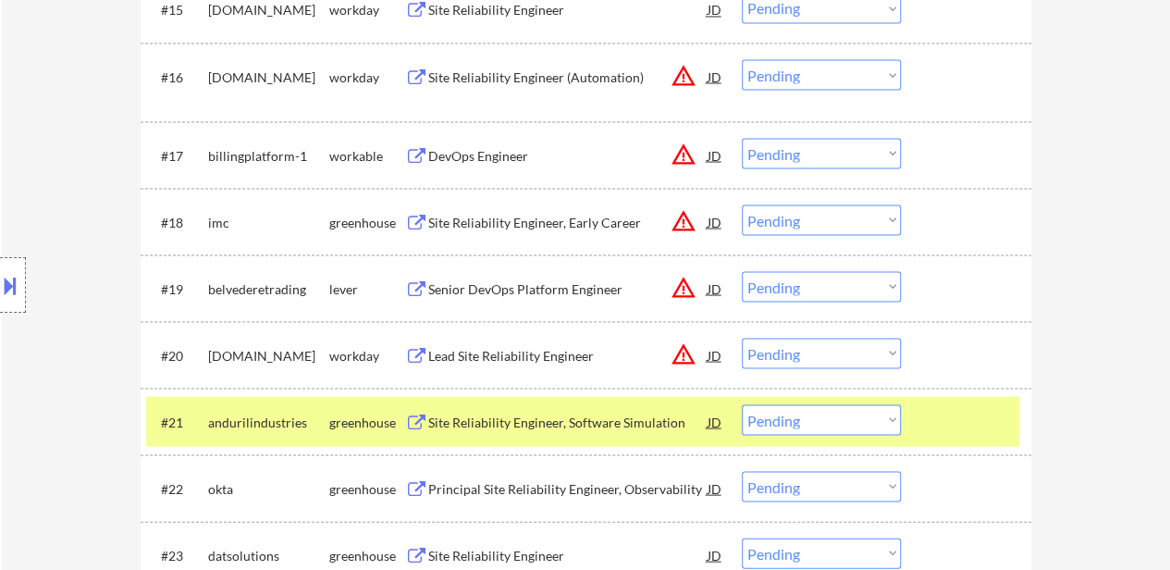
scroll to position [1772, 0]
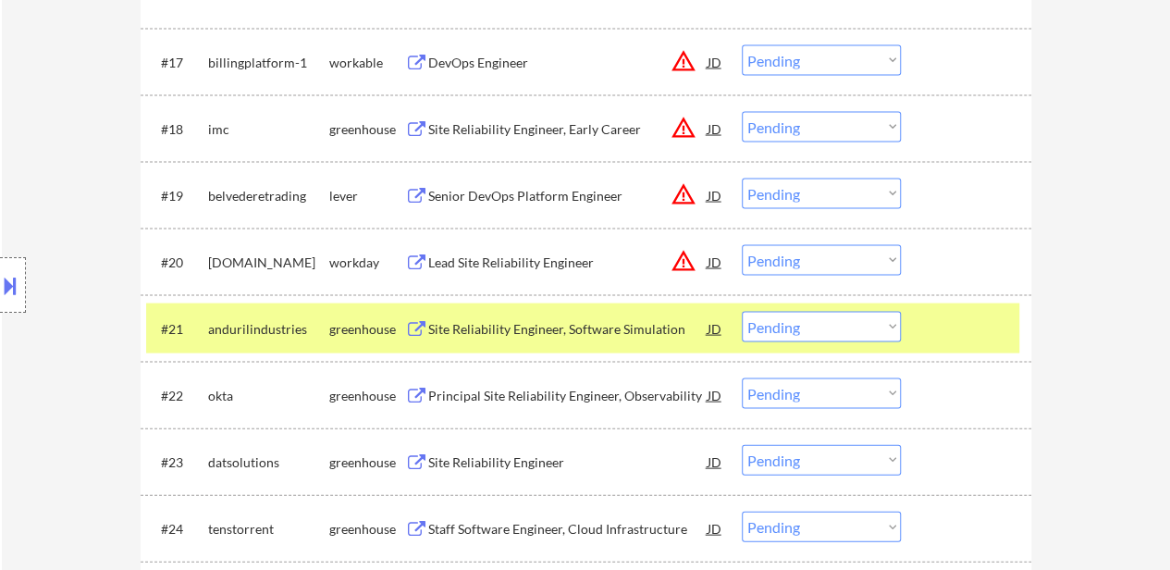
click at [960, 401] on div at bounding box center [968, 394] width 81 height 33
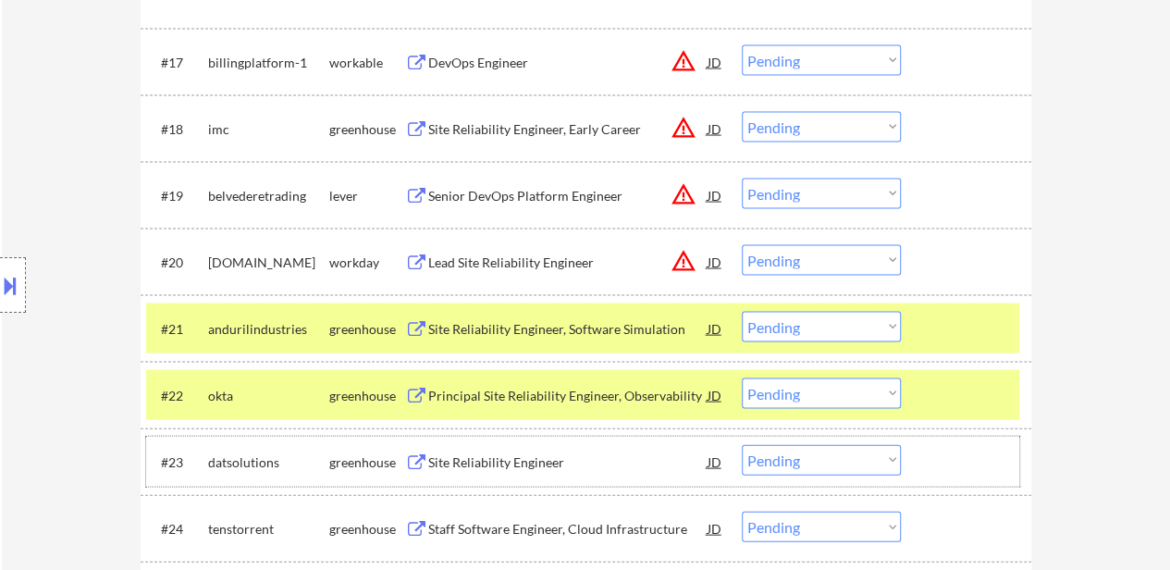
click at [984, 441] on div "#23 datsolutions greenhouse Site Reliability Engineer JD warning_amber Choose a…" at bounding box center [582, 462] width 873 height 50
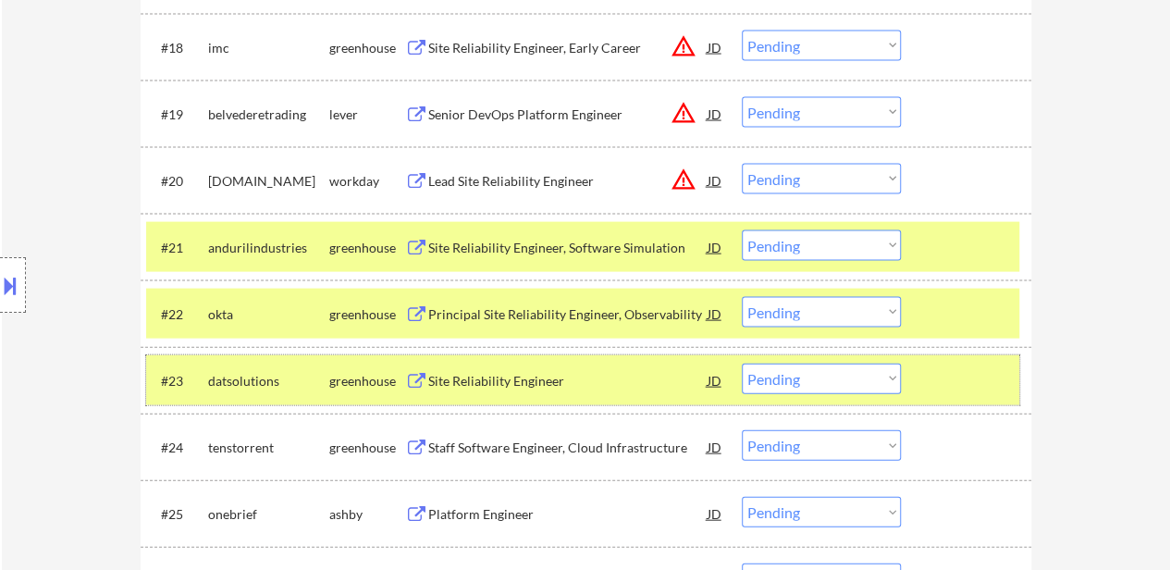
scroll to position [1957, 0]
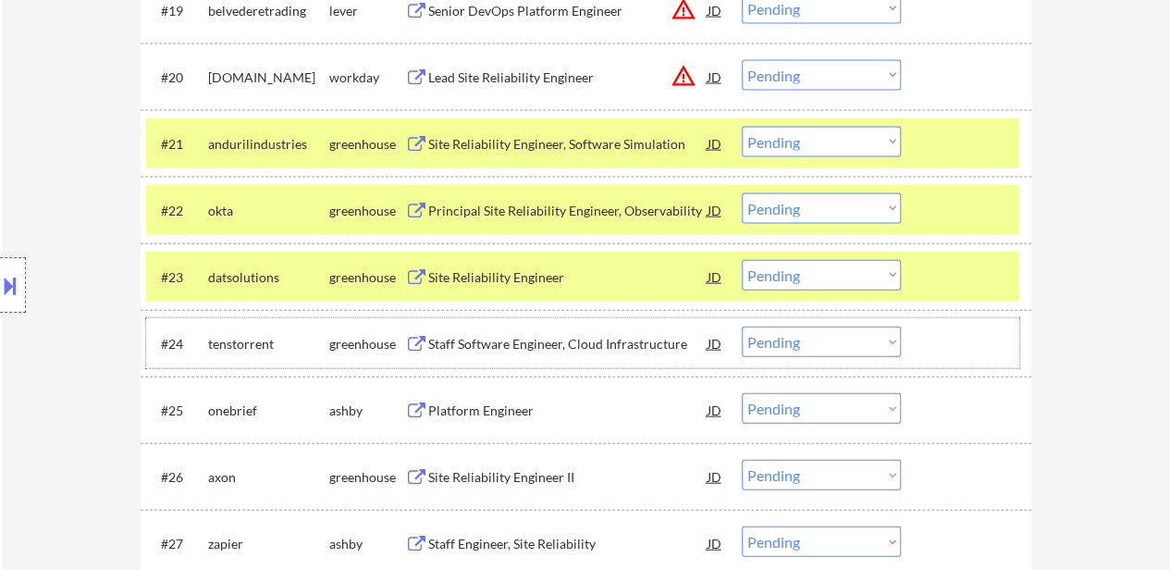
click at [951, 352] on div at bounding box center [968, 343] width 81 height 33
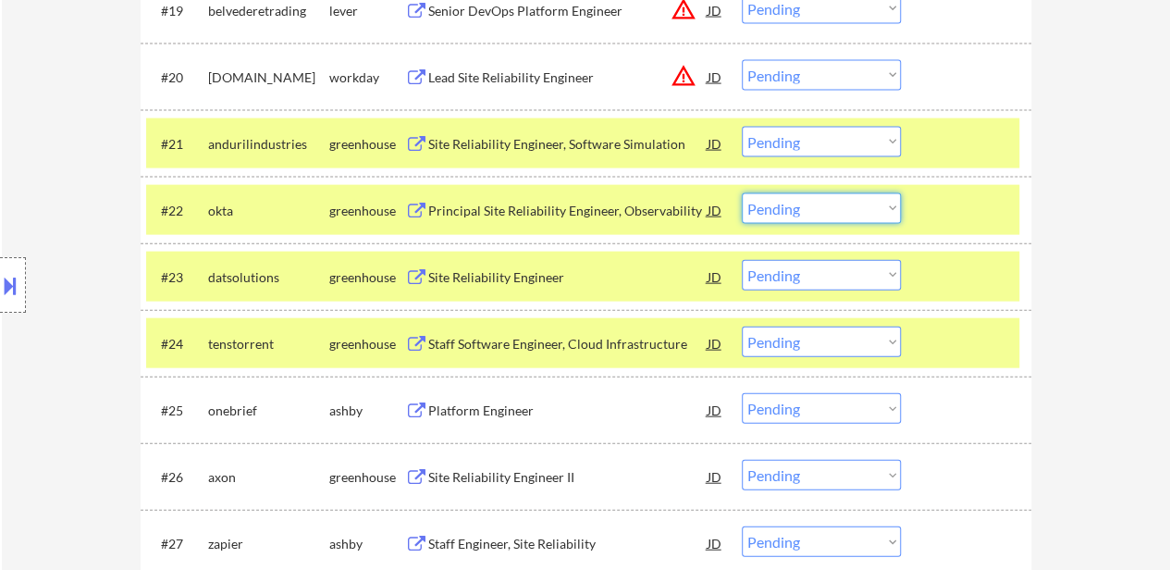
click at [789, 210] on select "Choose an option... Pending Applied Excluded (Questions) Excluded (Expired) Exc…" at bounding box center [821, 208] width 159 height 31
click at [742, 193] on select "Choose an option... Pending Applied Excluded (Questions) Excluded (Expired) Exc…" at bounding box center [821, 208] width 159 height 31
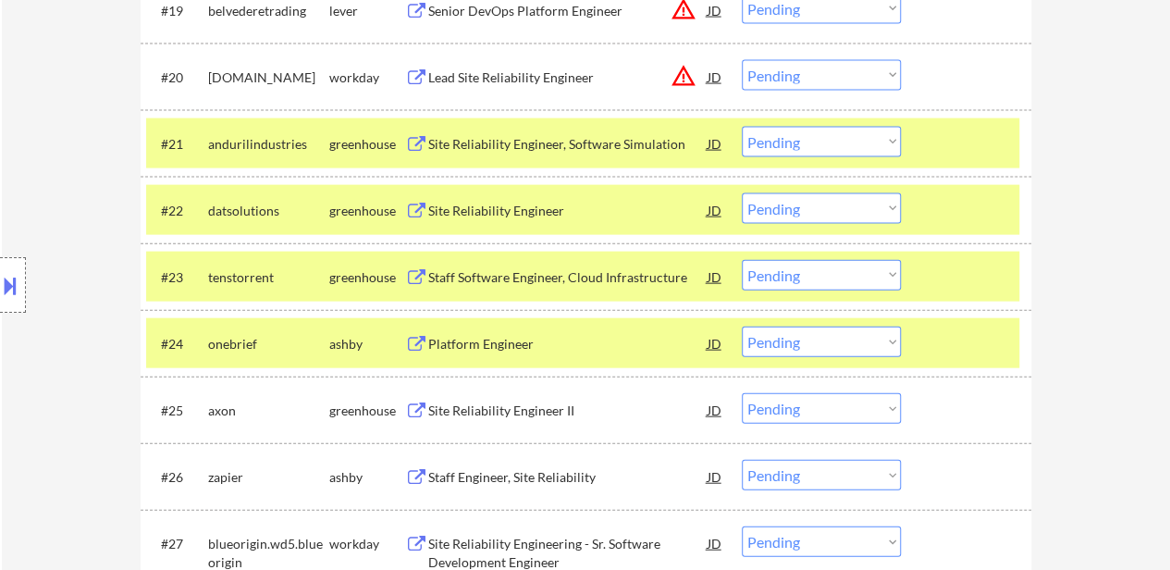
click at [829, 210] on select "Choose an option... Pending Applied Excluded (Questions) Excluded (Expired) Exc…" at bounding box center [821, 208] width 159 height 31
click at [742, 193] on select "Choose an option... Pending Applied Excluded (Questions) Excluded (Expired) Exc…" at bounding box center [821, 208] width 159 height 31
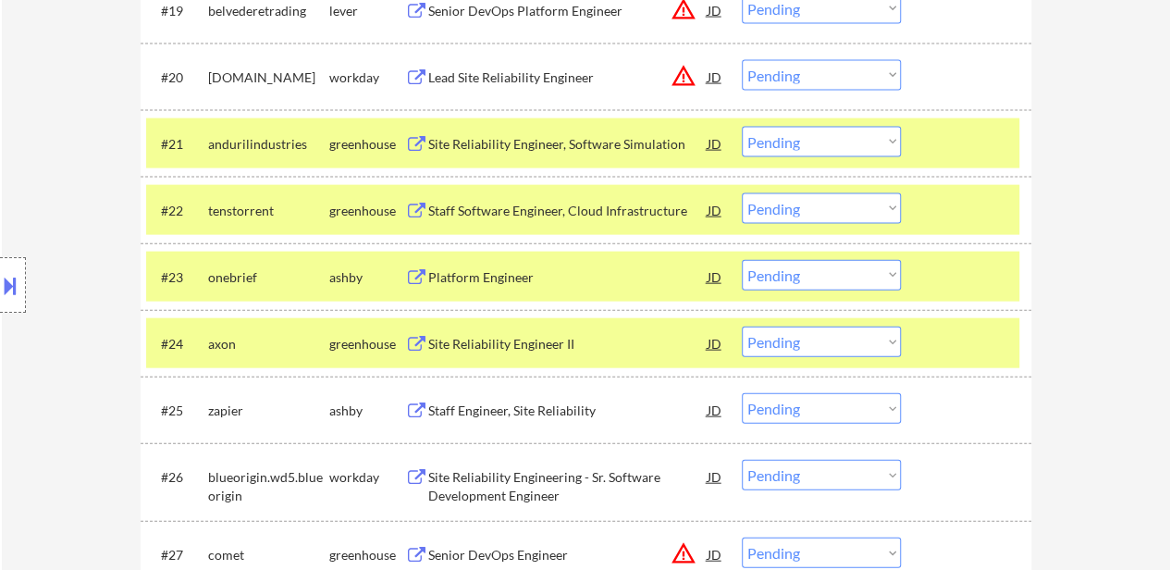
drag, startPoint x: 799, startPoint y: 204, endPoint x: 801, endPoint y: 217, distance: 13.1
click at [799, 204] on select "Choose an option... Pending Applied Excluded (Questions) Excluded (Expired) Exc…" at bounding box center [821, 208] width 159 height 31
click at [742, 193] on select "Choose an option... Pending Applied Excluded (Questions) Excluded (Expired) Exc…" at bounding box center [821, 208] width 159 height 31
select select ""pending""
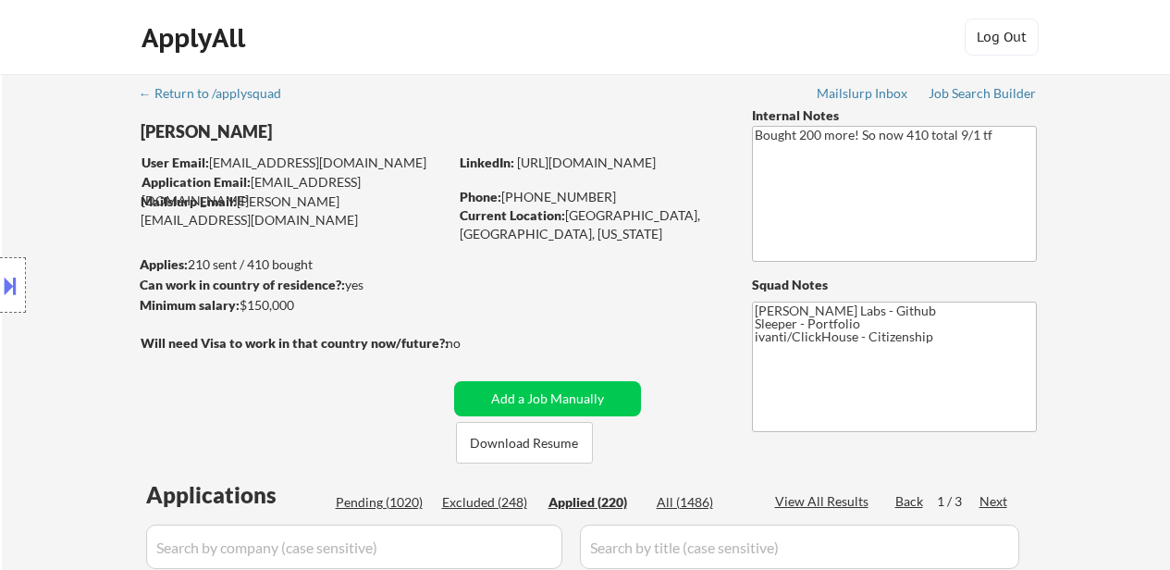
select select ""applied""
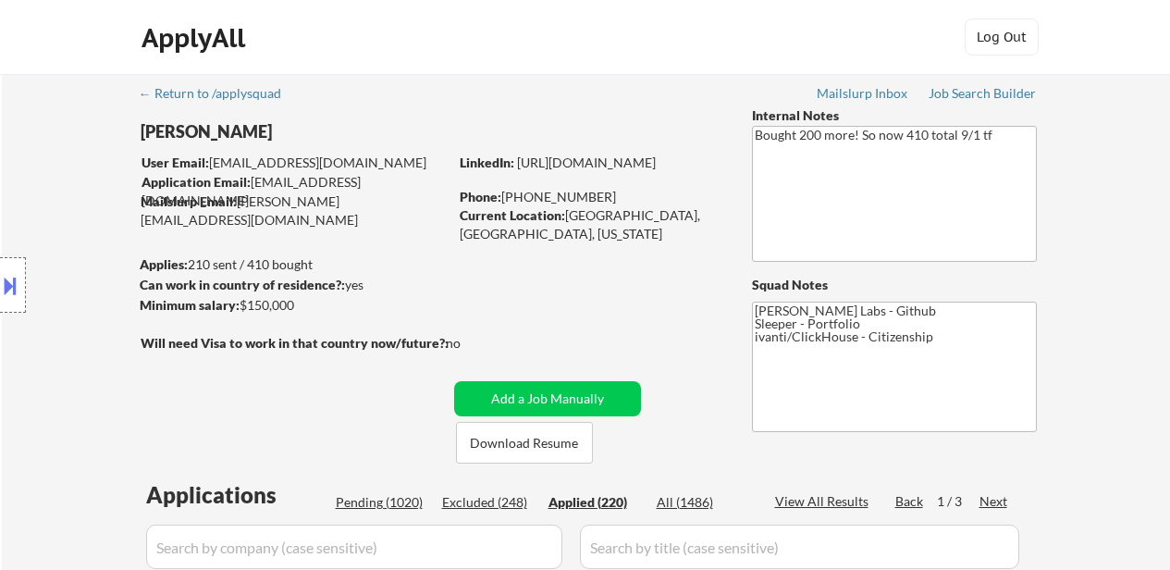
select select ""applied""
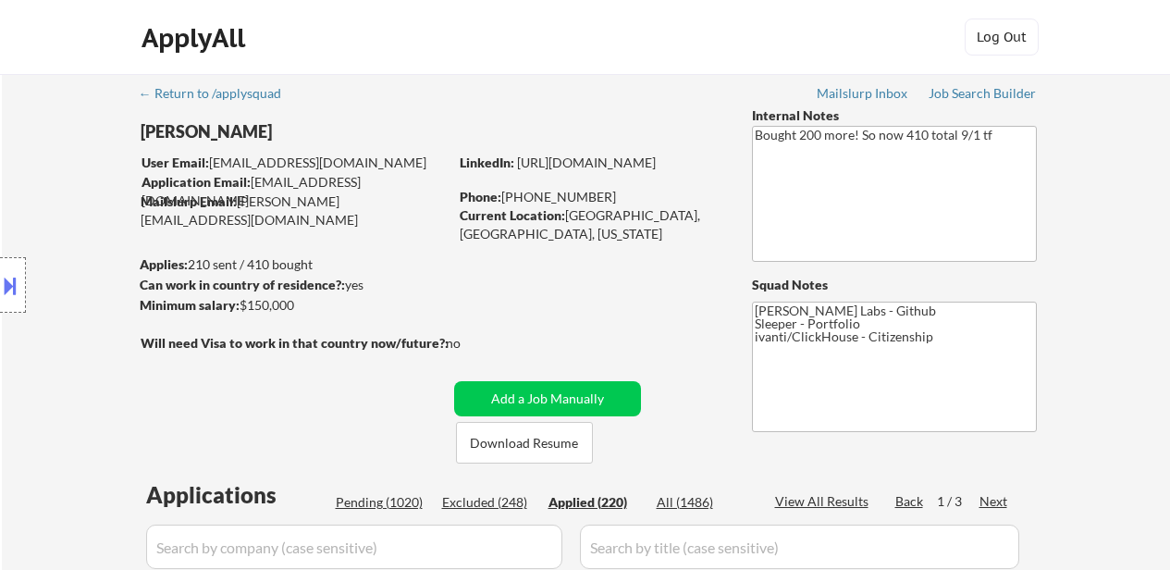
select select ""applied""
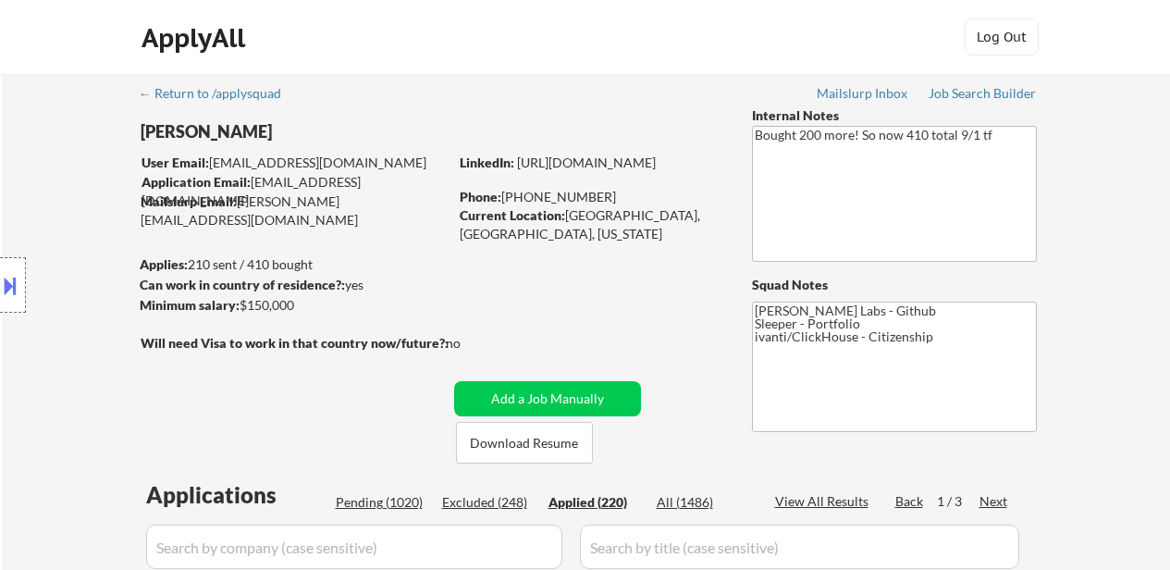
select select ""applied""
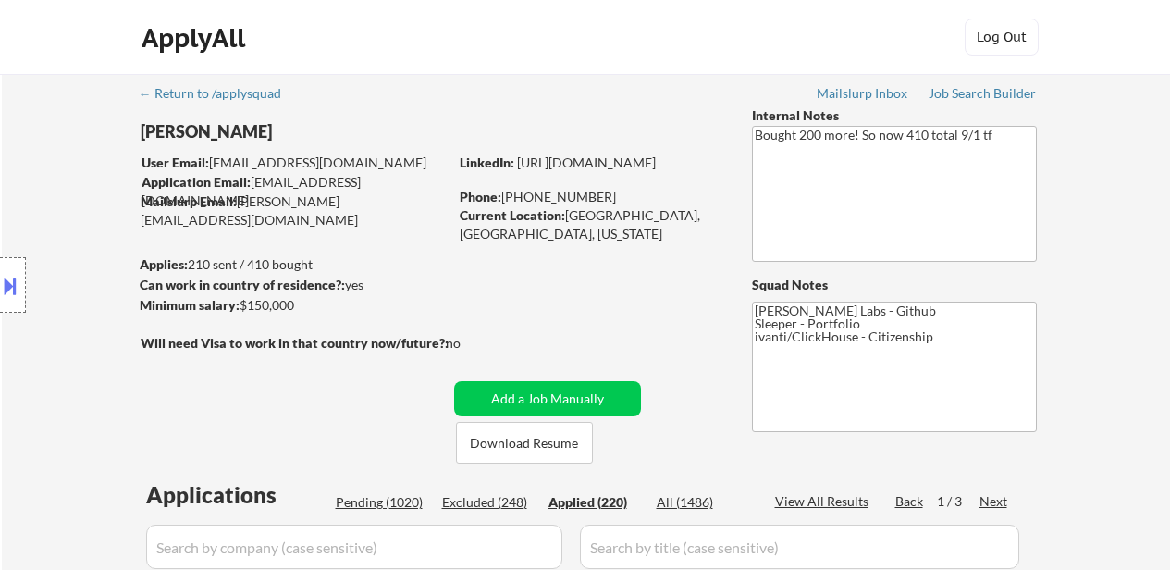
select select ""applied""
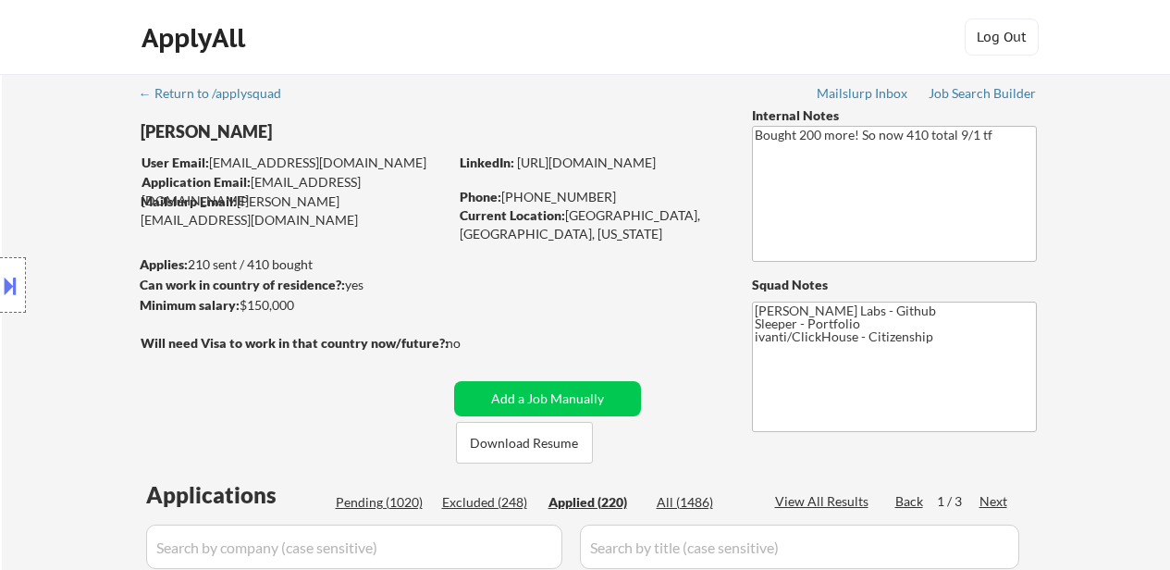
select select ""applied""
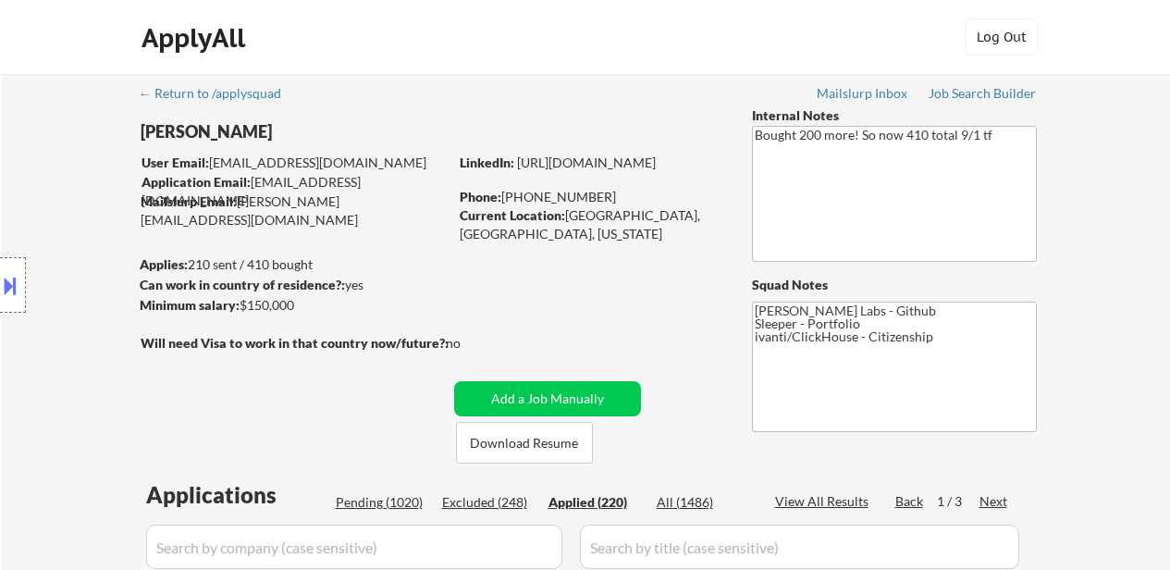
select select ""applied""
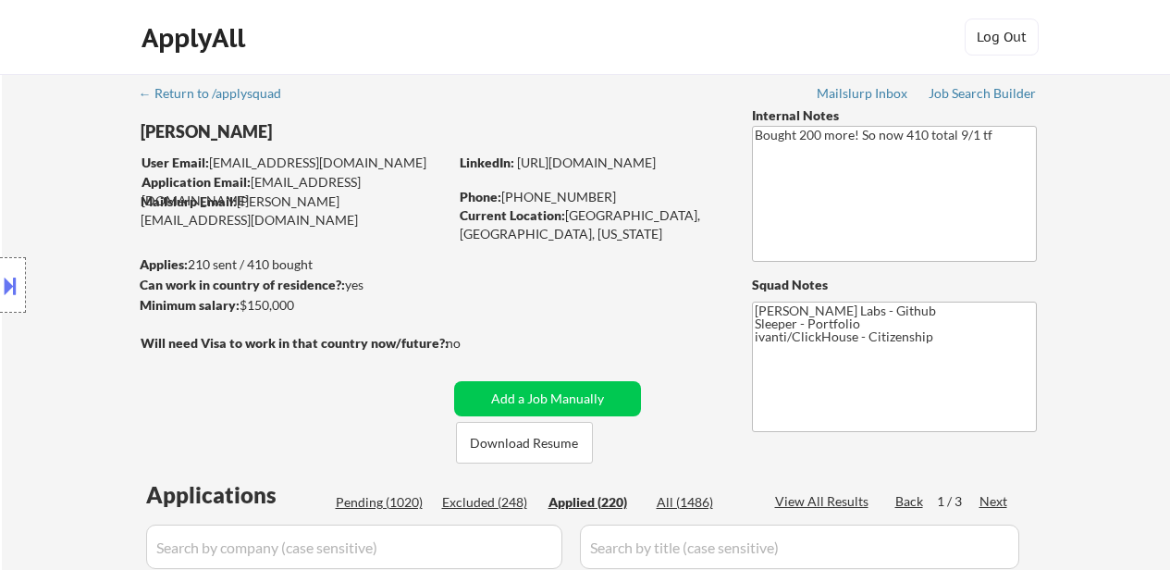
select select ""applied""
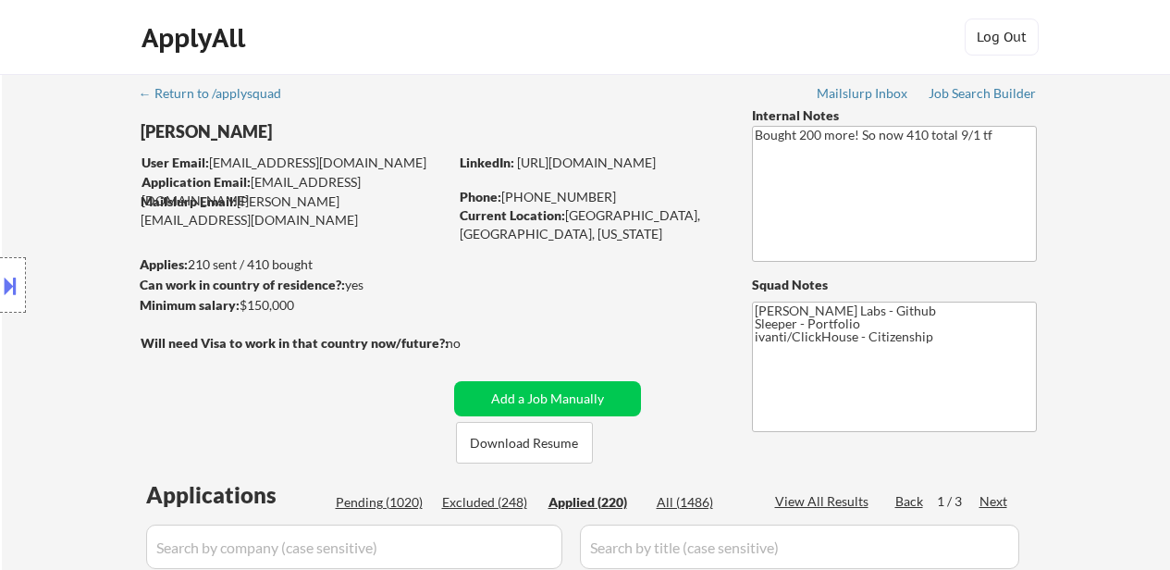
select select ""applied""
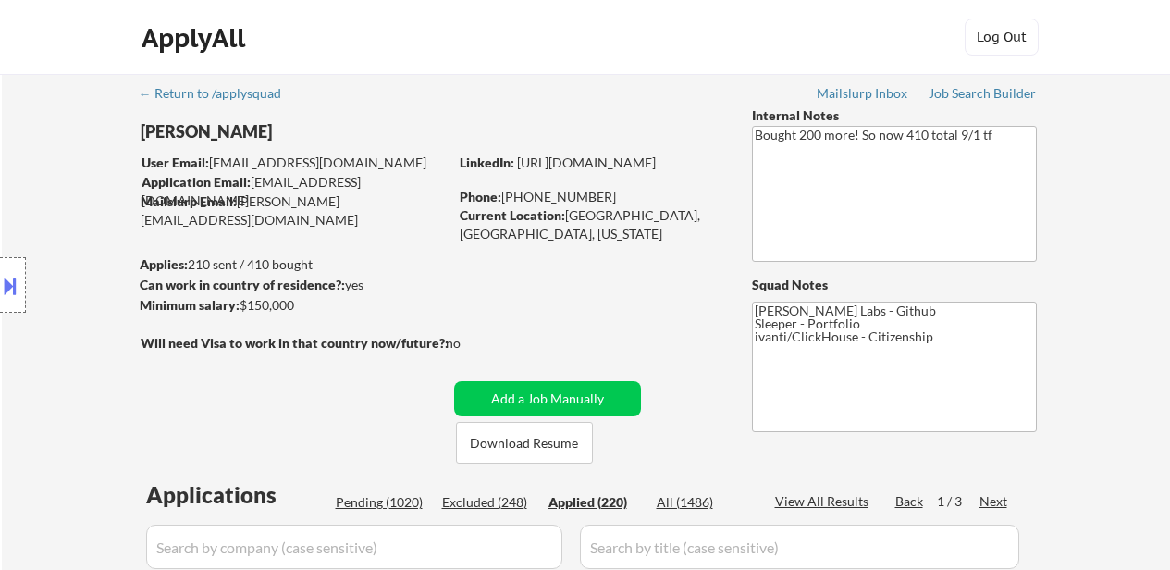
select select ""applied""
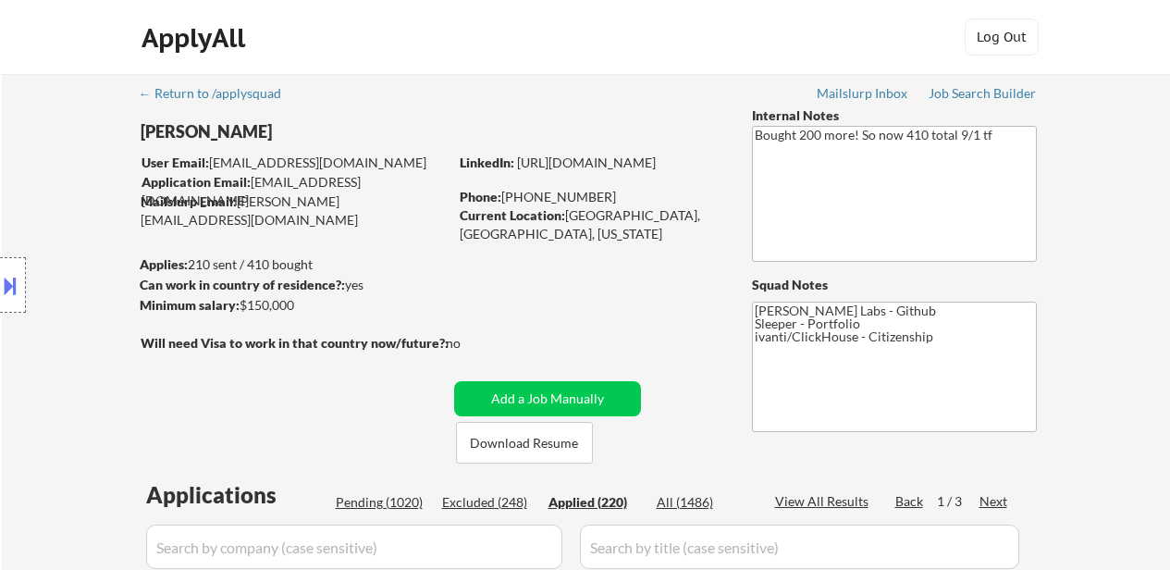
select select ""applied""
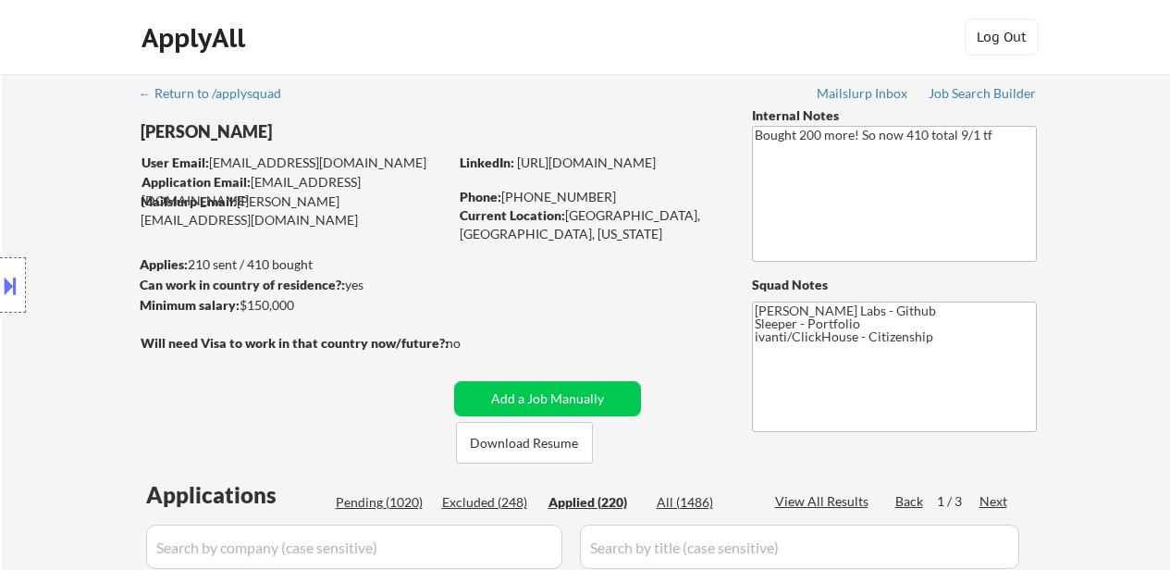
select select ""applied""
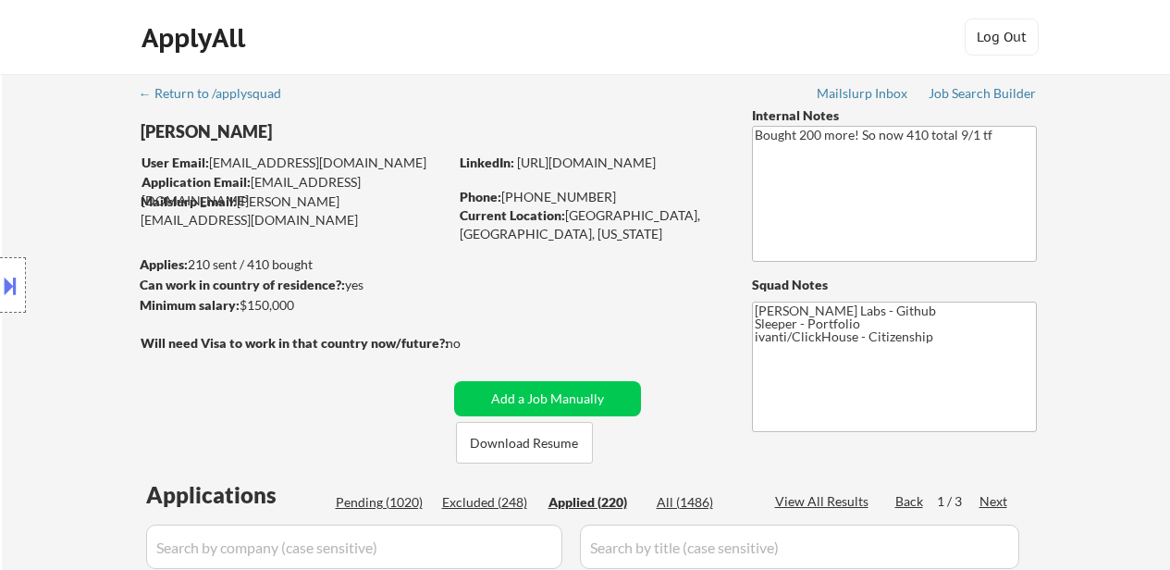
select select ""applied""
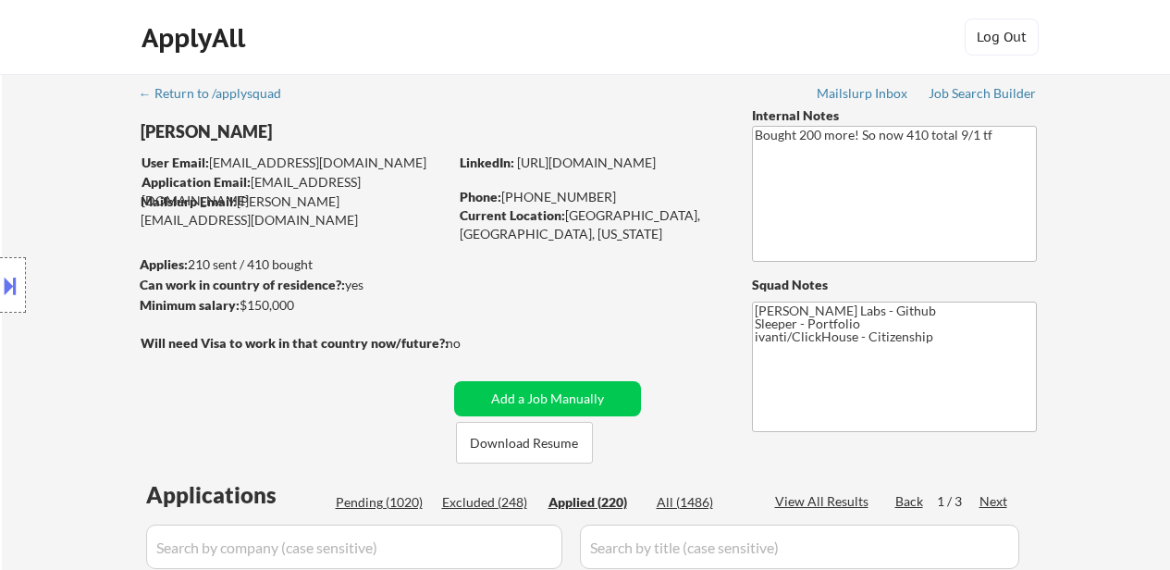
select select ""applied""
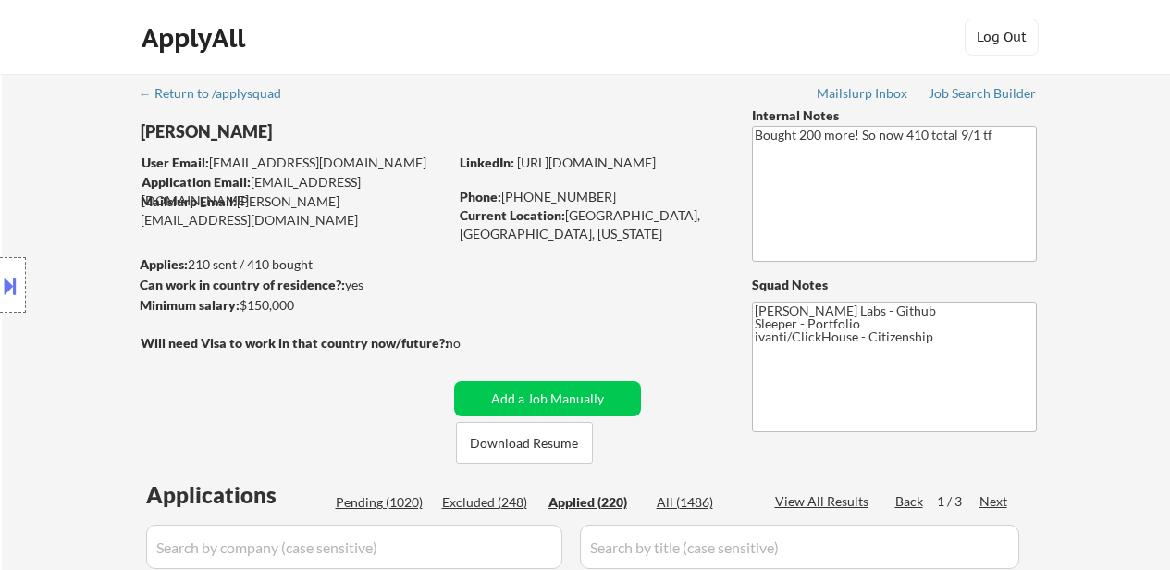
select select ""applied""
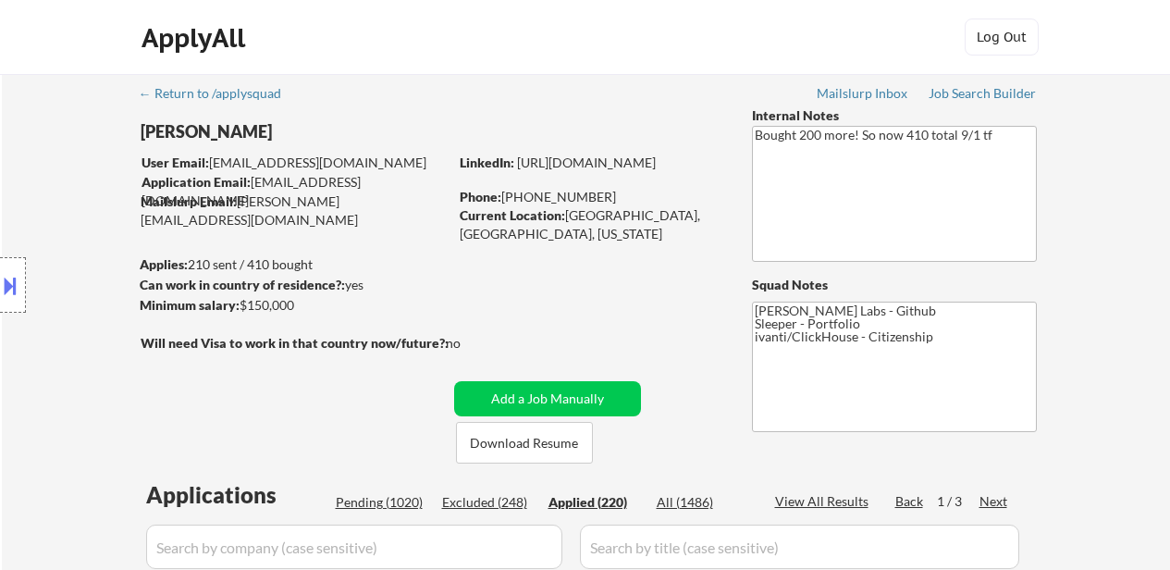
select select ""applied""
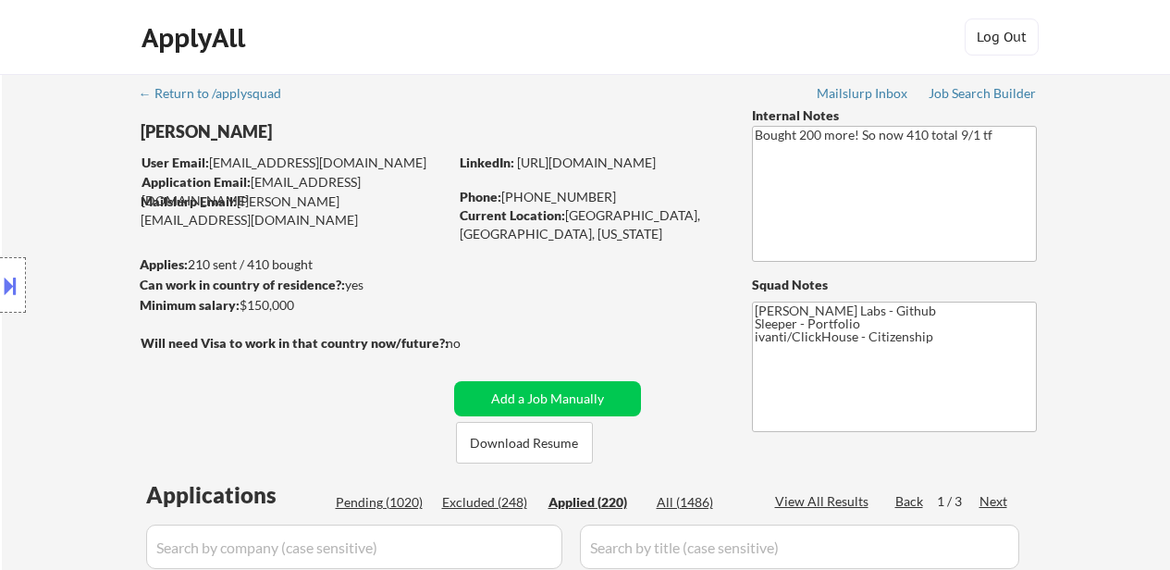
select select ""applied""
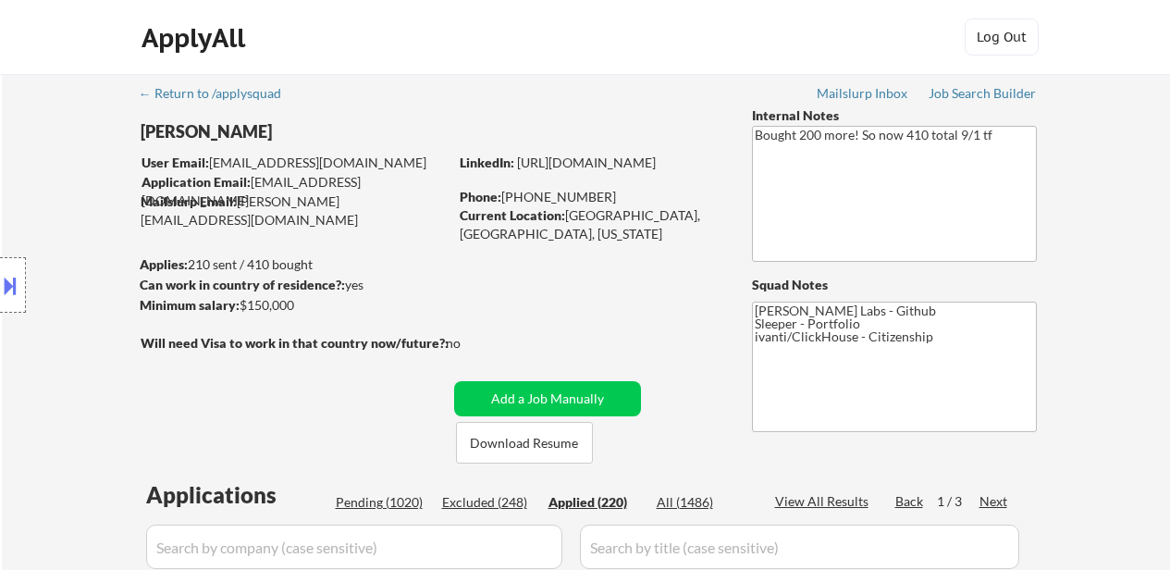
select select ""applied""
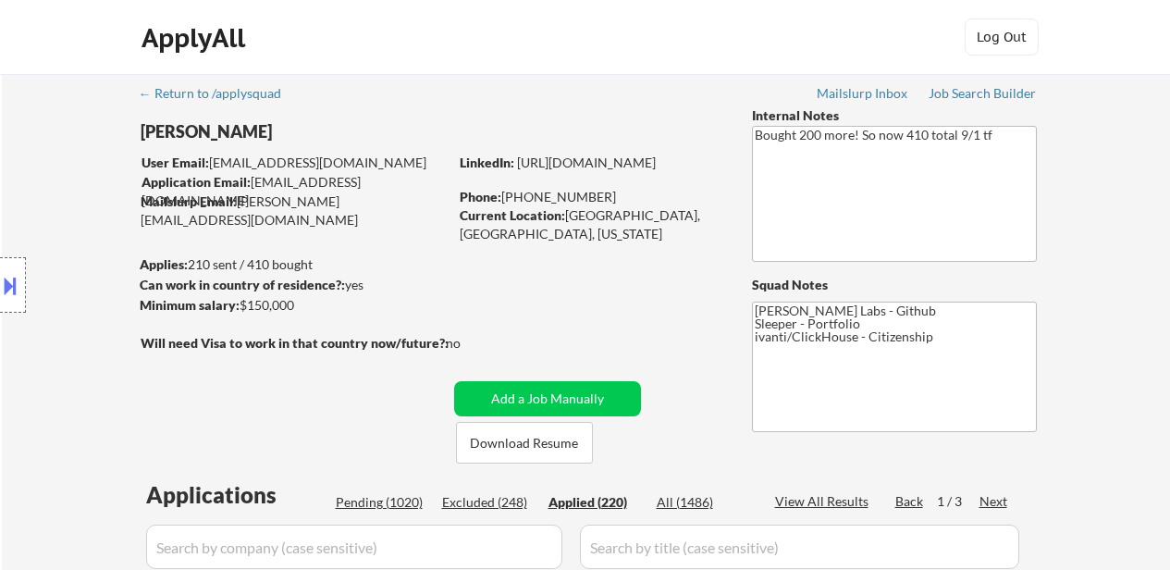
select select ""applied""
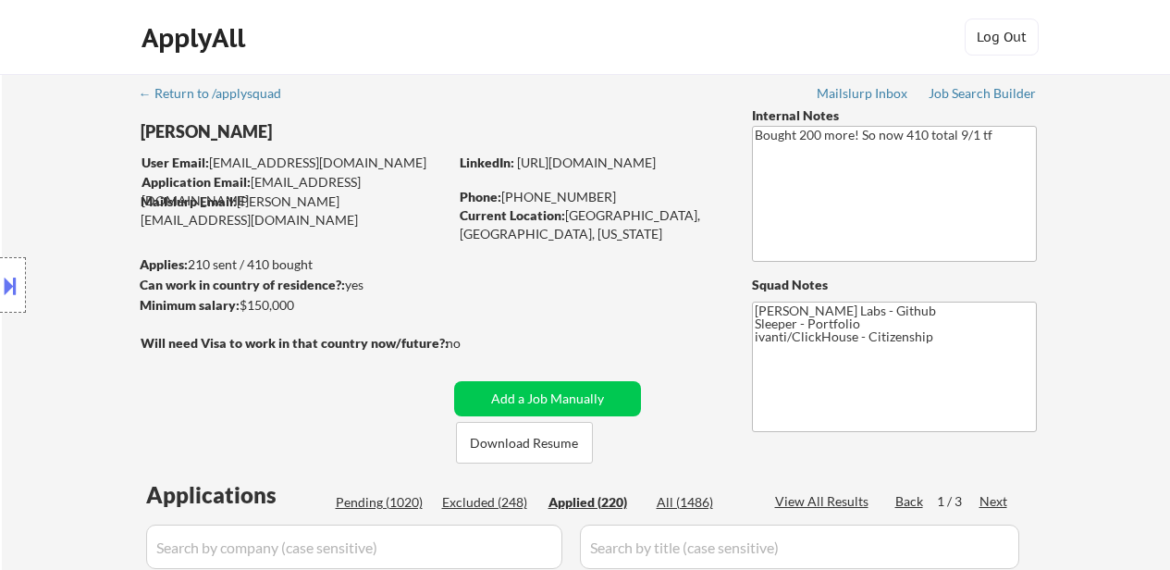
select select ""applied""
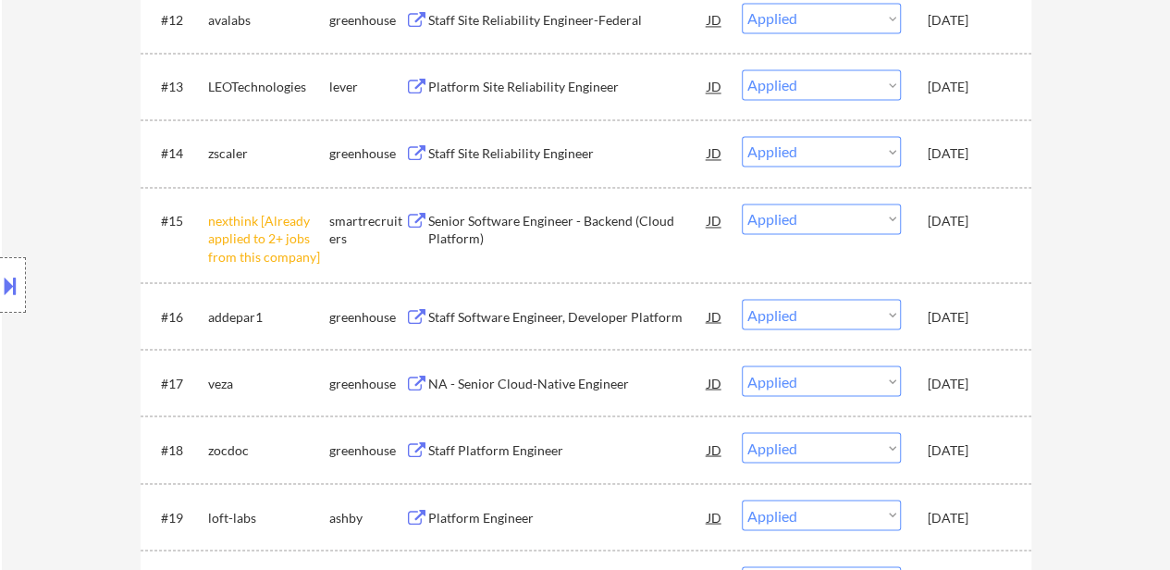
scroll to position [1480, 0]
